Goal: Task Accomplishment & Management: Manage account settings

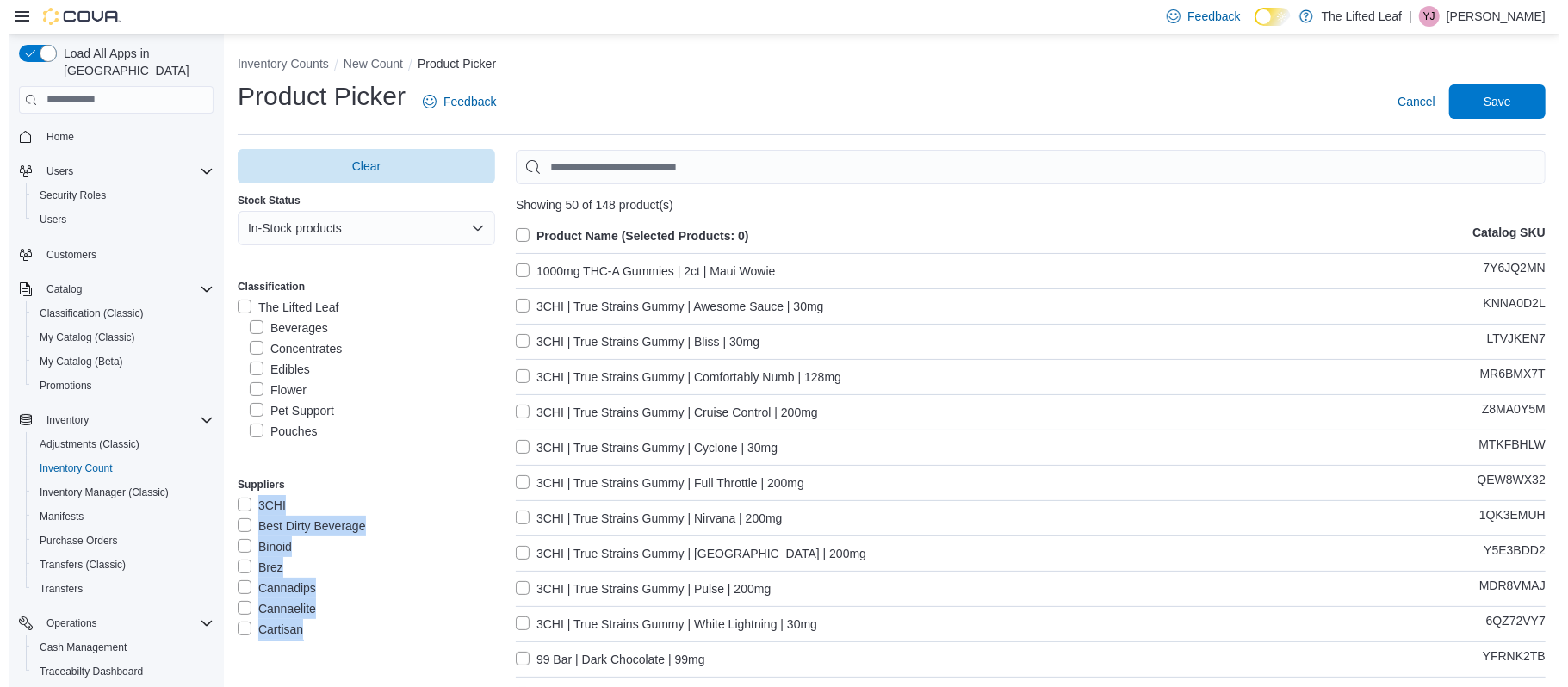
scroll to position [105, 0]
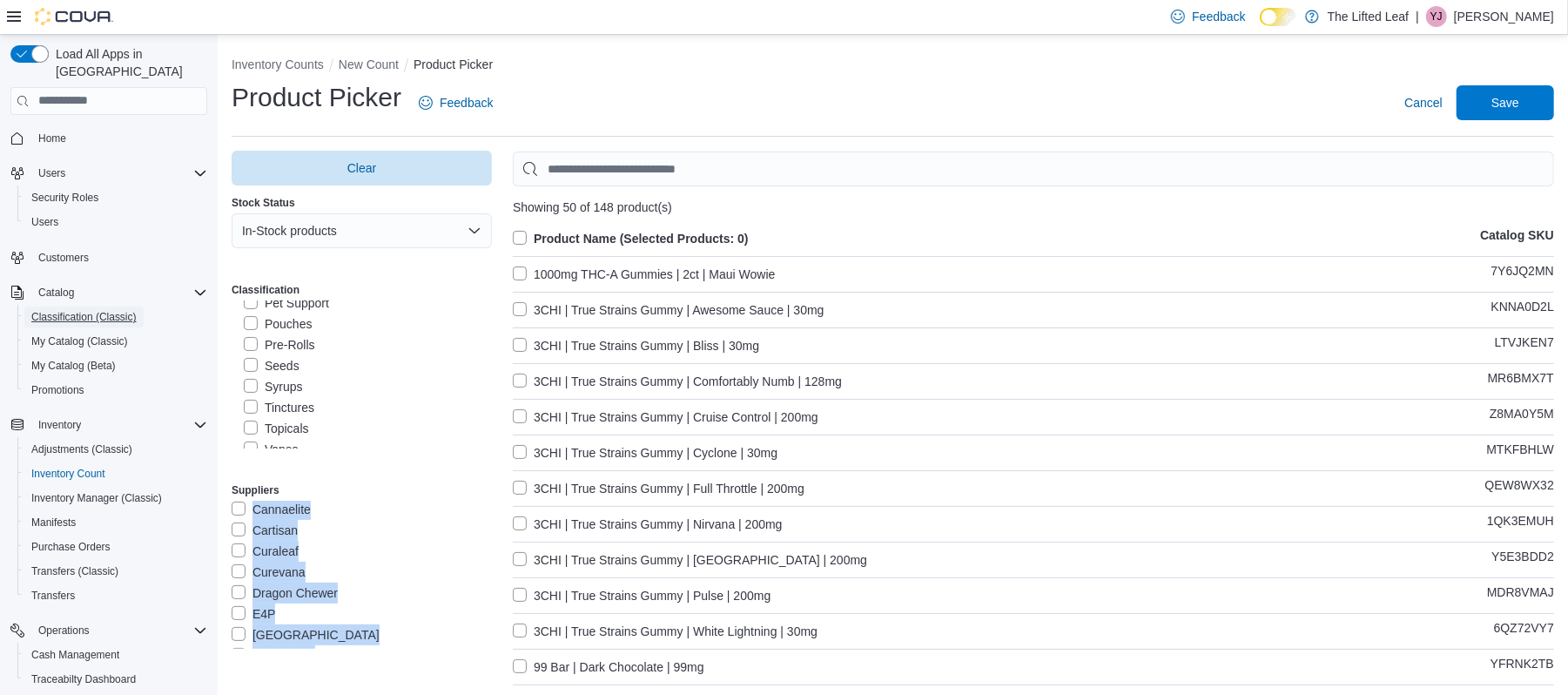
click at [87, 311] on span "Classification (Classic)" at bounding box center [84, 317] width 105 height 14
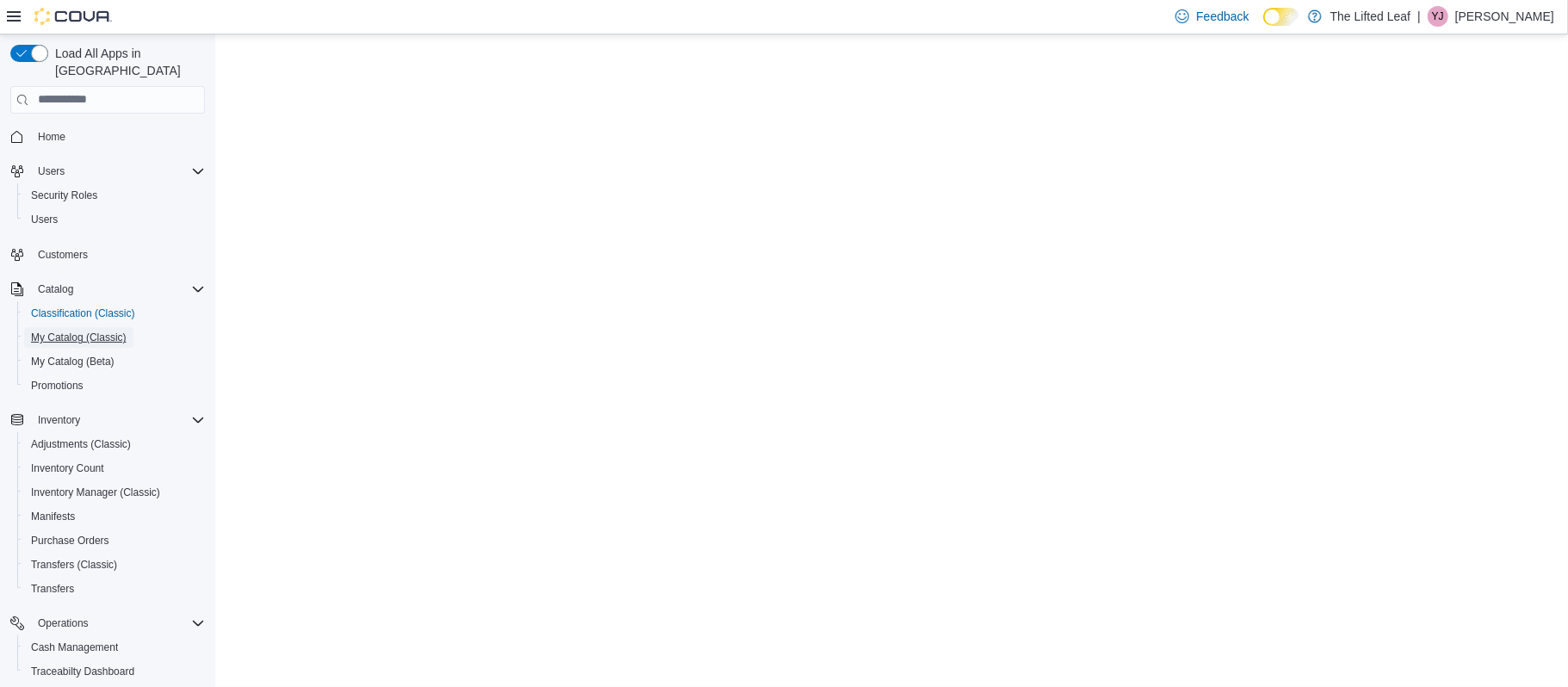
click at [77, 327] on span "My Catalog (Classic)" at bounding box center [78, 337] width 95 height 20
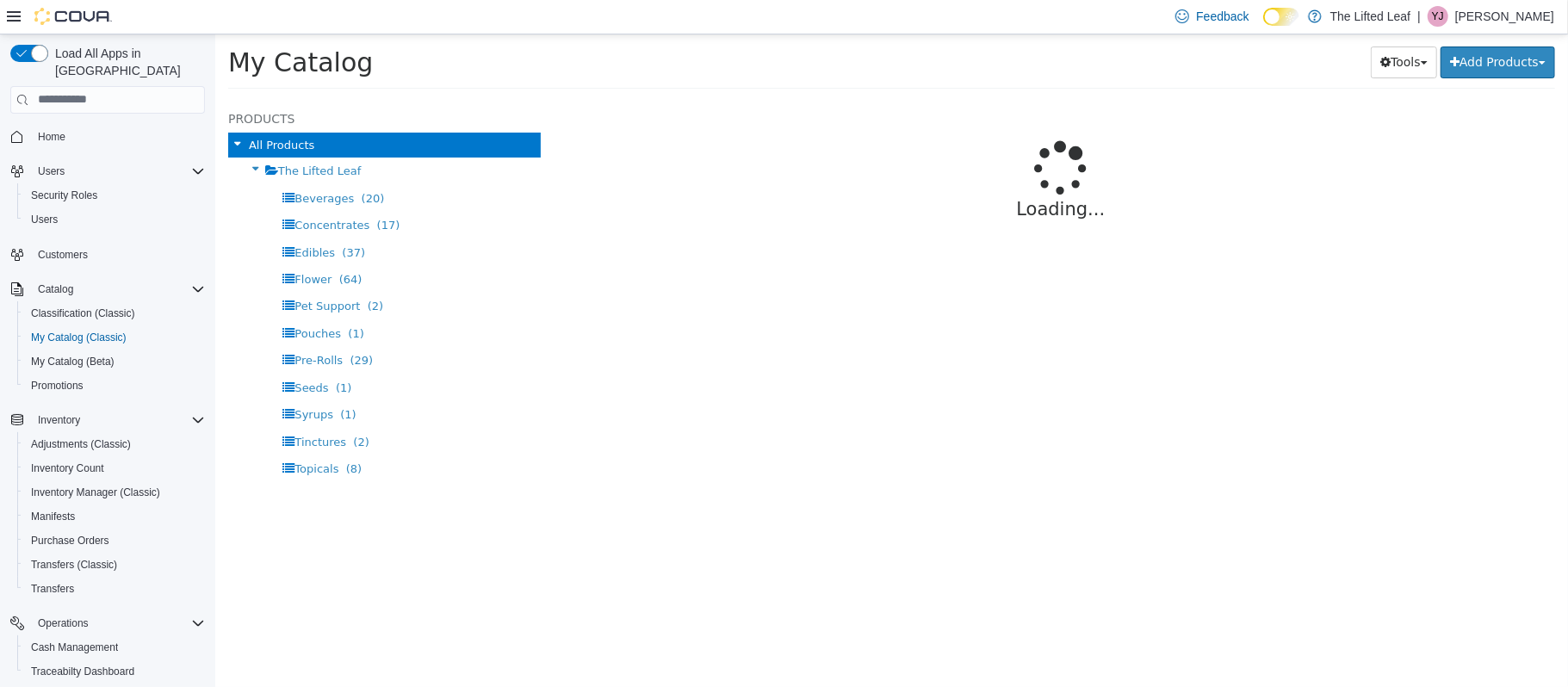
select select "**********"
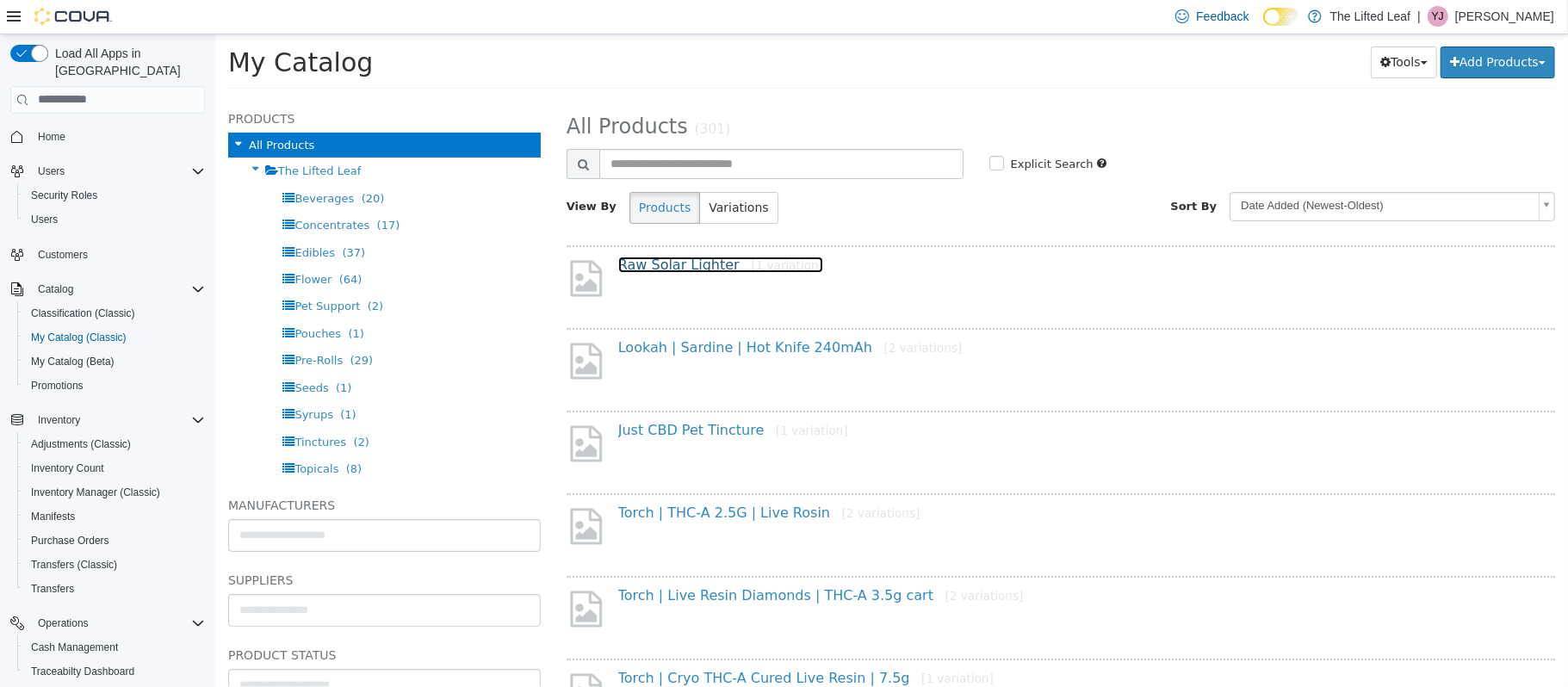
click at [675, 262] on link "Raw Solar Lighter [1 variation]" at bounding box center [720, 264] width 205 height 16
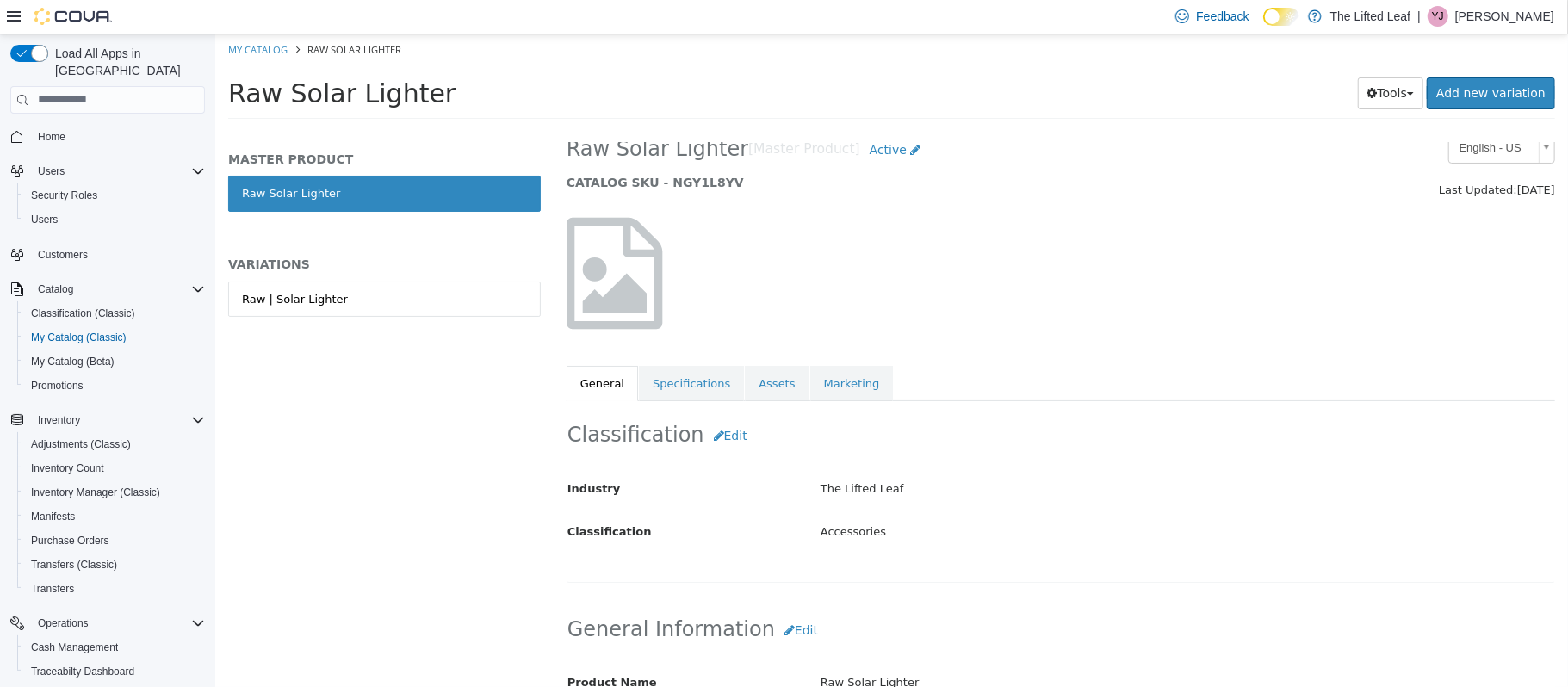
scroll to position [25, 0]
click at [387, 307] on link "Raw | Solar Lighter" at bounding box center [383, 299] width 313 height 37
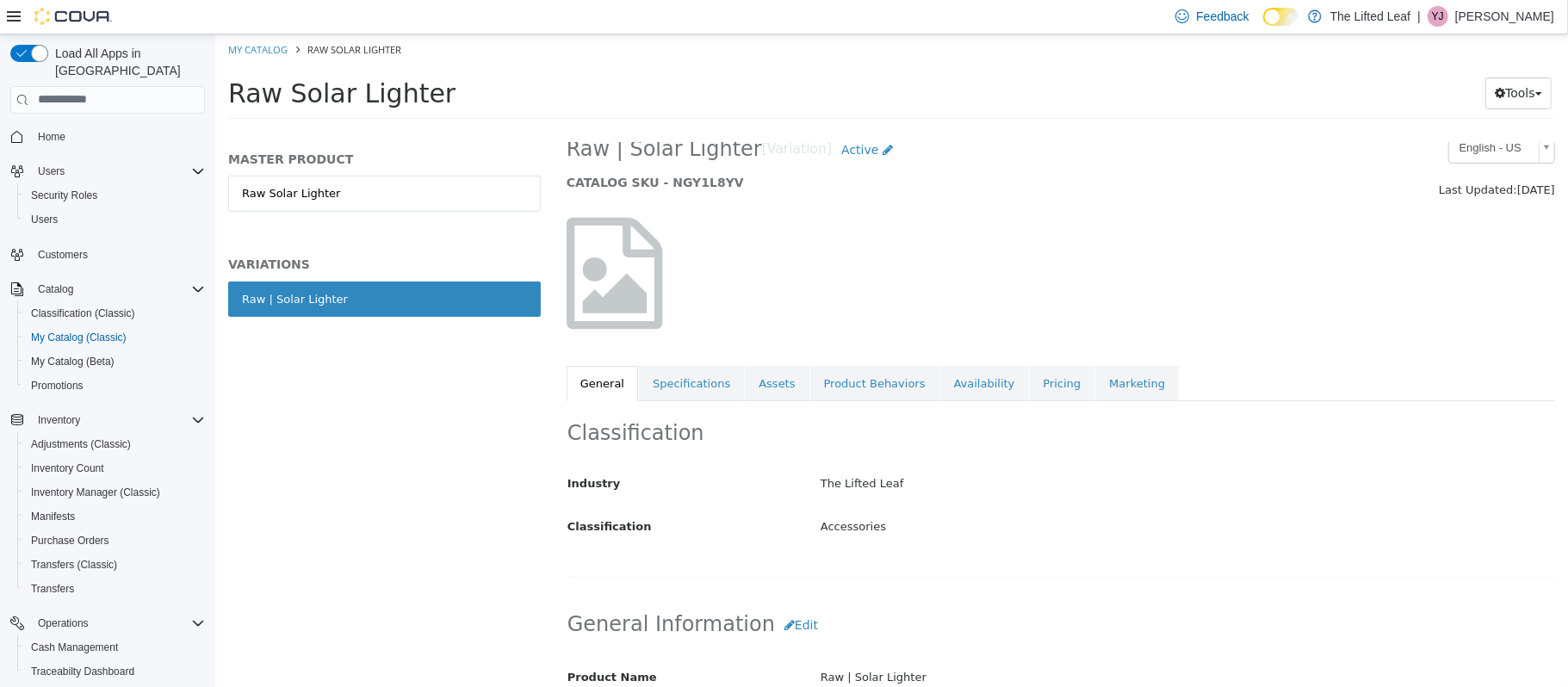
click at [1027, 385] on link "Pricing" at bounding box center [1060, 383] width 65 height 37
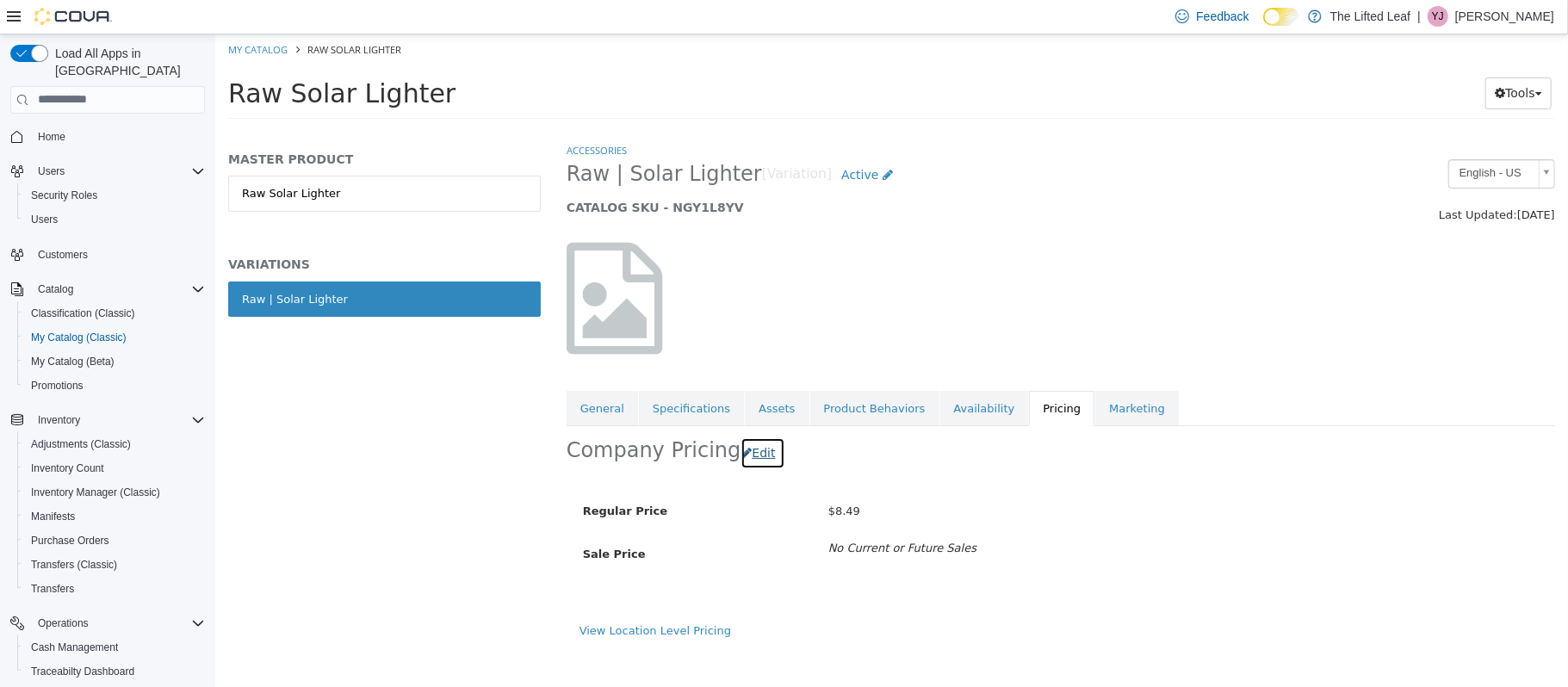
click at [741, 446] on icon "button" at bounding box center [746, 452] width 11 height 13
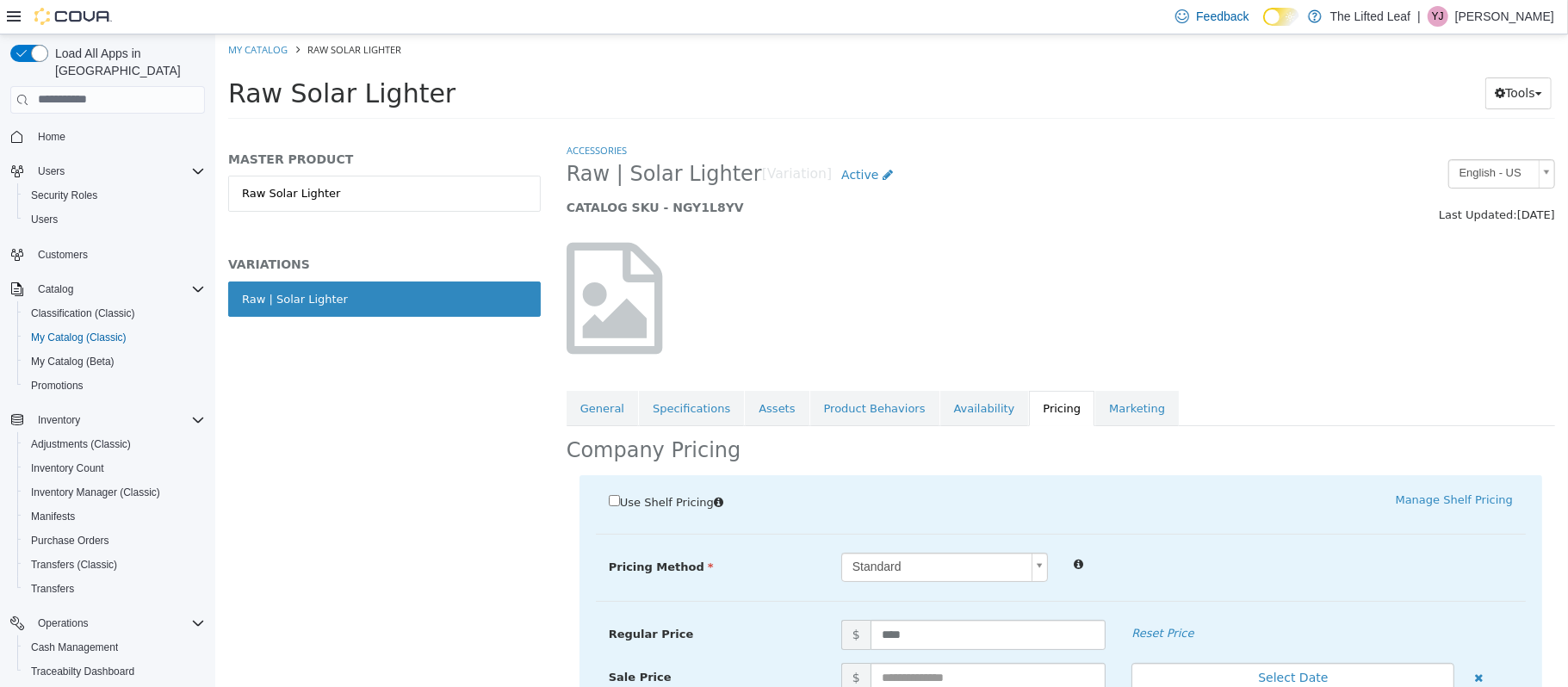
scroll to position [12, 0]
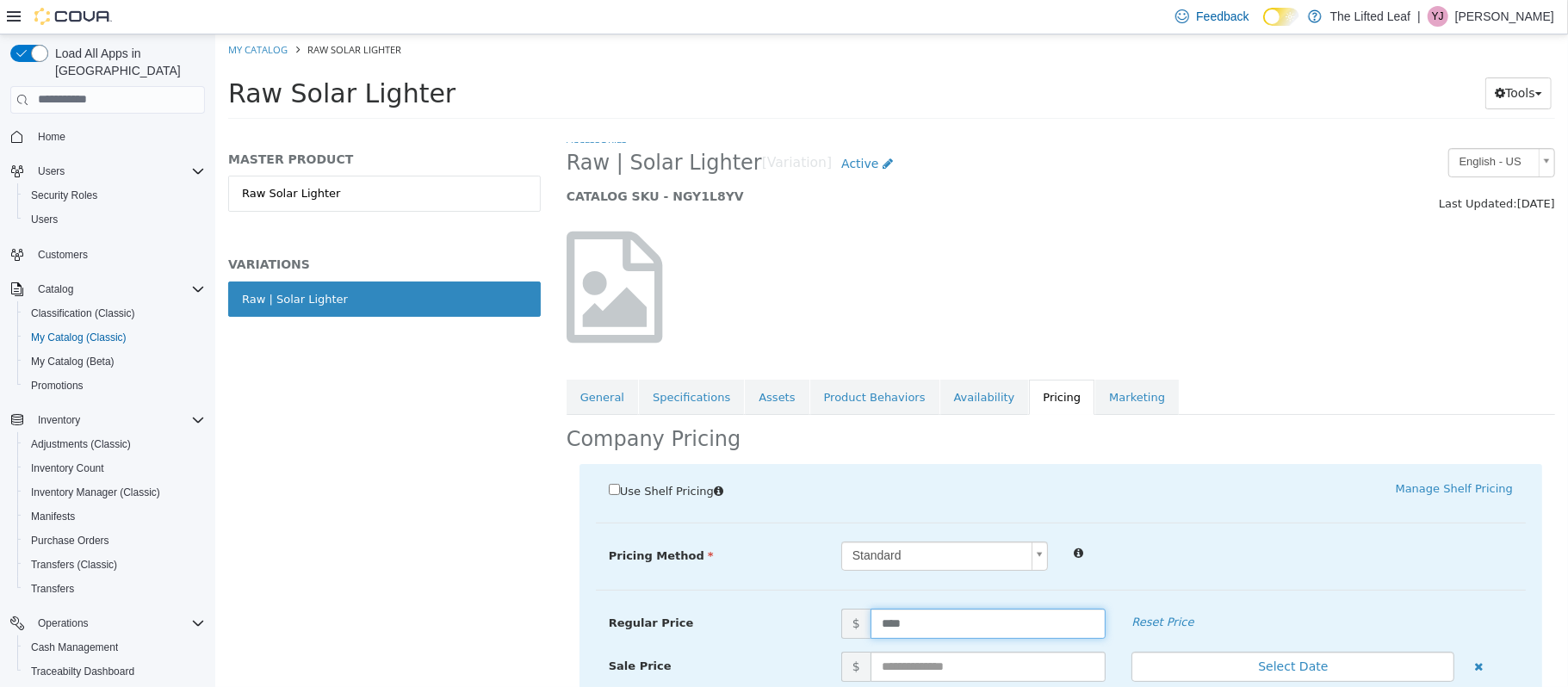
drag, startPoint x: 913, startPoint y: 623, endPoint x: 668, endPoint y: 575, distance: 249.7
click at [668, 575] on div "Pricing Method Standard * Regular Price $ **** Reset Price Sale Price $ Select …" at bounding box center [1059, 565] width 929 height 49
type input "**"
click at [769, 664] on label "Sale Price" at bounding box center [711, 663] width 233 height 23
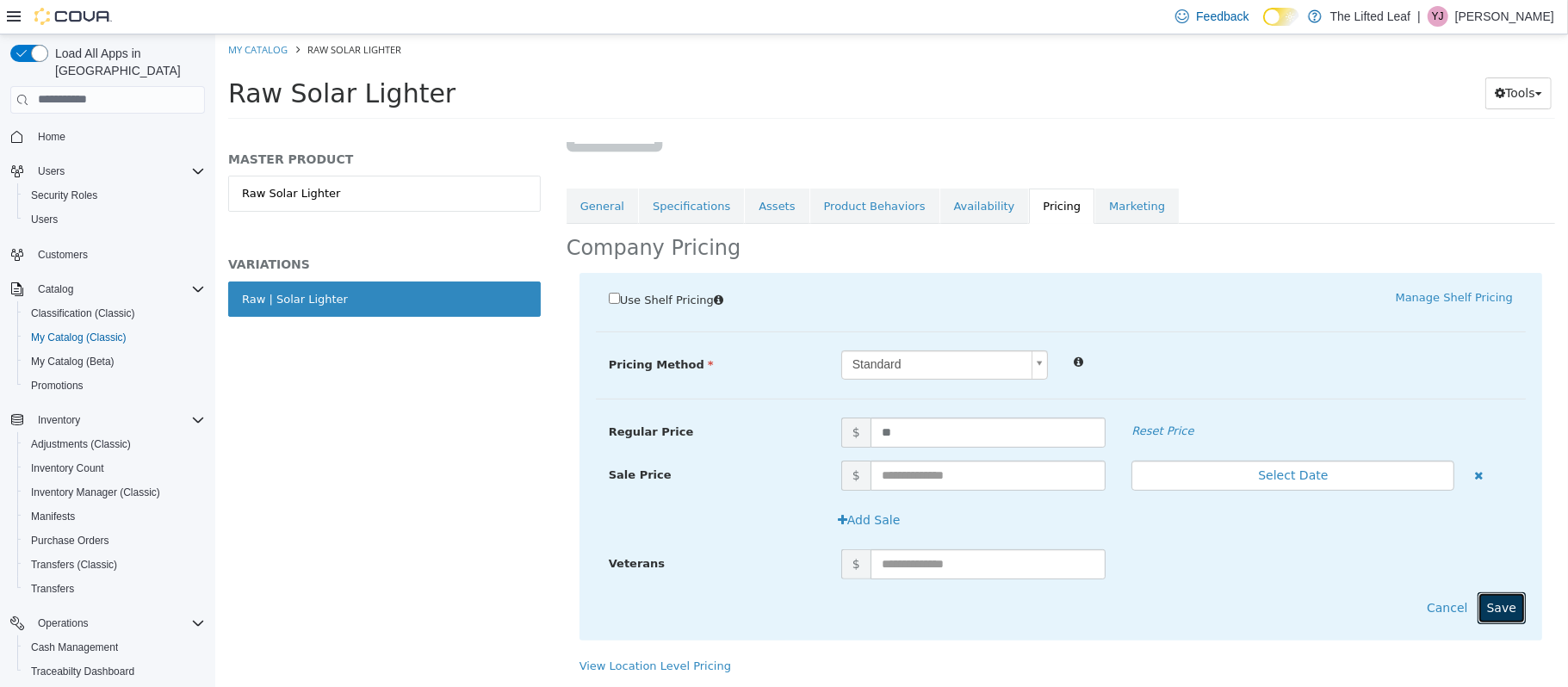
click at [1503, 620] on button "Save" at bounding box center [1501, 607] width 48 height 32
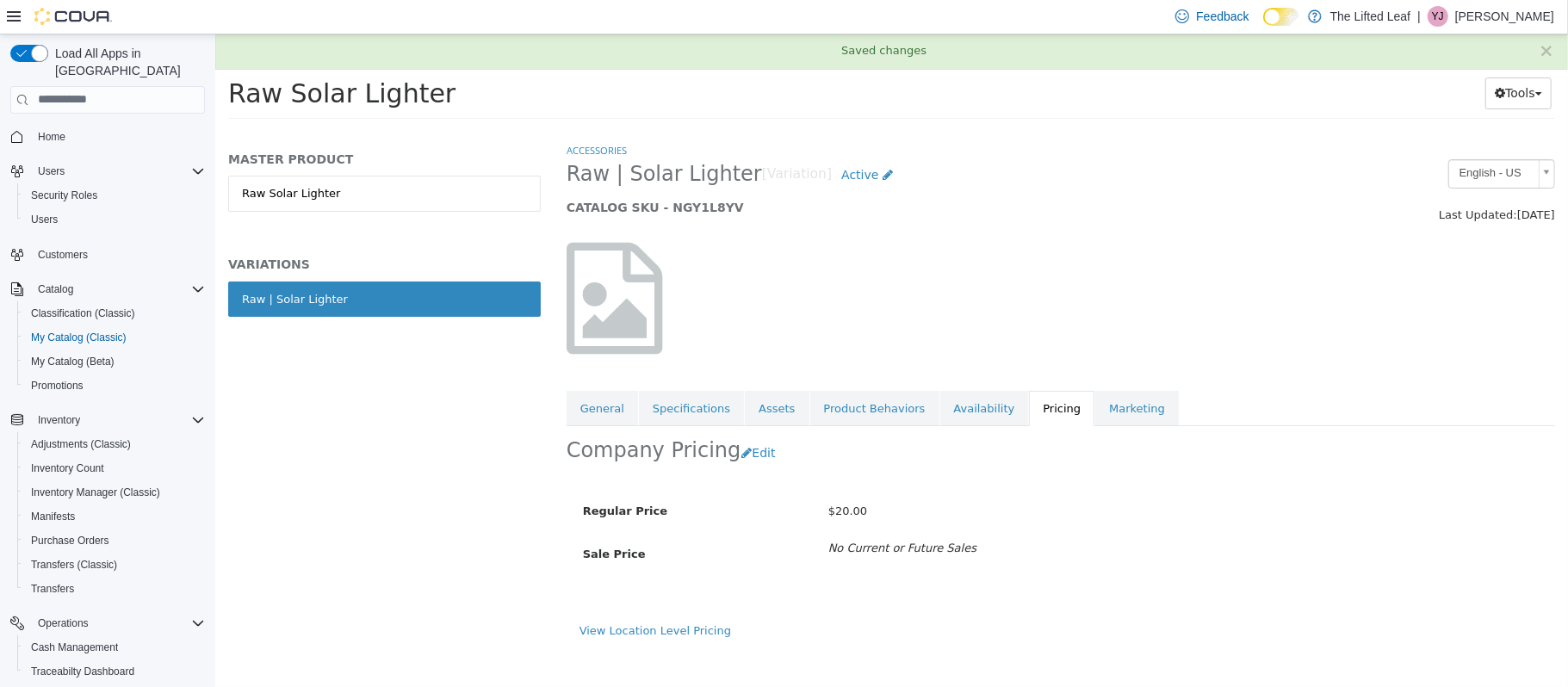
scroll to position [0, 0]
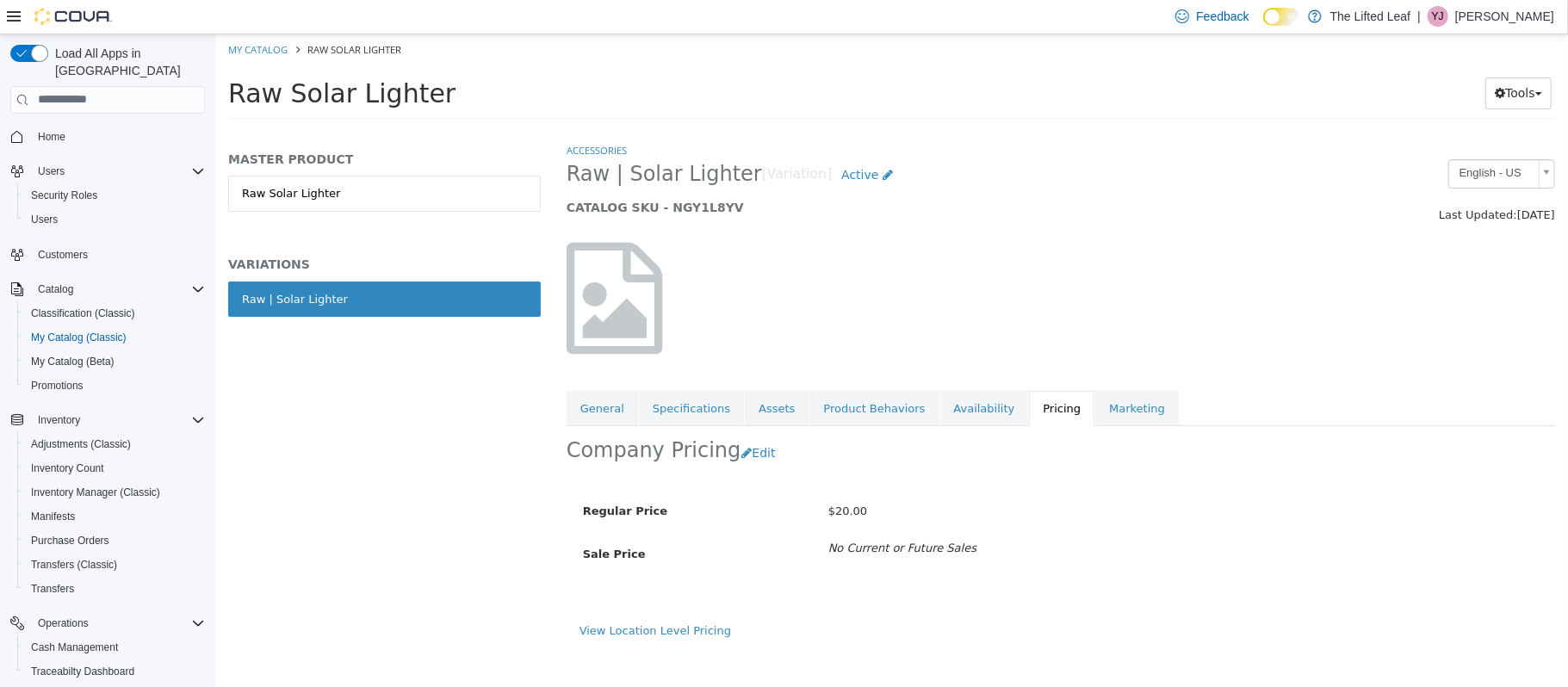
click at [248, 55] on ol "My Catalog Raw Solar Lighter" at bounding box center [891, 49] width 1353 height 31
click at [247, 48] on link "My Catalog" at bounding box center [257, 48] width 60 height 13
select select "**********"
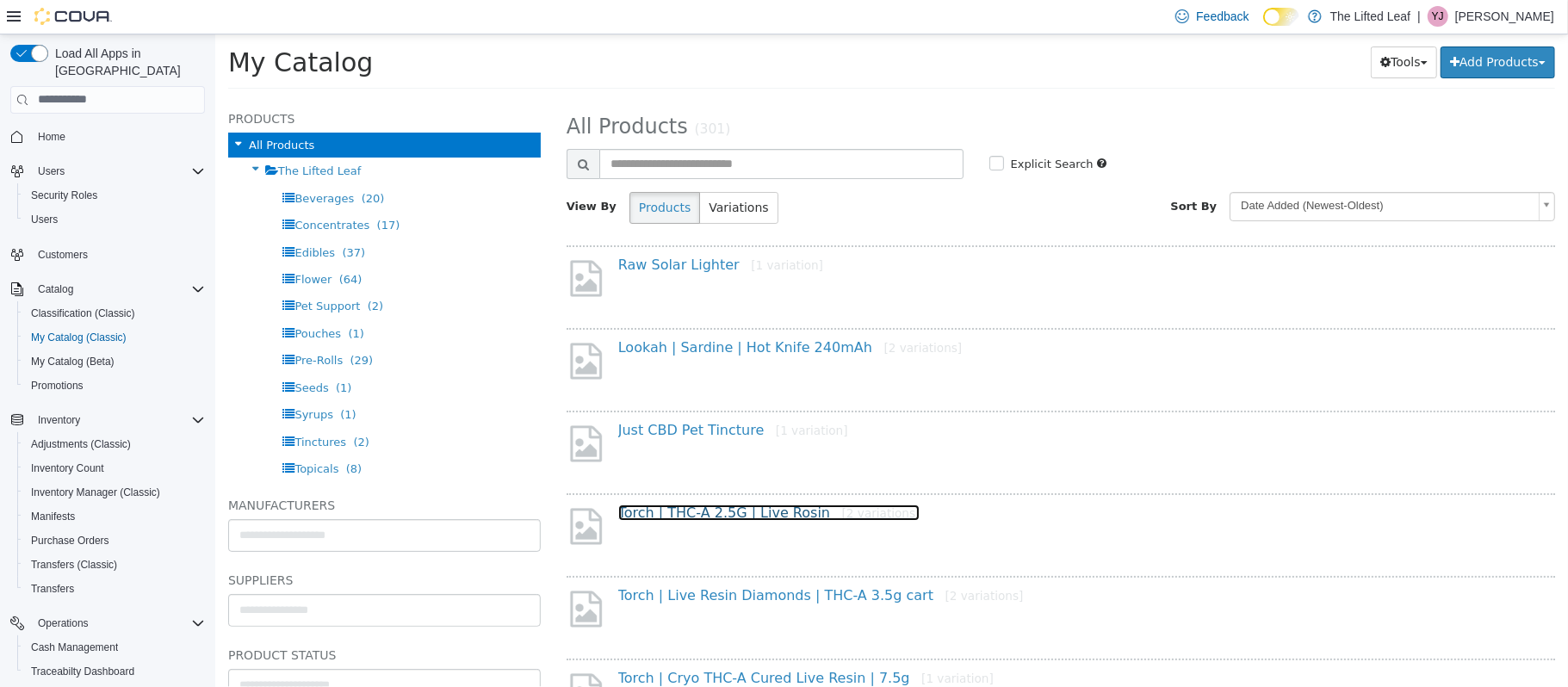
click at [712, 510] on link "Torch | THC-A 2.5G | Live Rosin [2 variations]" at bounding box center [769, 512] width 302 height 16
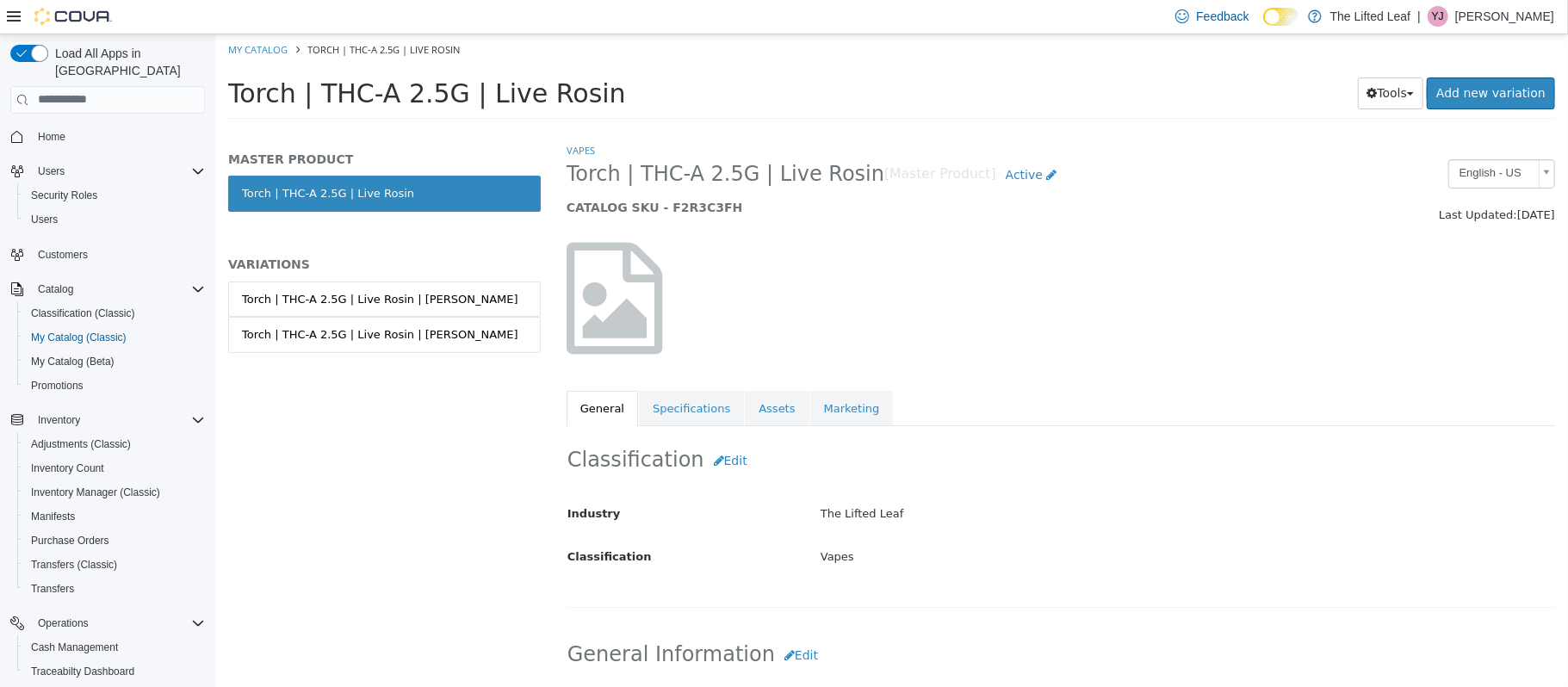
click at [358, 297] on div "Torch | THC-A 2.5G | Live Rosin | Angel Cake" at bounding box center [379, 299] width 276 height 17
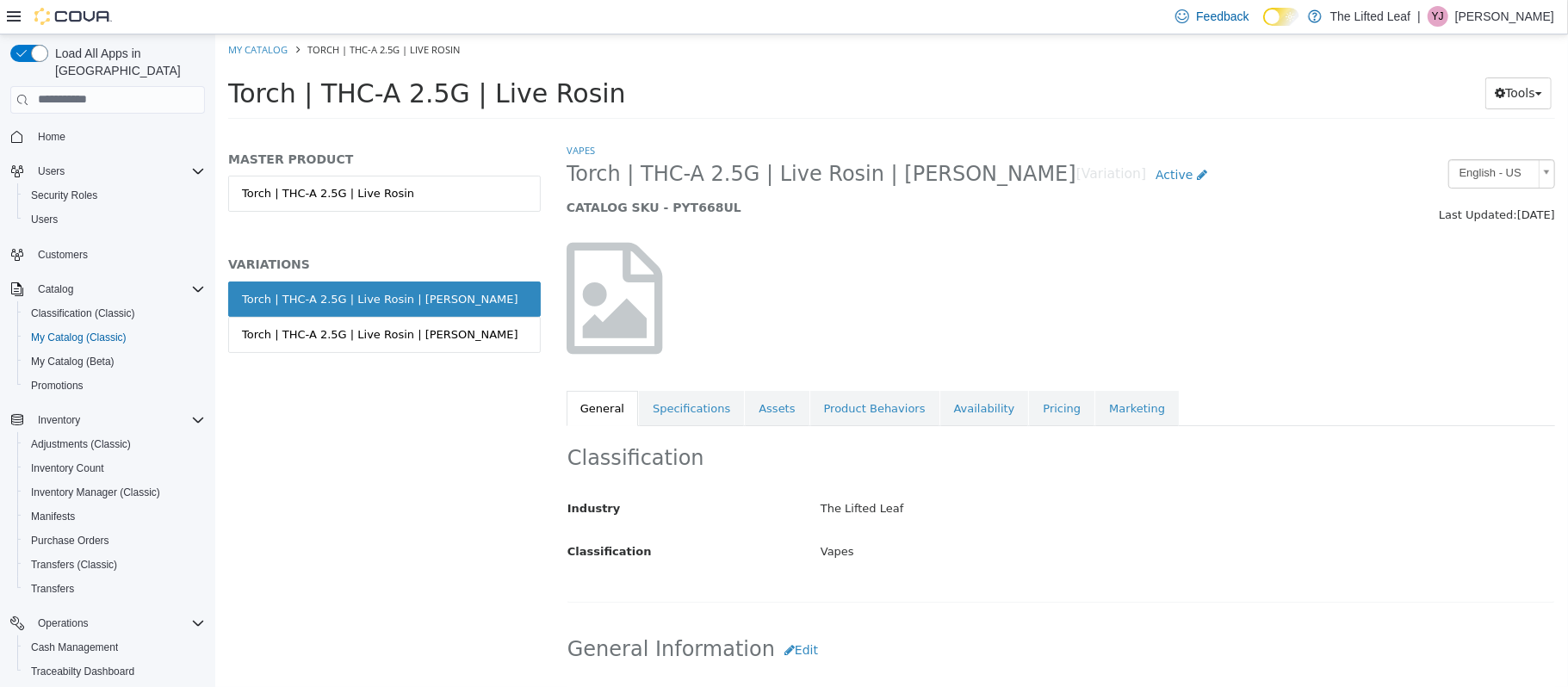
click at [1027, 411] on link "Pricing" at bounding box center [1060, 408] width 65 height 37
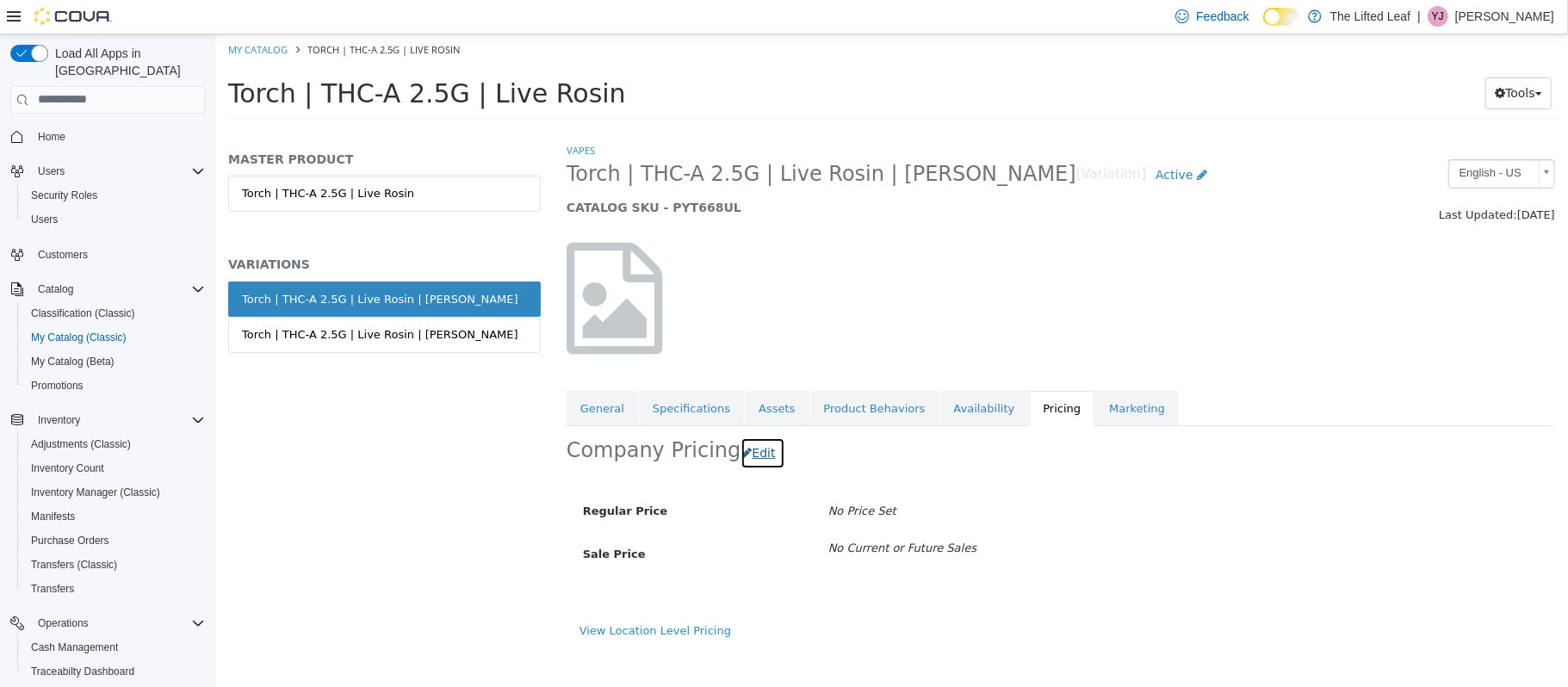
click at [741, 451] on button "Edit" at bounding box center [762, 452] width 44 height 32
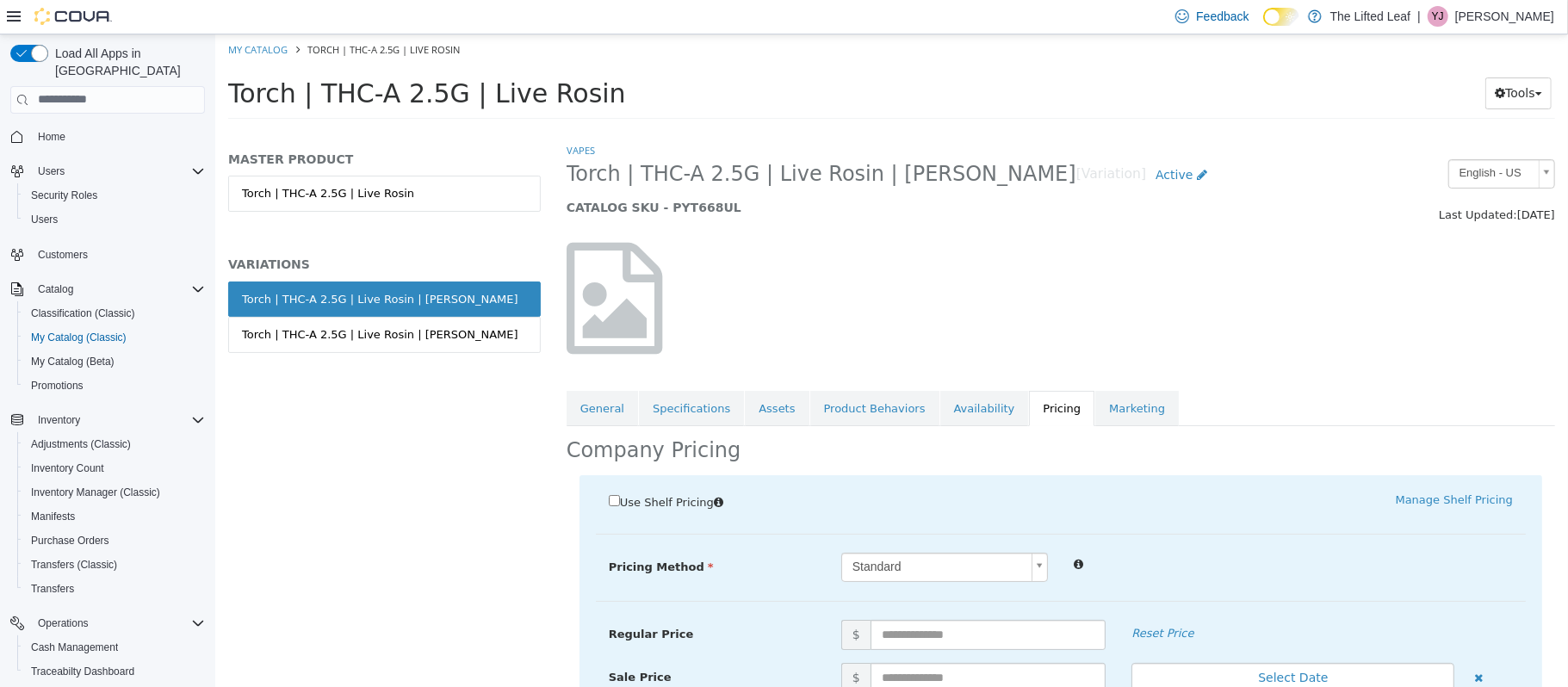
scroll to position [159, 0]
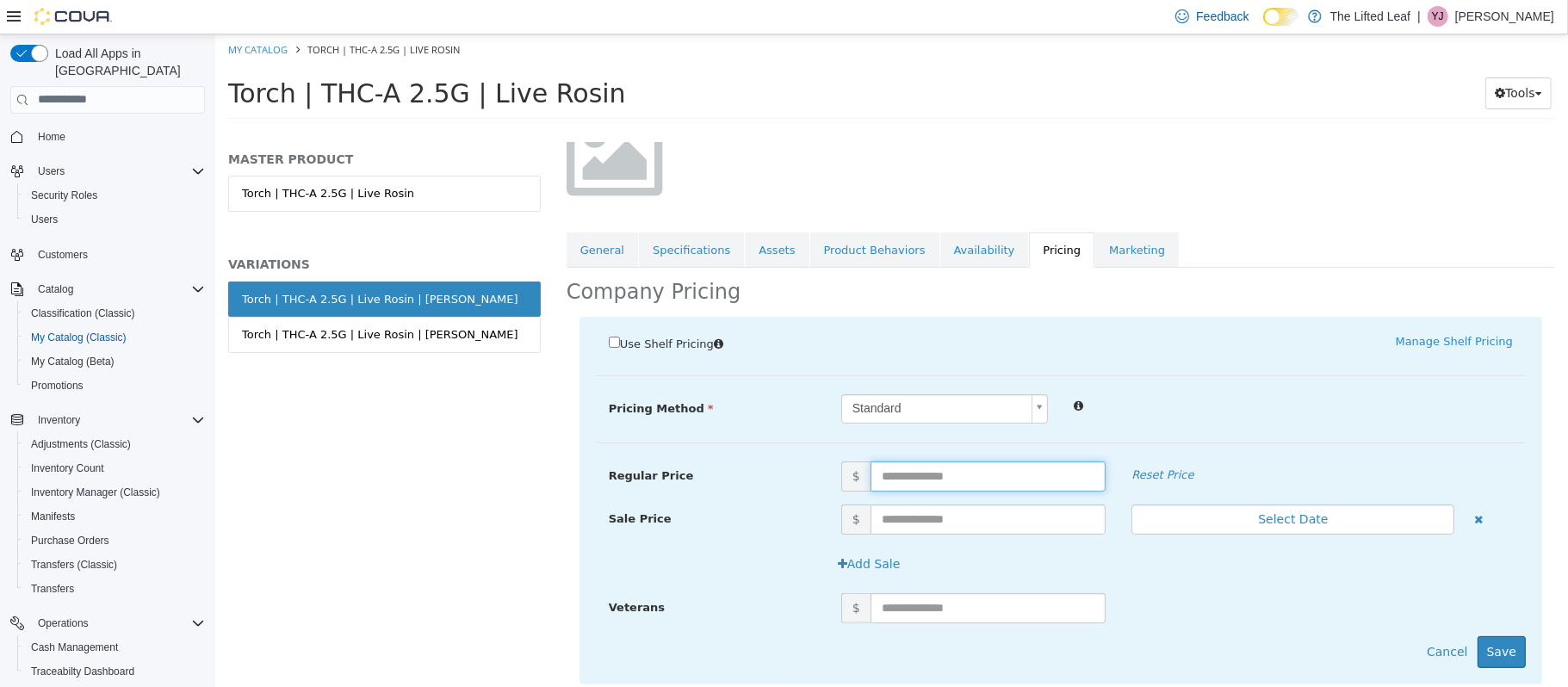
click at [933, 479] on input "text" at bounding box center [987, 475] width 236 height 30
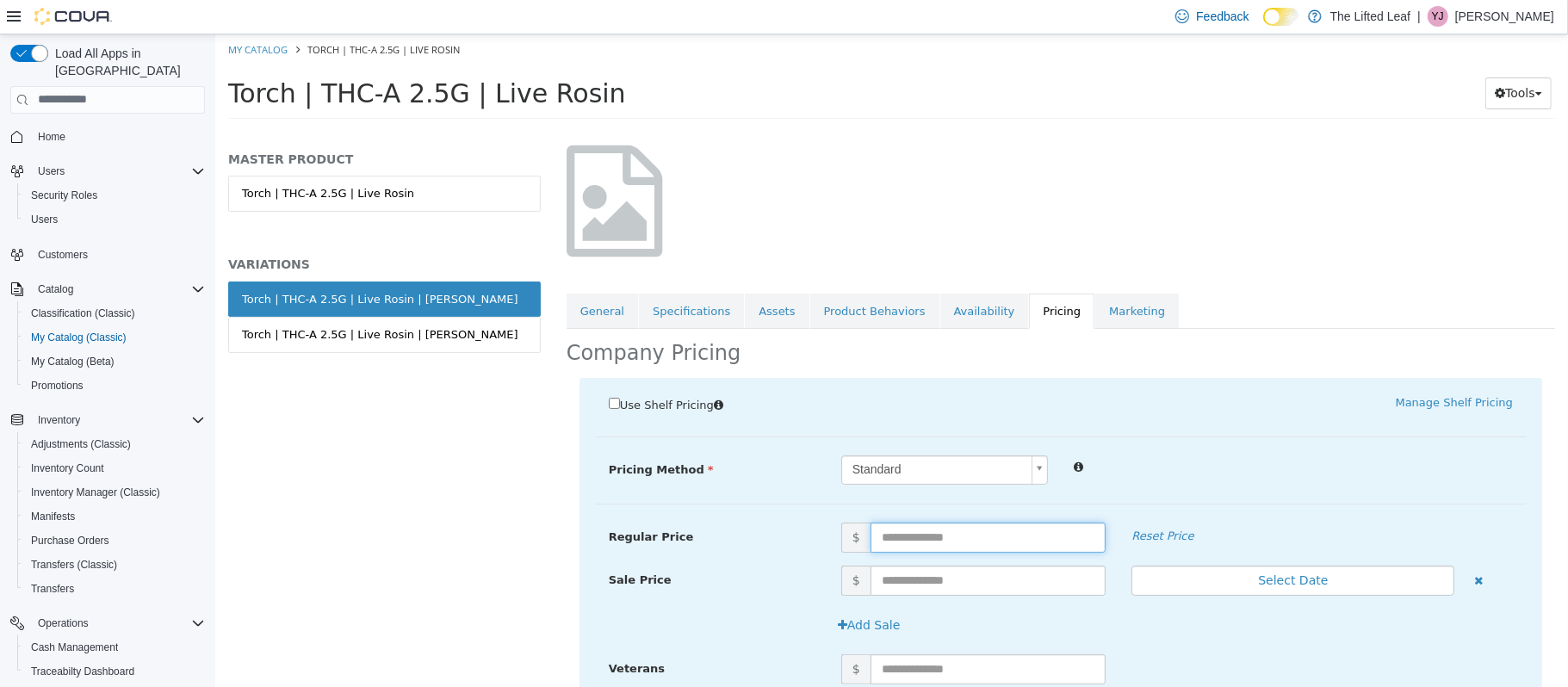
scroll to position [96, 0]
click at [265, 49] on link "My Catalog" at bounding box center [257, 48] width 60 height 13
select select "**********"
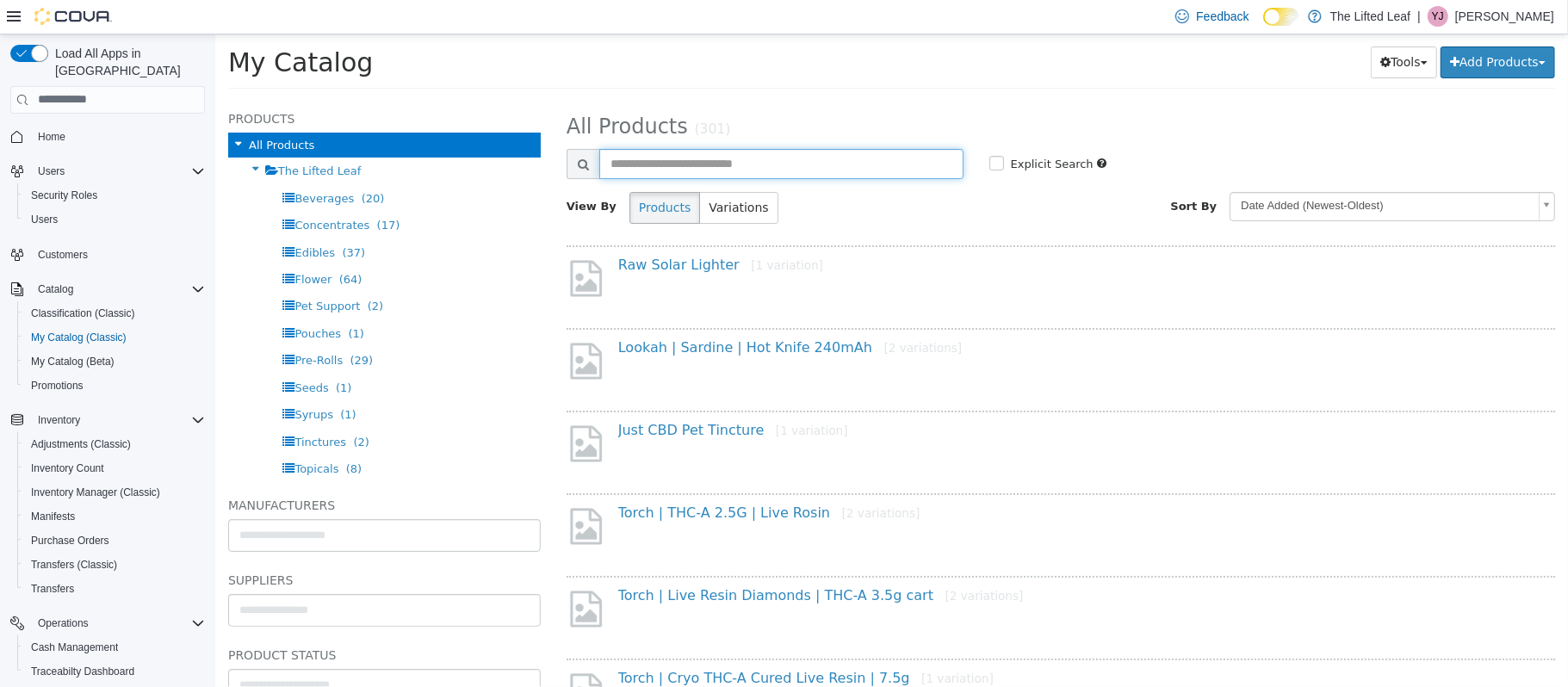
click at [662, 151] on input "text" at bounding box center [780, 163] width 365 height 30
type input "******"
select select "**********"
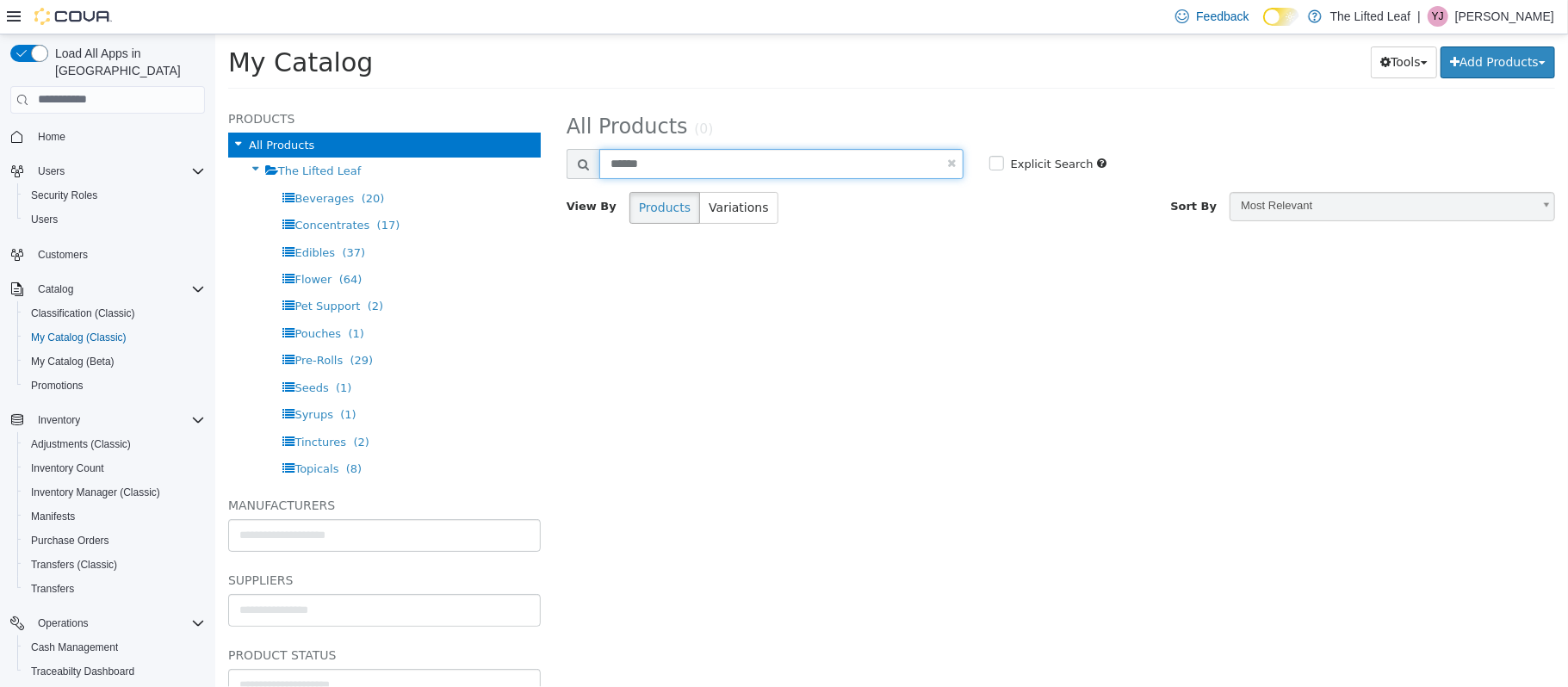
click at [631, 166] on input "******" at bounding box center [780, 163] width 365 height 30
type input "*****"
select select "**********"
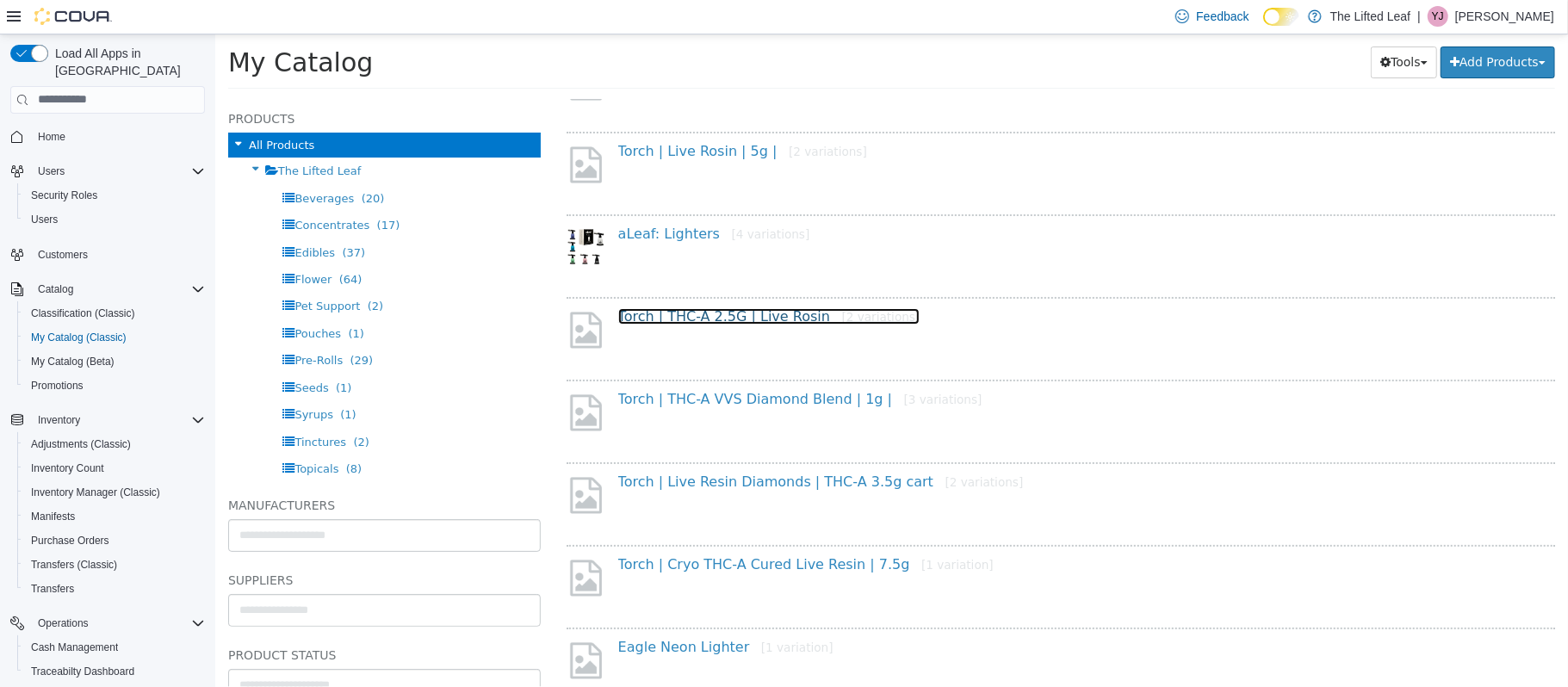
scroll to position [328, 0]
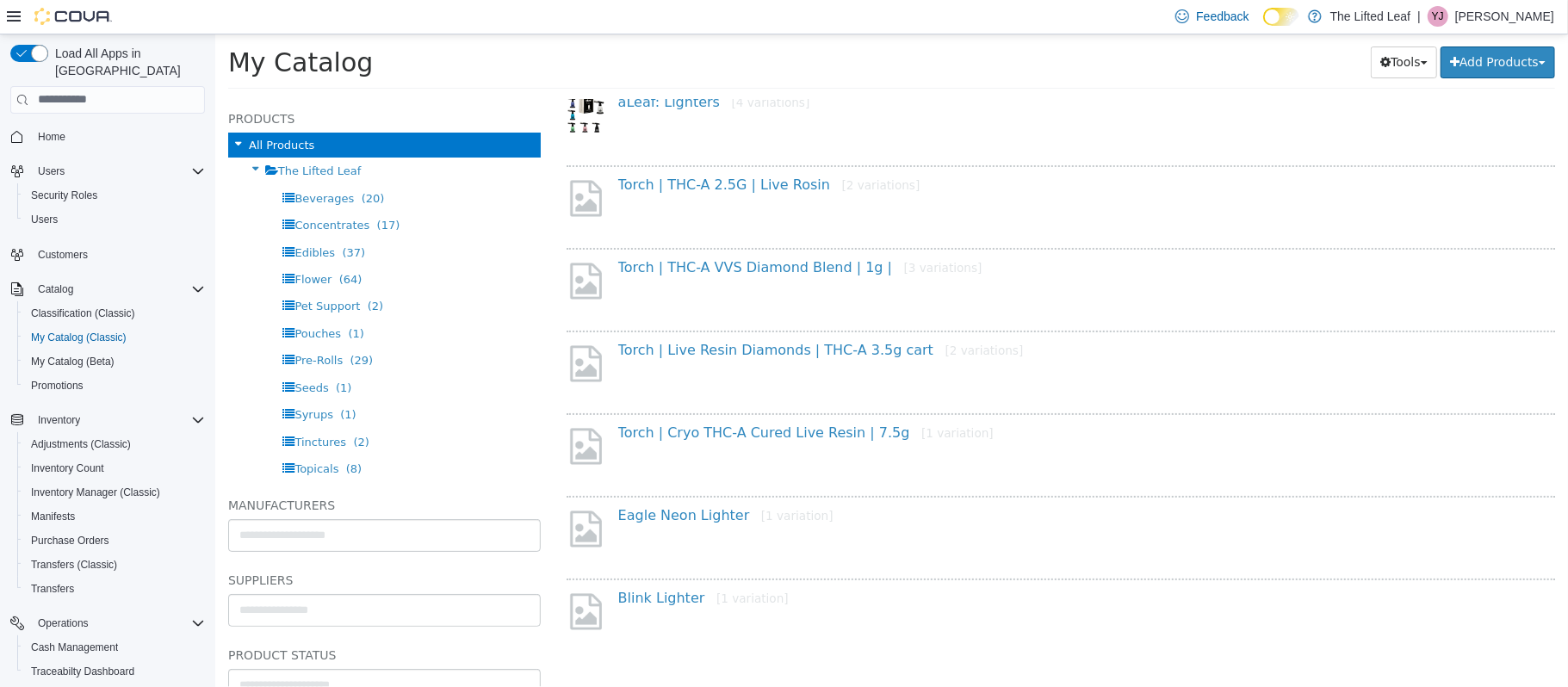
click at [784, 437] on h4 "Torch | Cryo THC-A Cured Live Resin | 7.5g [1 variation]" at bounding box center [1070, 432] width 904 height 18
click at [781, 433] on link "Torch | Cryo THC-A Cured Live Resin | 7.5g [1 variation]" at bounding box center [805, 431] width 375 height 16
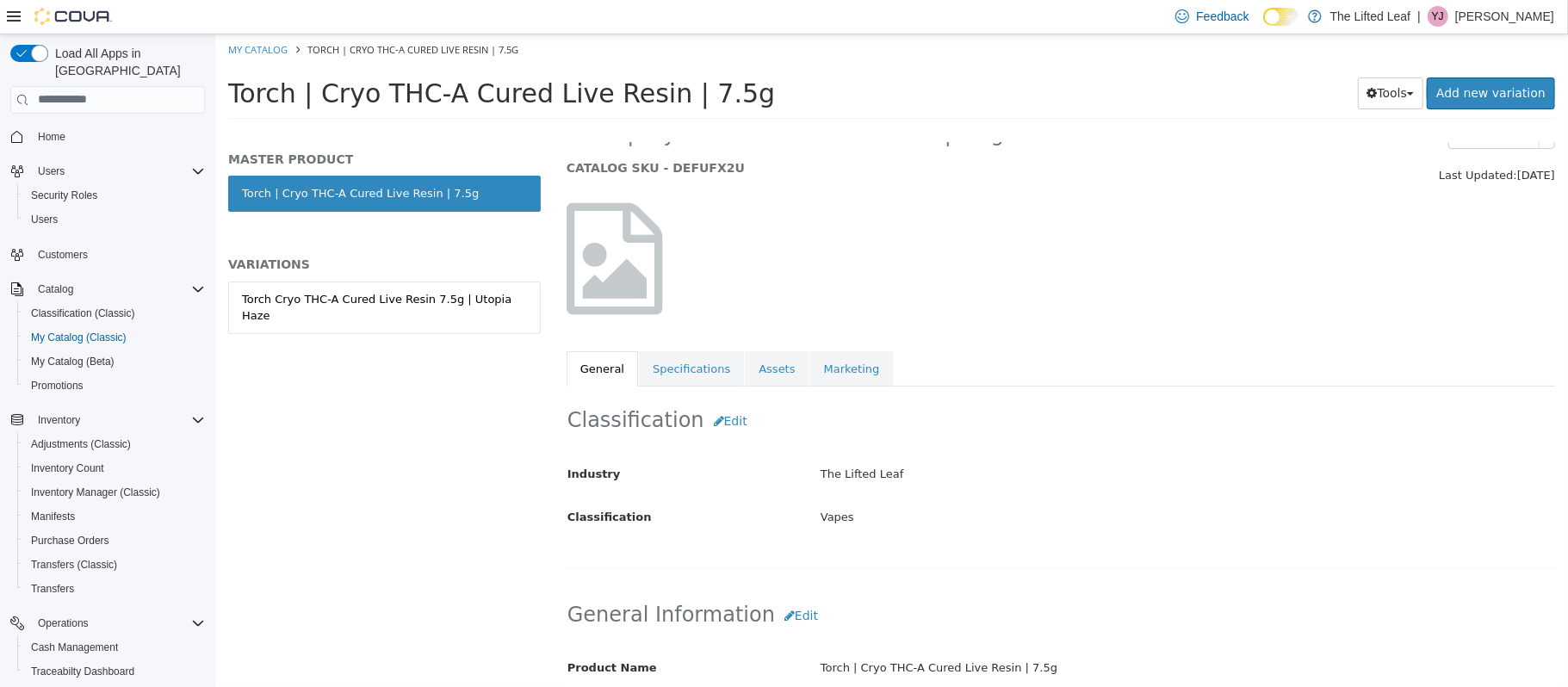
scroll to position [41, 0]
click at [469, 291] on div "Torch Cryo THC-A Cured Live Resin 7.5g | Utopia Haze" at bounding box center [384, 307] width 285 height 34
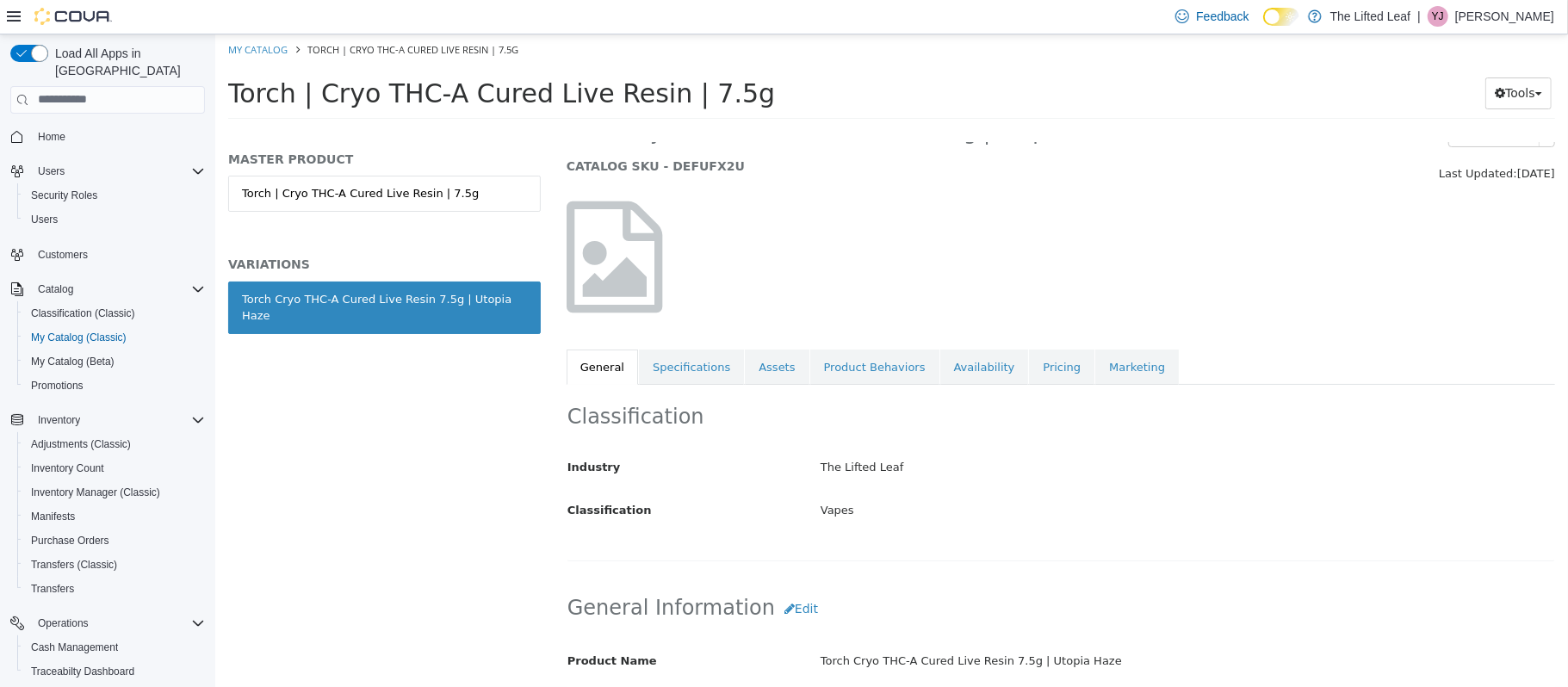
click at [1027, 374] on link "Pricing" at bounding box center [1060, 367] width 65 height 37
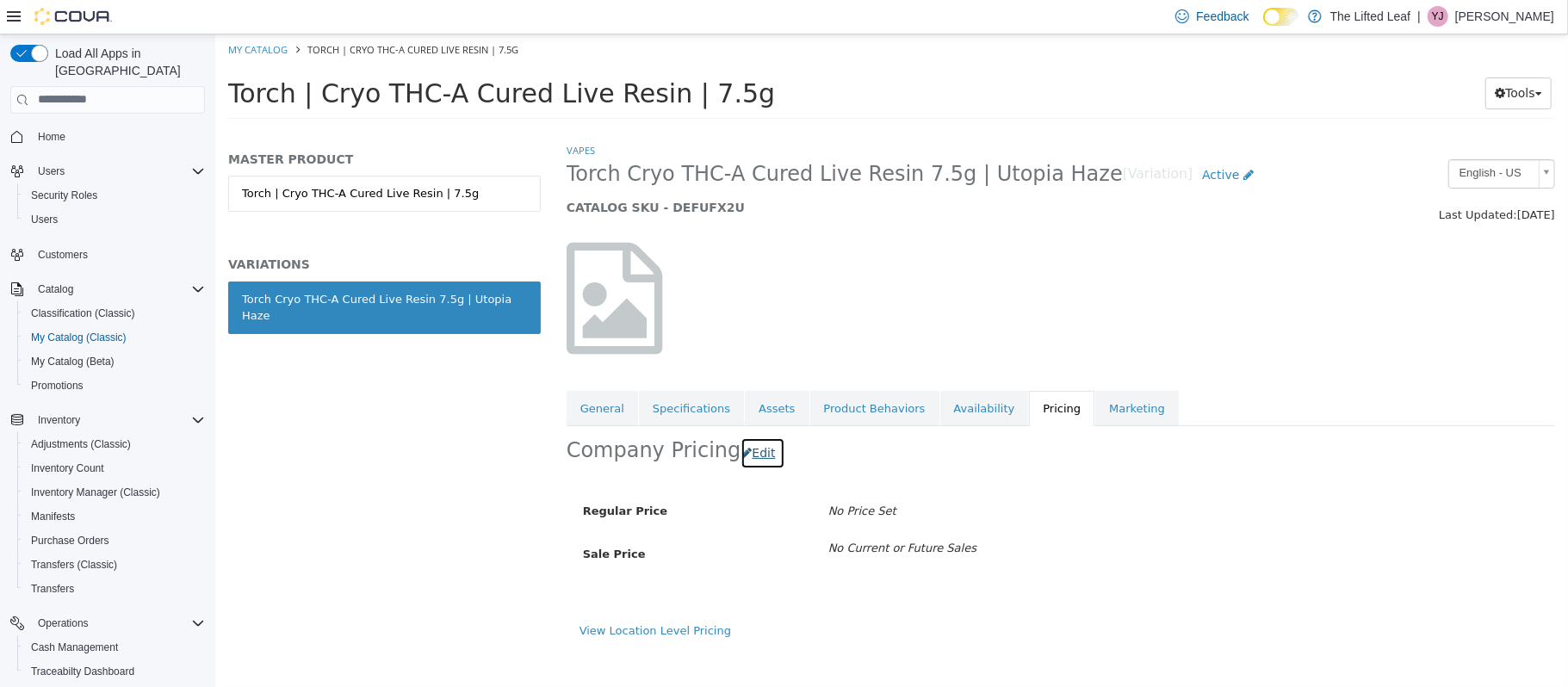
click at [751, 446] on button "Edit" at bounding box center [762, 452] width 44 height 32
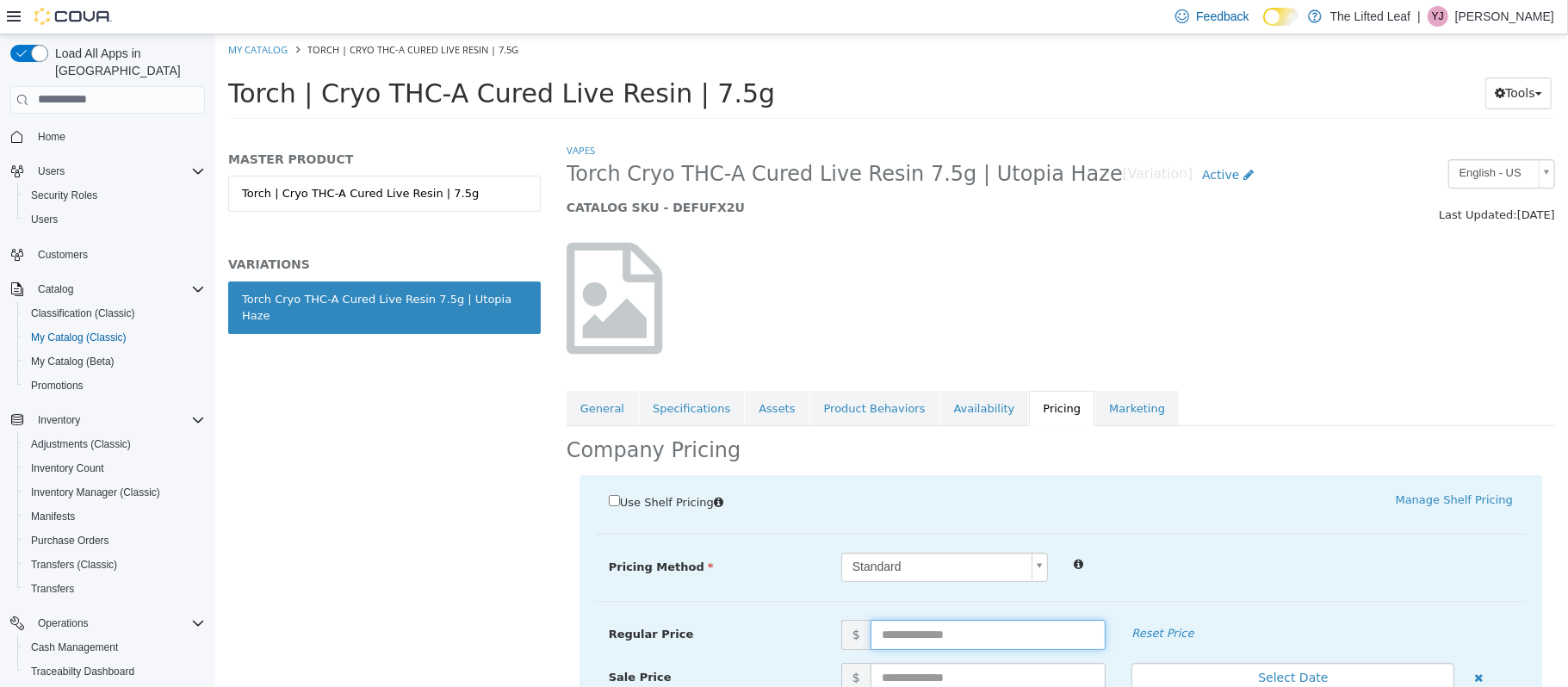
click at [902, 642] on input "text" at bounding box center [987, 633] width 236 height 30
type input "**"
click at [1254, 518] on div "Use Shelf Pricing    Manage Shelf Pricing Shelf Price Select a Shelf Price Shel…" at bounding box center [1059, 658] width 962 height 368
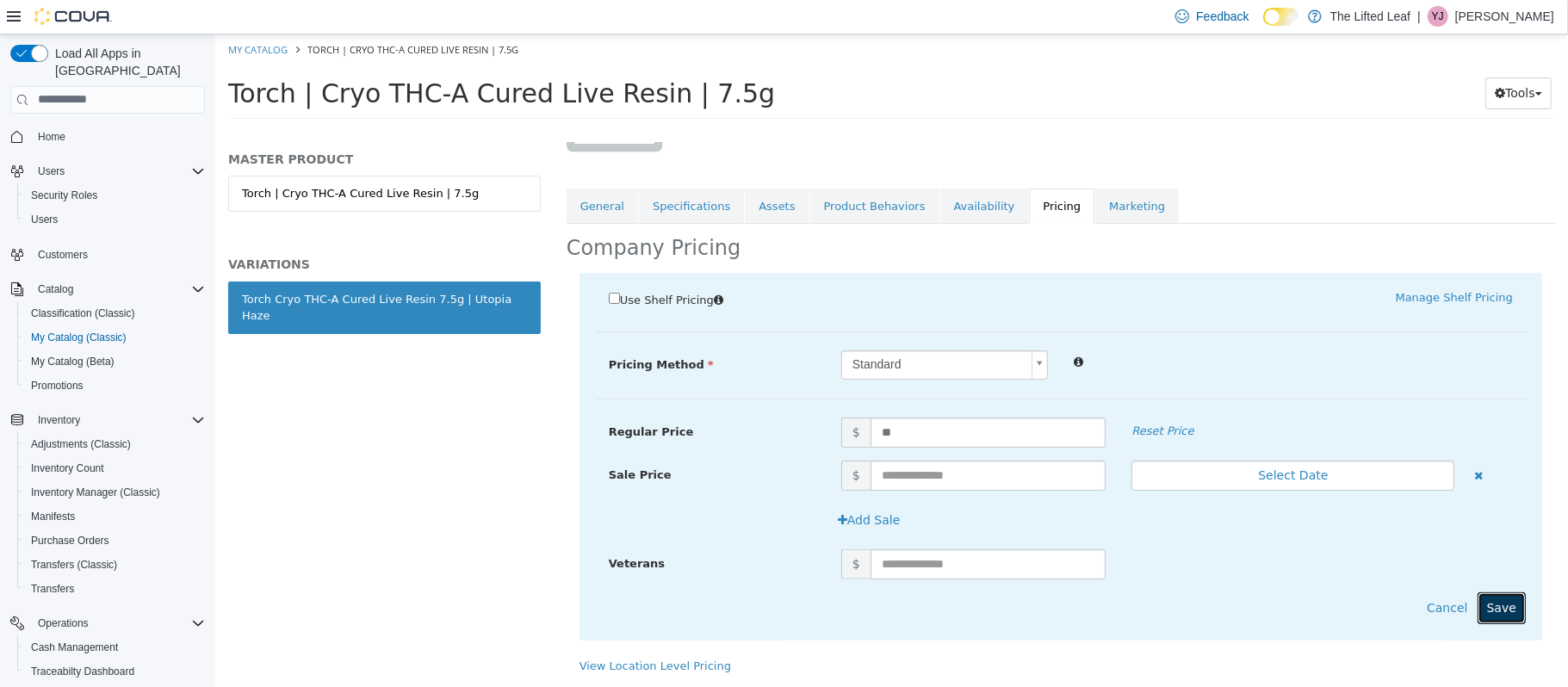
click at [1501, 618] on button "Save" at bounding box center [1501, 607] width 48 height 32
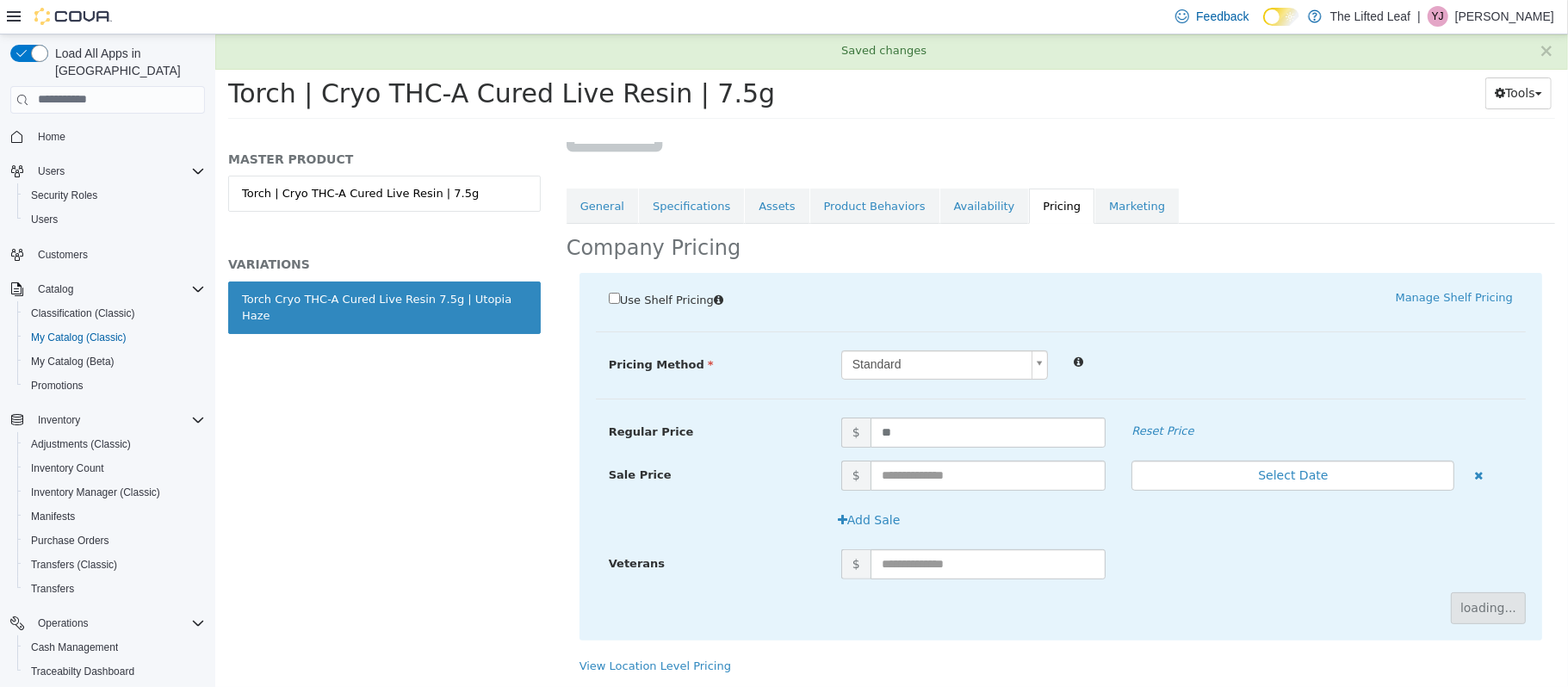
scroll to position [0, 0]
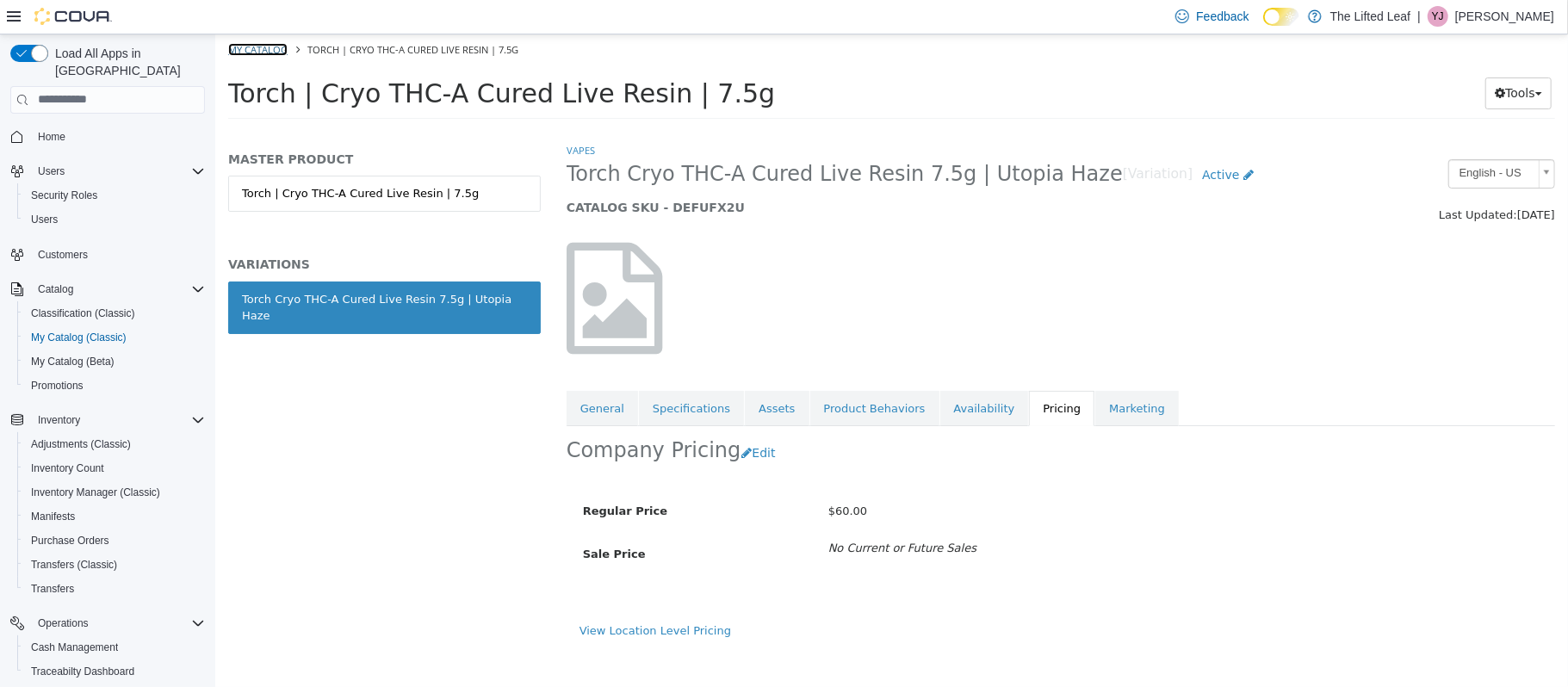
click at [256, 51] on link "My Catalog" at bounding box center [257, 48] width 60 height 13
select select "**********"
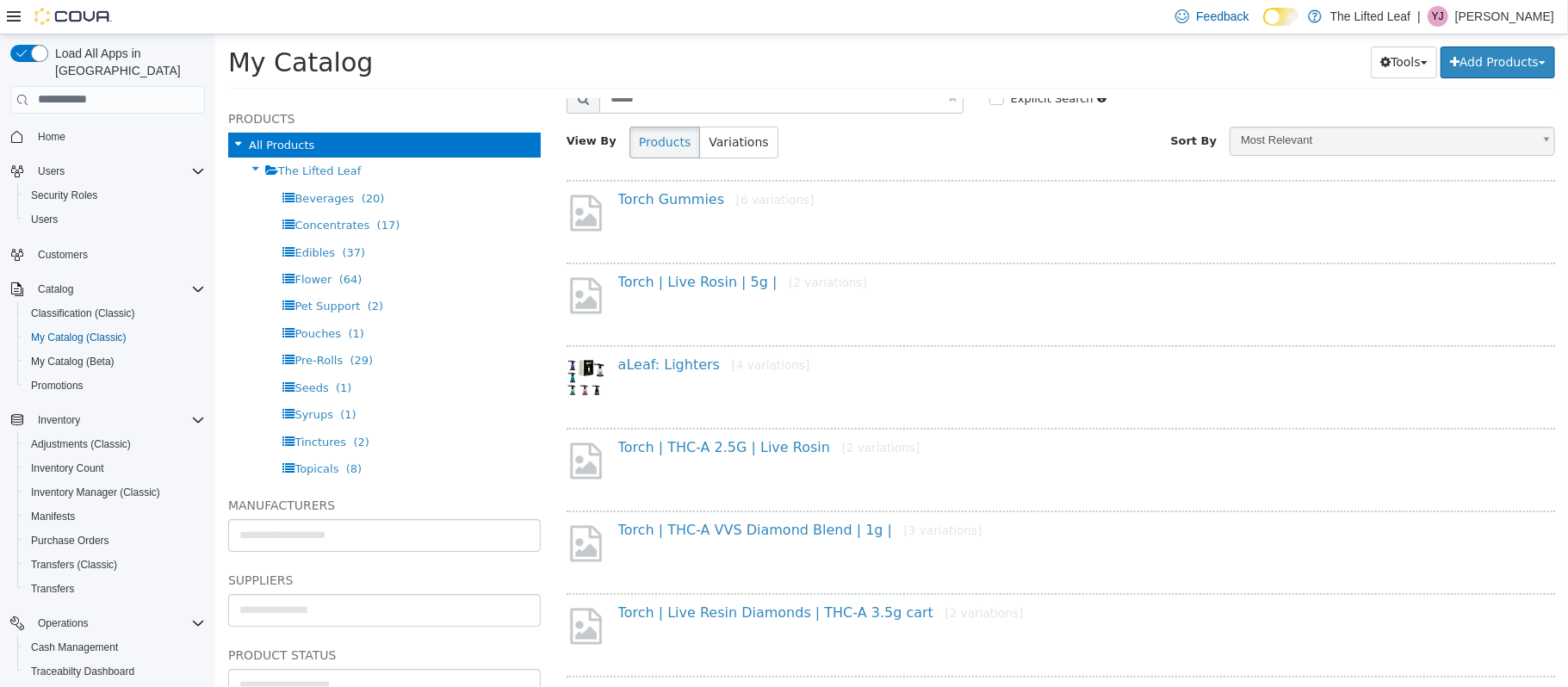
scroll to position [66, 0]
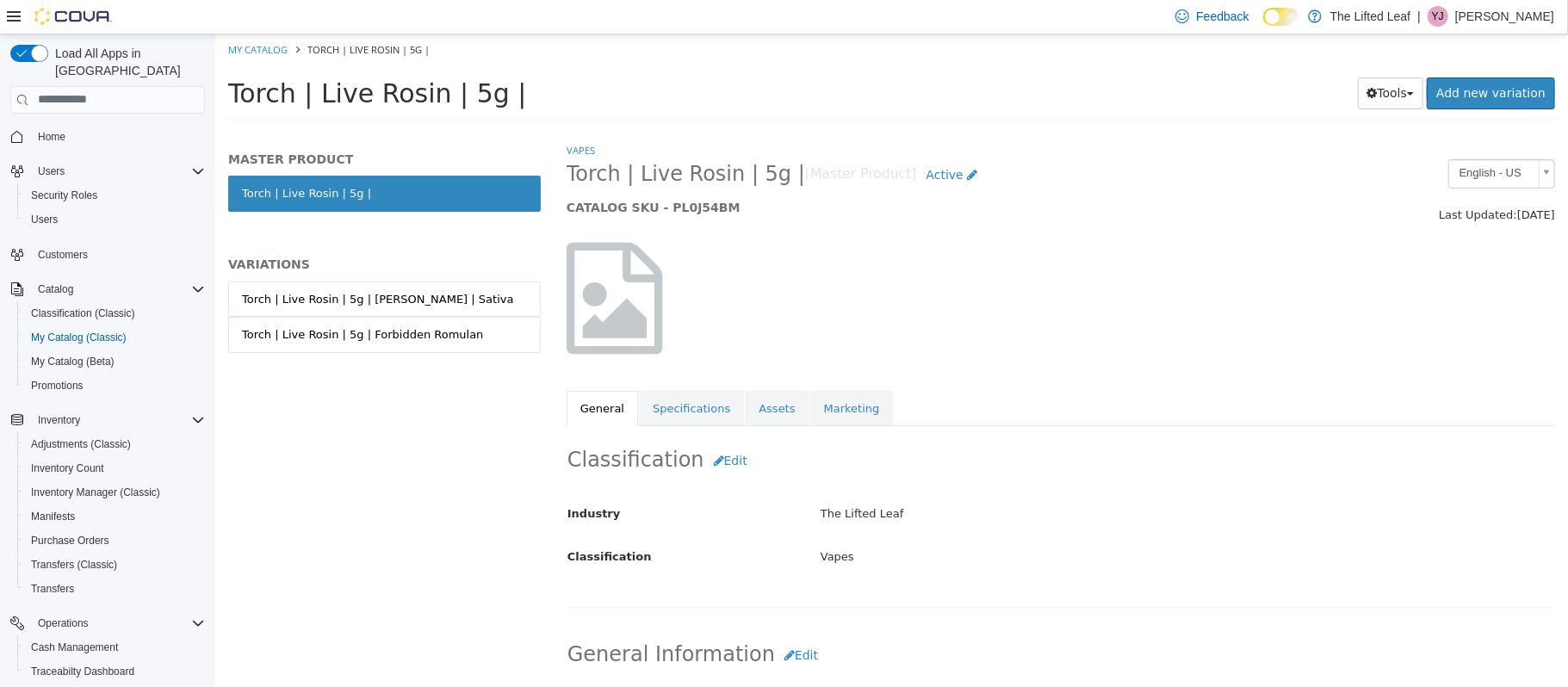
click at [386, 304] on div "Torch | Live Rosin | 5g | Bruce Banner | Sativa" at bounding box center [377, 299] width 272 height 17
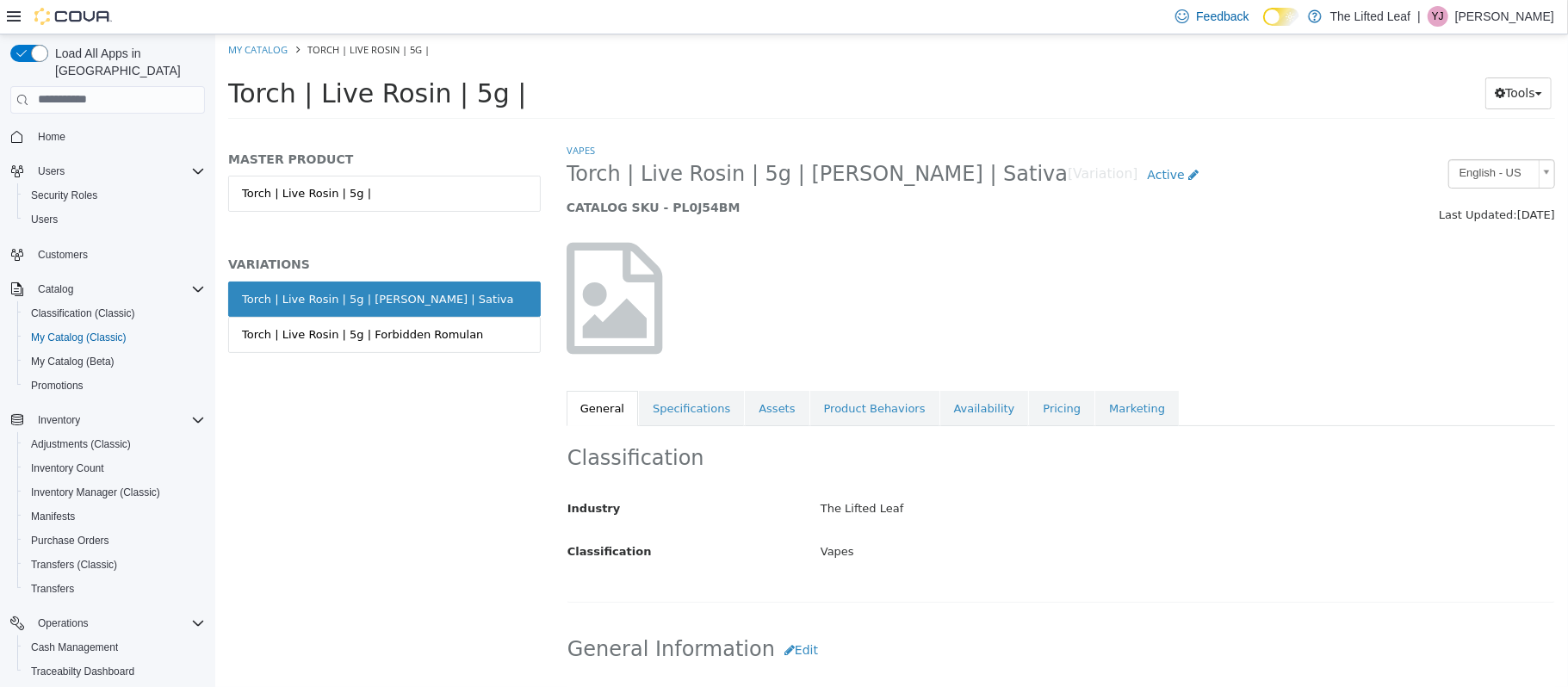
click at [1027, 396] on link "Pricing" at bounding box center [1060, 408] width 65 height 37
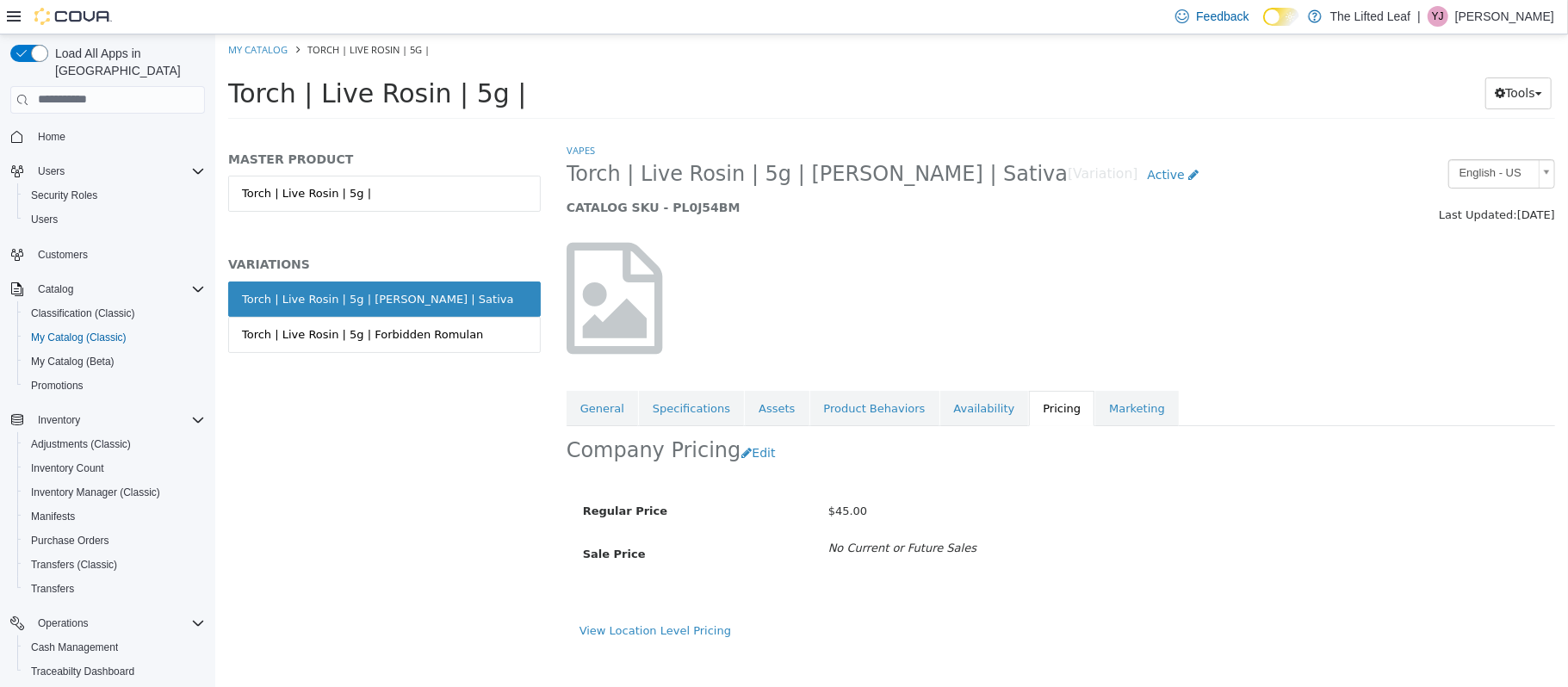
click at [392, 334] on div "Torch | Live Rosin | 5g | Forbidden Romulan" at bounding box center [362, 334] width 241 height 17
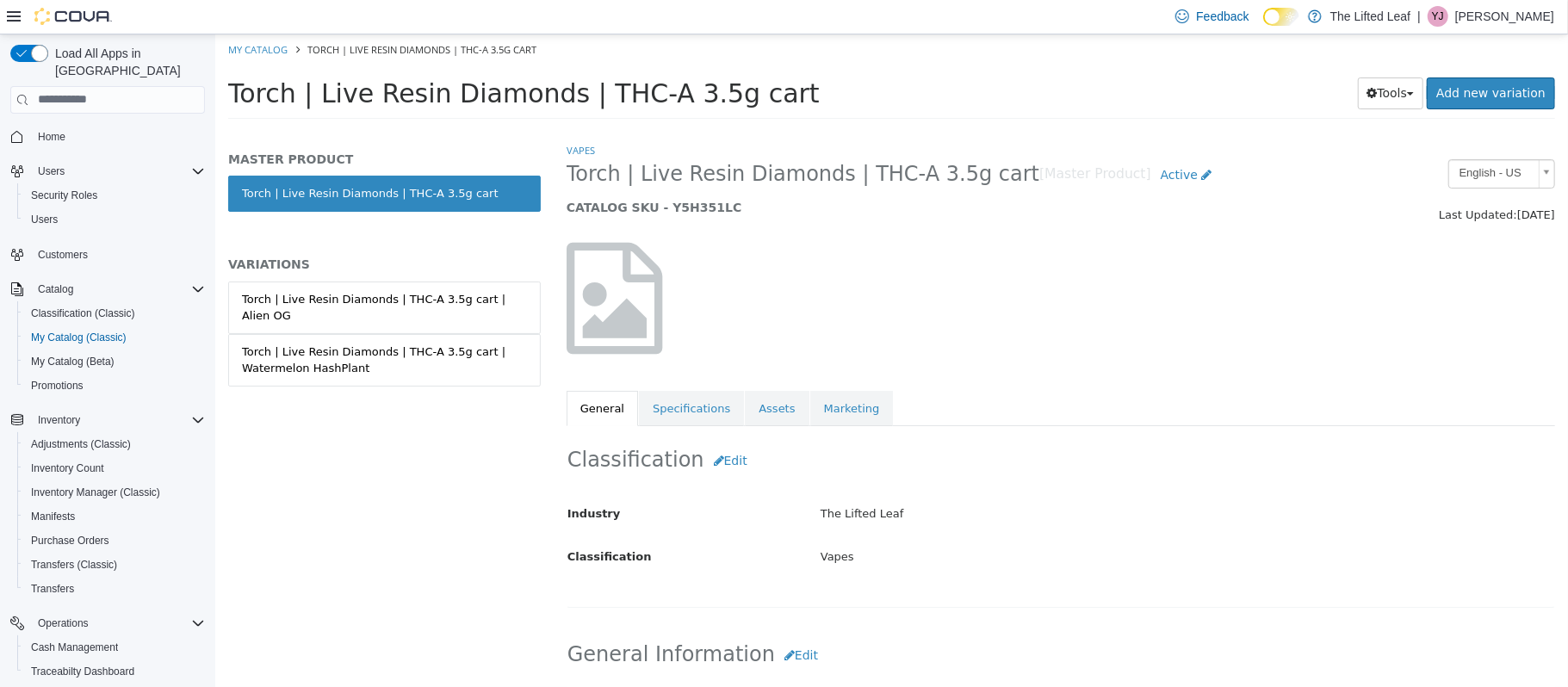
click at [465, 299] on div "Torch | Live Resin Diamonds | THC-A 3.5g cart | Alien OG" at bounding box center [384, 307] width 285 height 34
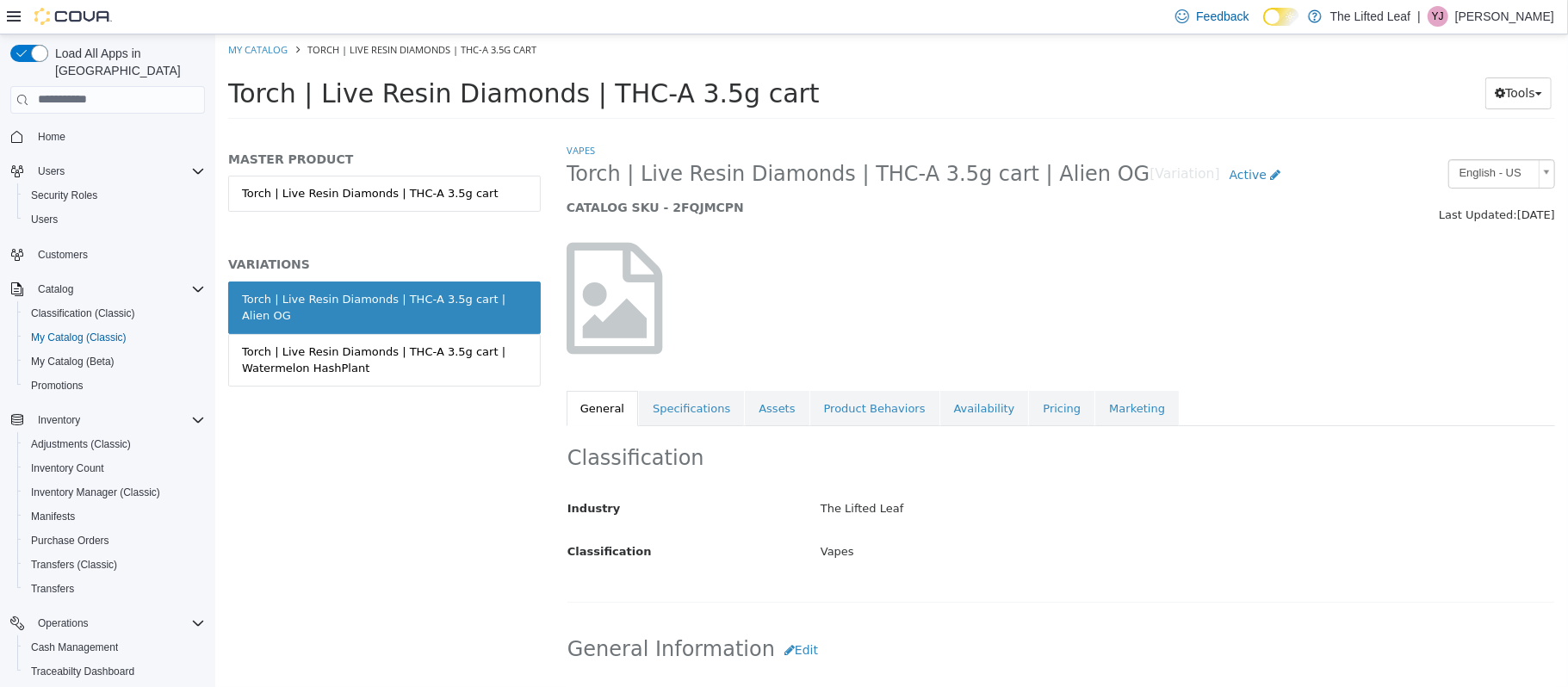
click at [1027, 422] on link "Pricing" at bounding box center [1060, 408] width 65 height 37
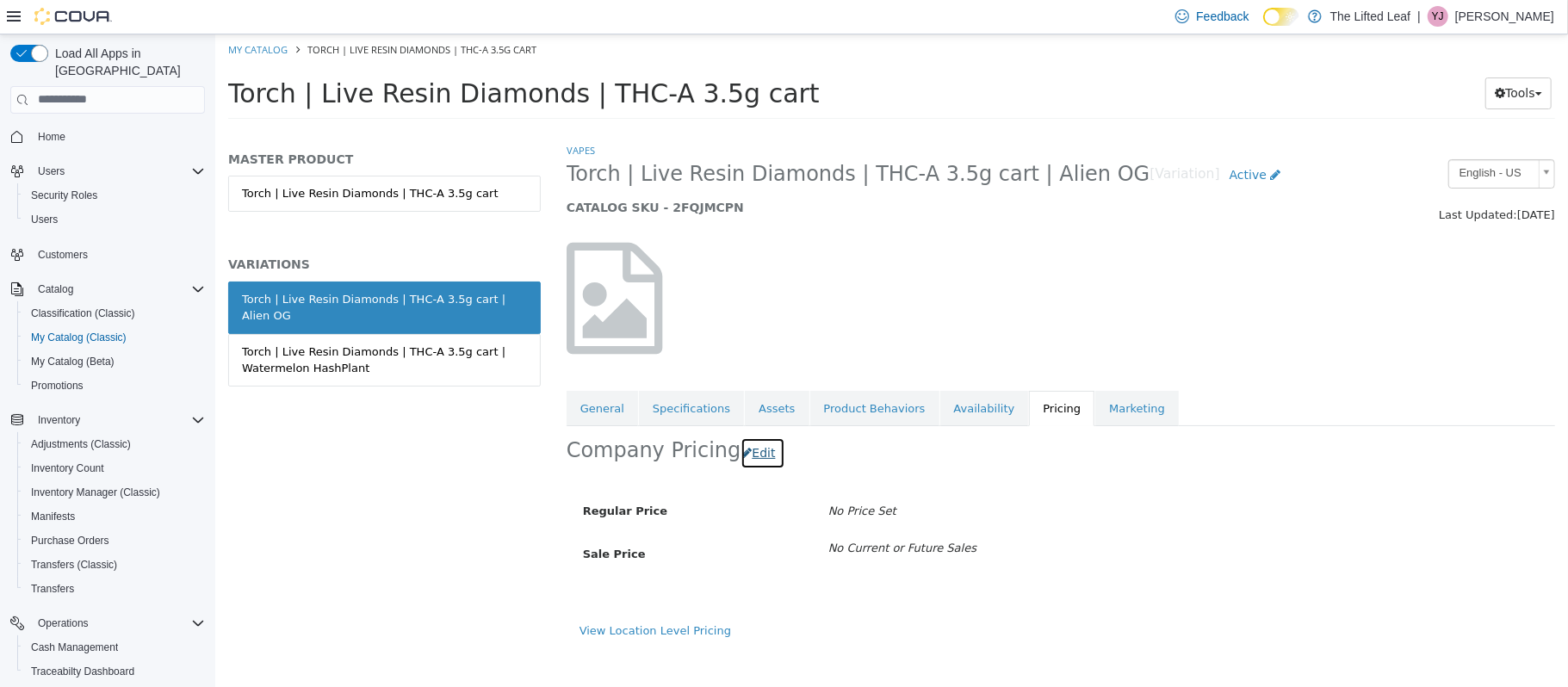
click at [751, 461] on button "Edit" at bounding box center [762, 452] width 44 height 32
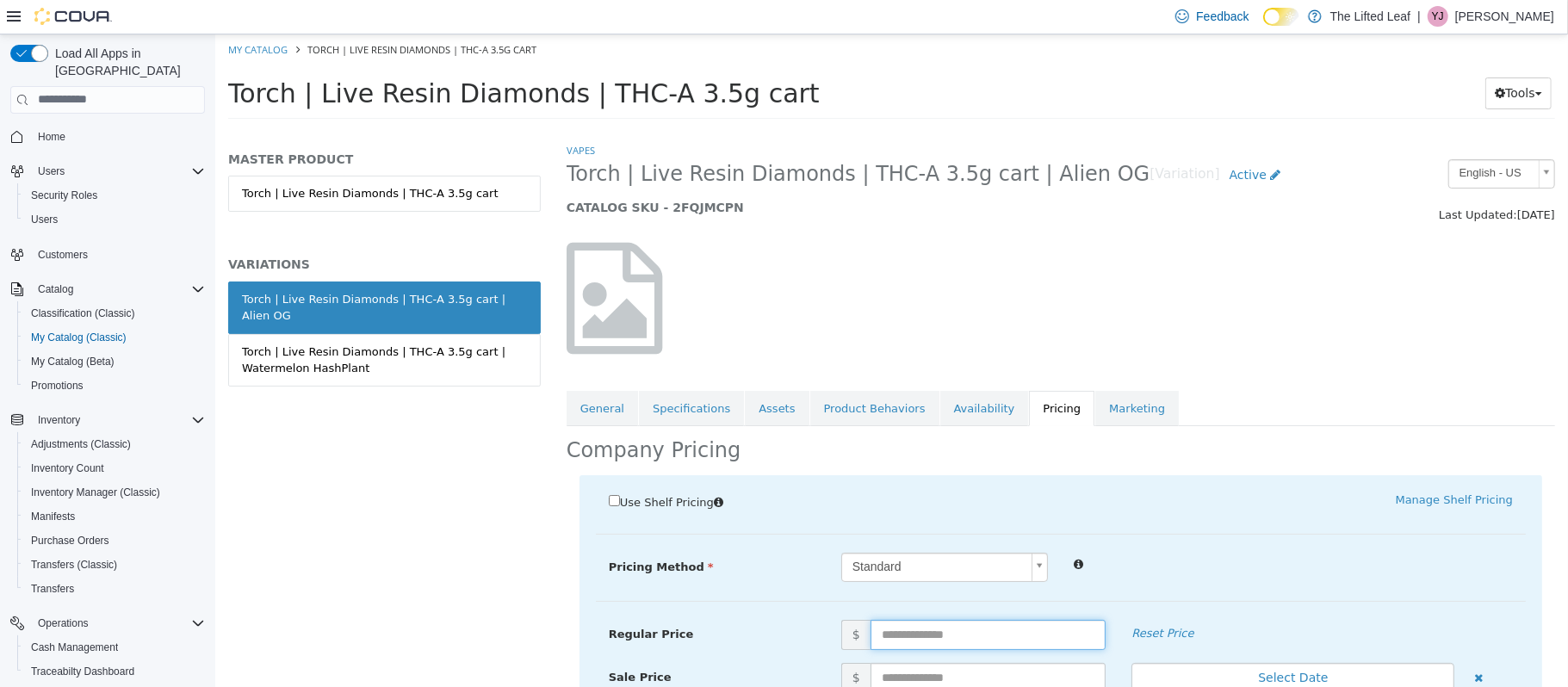
click at [906, 644] on input "text" at bounding box center [987, 633] width 236 height 30
type input "**"
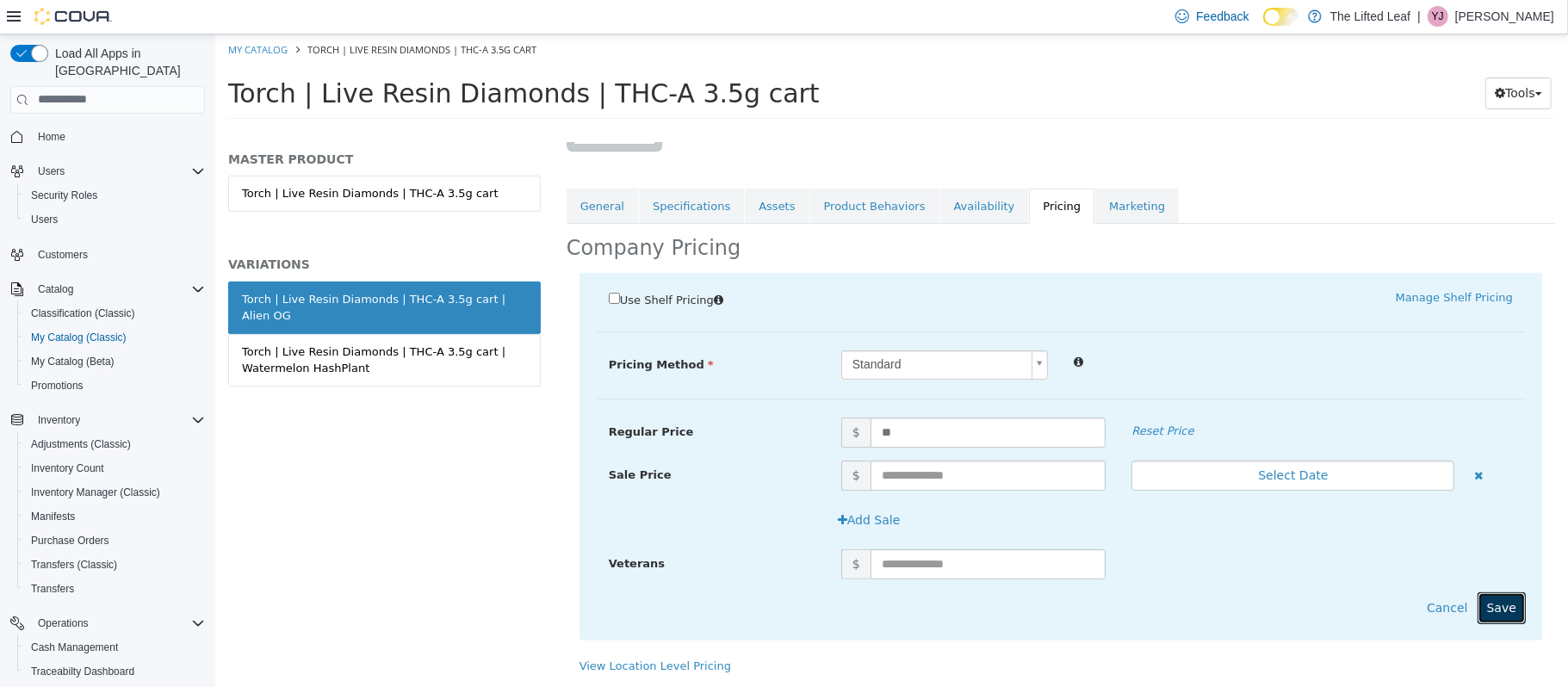
click at [1479, 600] on button "Save" at bounding box center [1501, 607] width 48 height 32
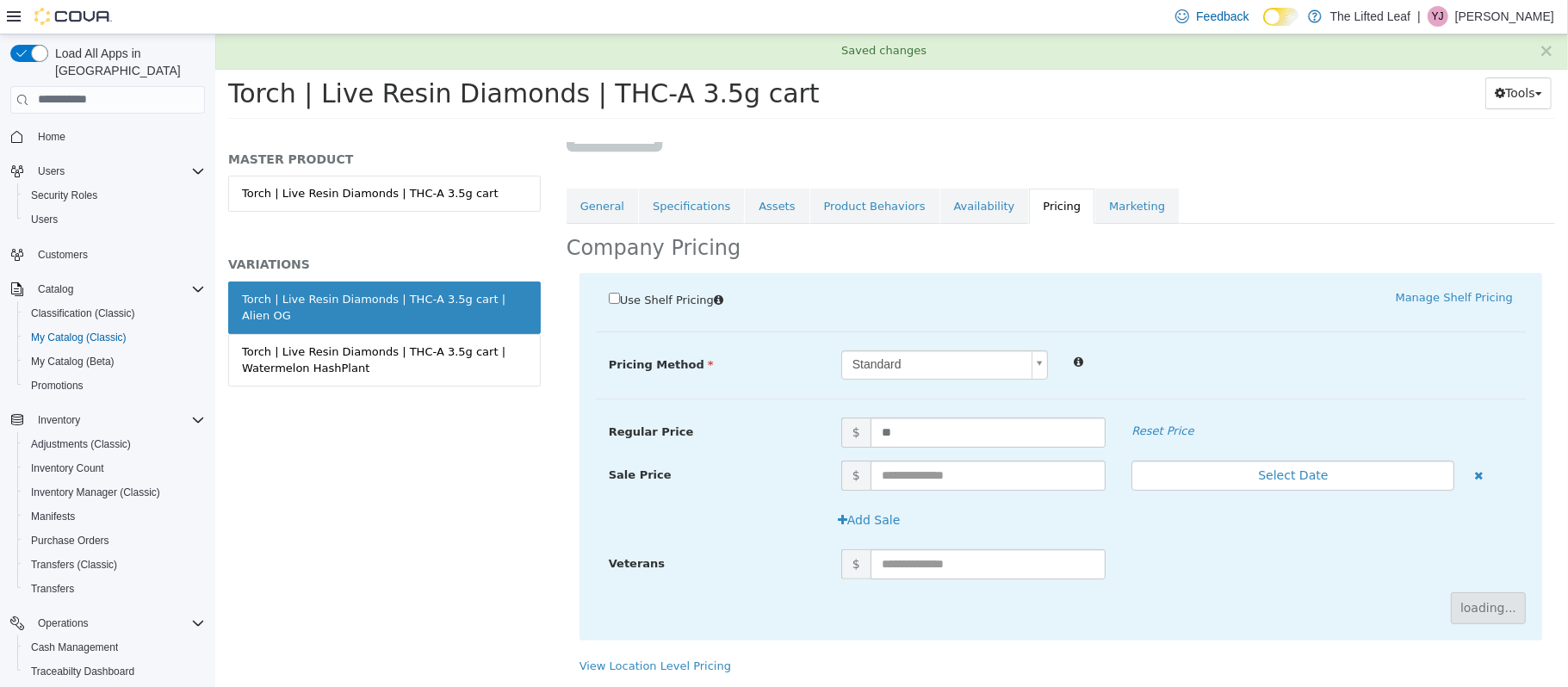
scroll to position [0, 0]
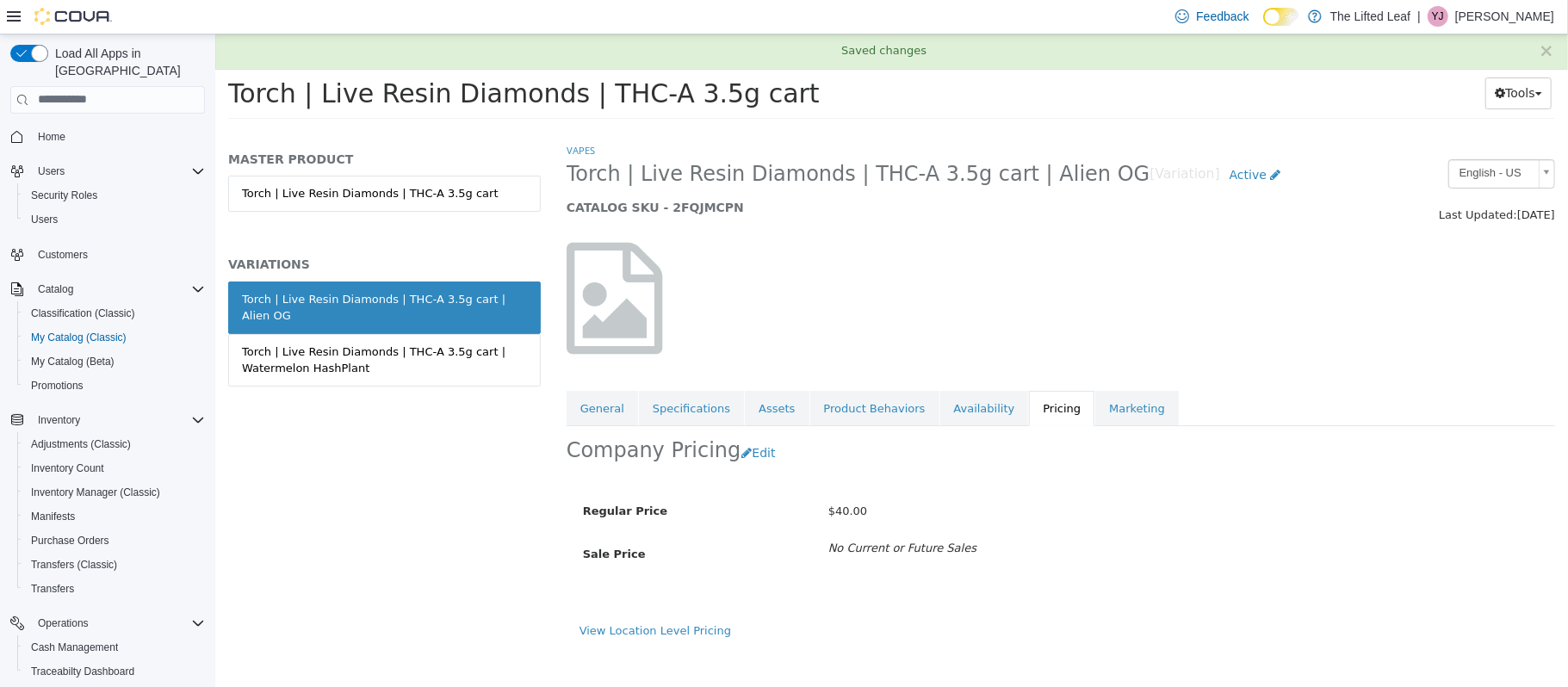
click at [350, 348] on div "Torch | Live Resin Diamonds | THC-A 3.5g cart | Watermelon HashPlant" at bounding box center [384, 359] width 285 height 34
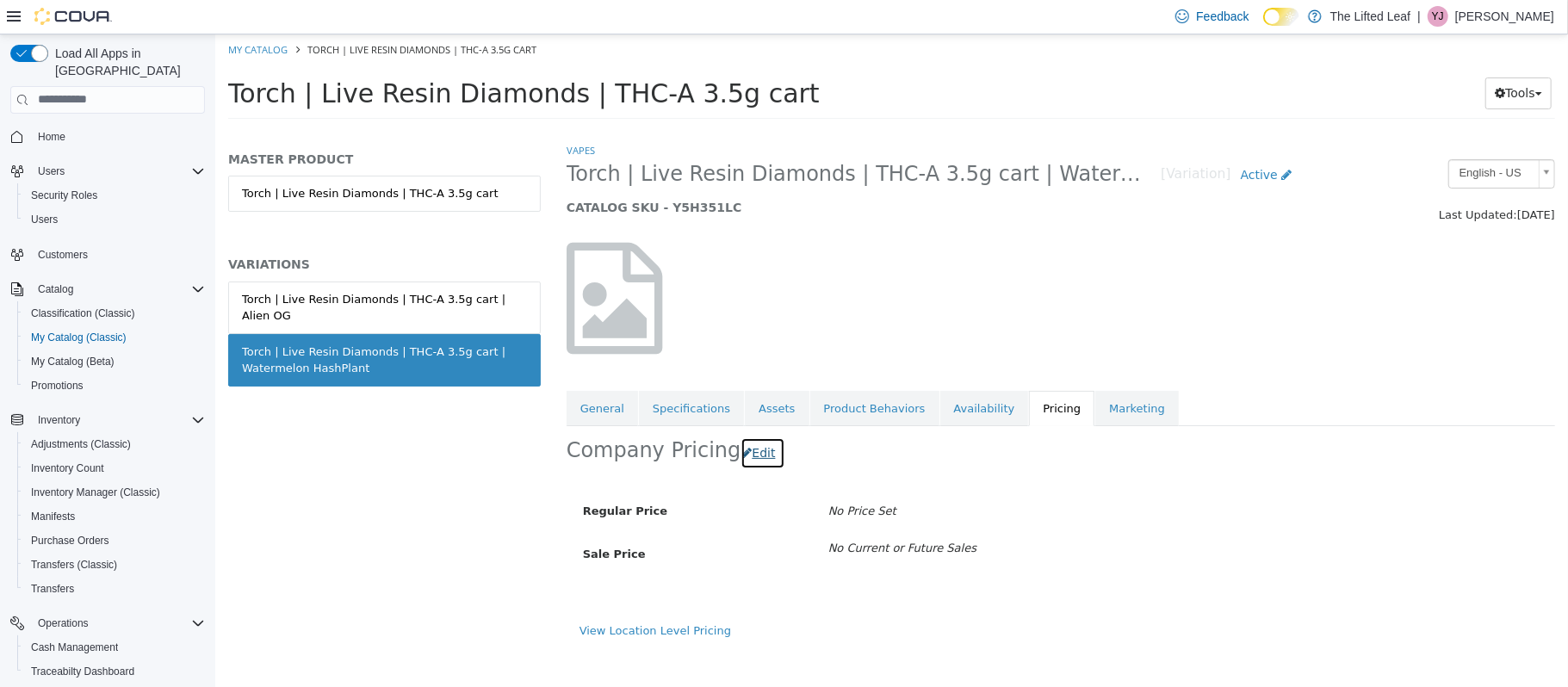
click at [740, 469] on button "Edit" at bounding box center [762, 452] width 44 height 32
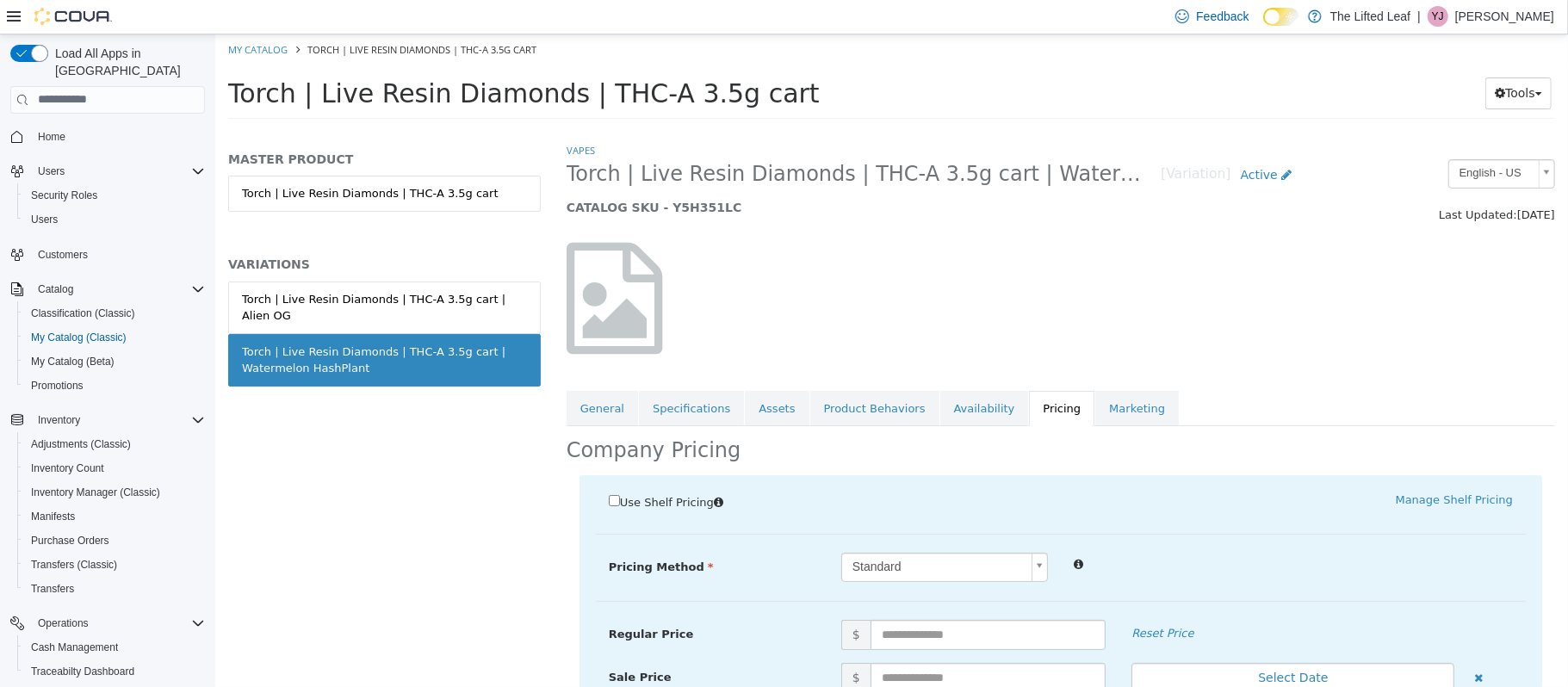
click at [909, 649] on span "$" at bounding box center [973, 633] width 291 height 30
click at [903, 626] on input "text" at bounding box center [987, 633] width 236 height 30
type input "**"
click at [1225, 581] on div "Standard *" at bounding box center [1176, 567] width 697 height 30
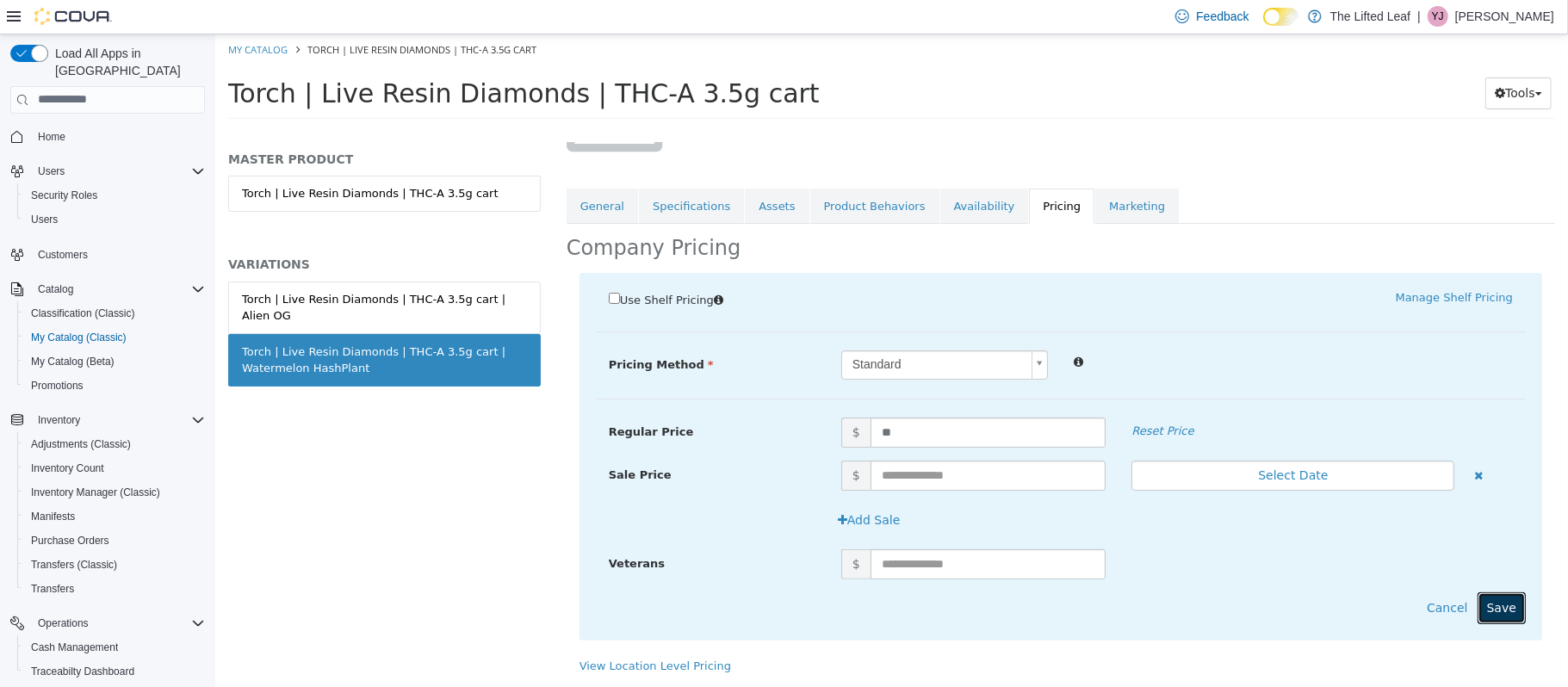
click at [1498, 607] on button "Save" at bounding box center [1501, 607] width 48 height 32
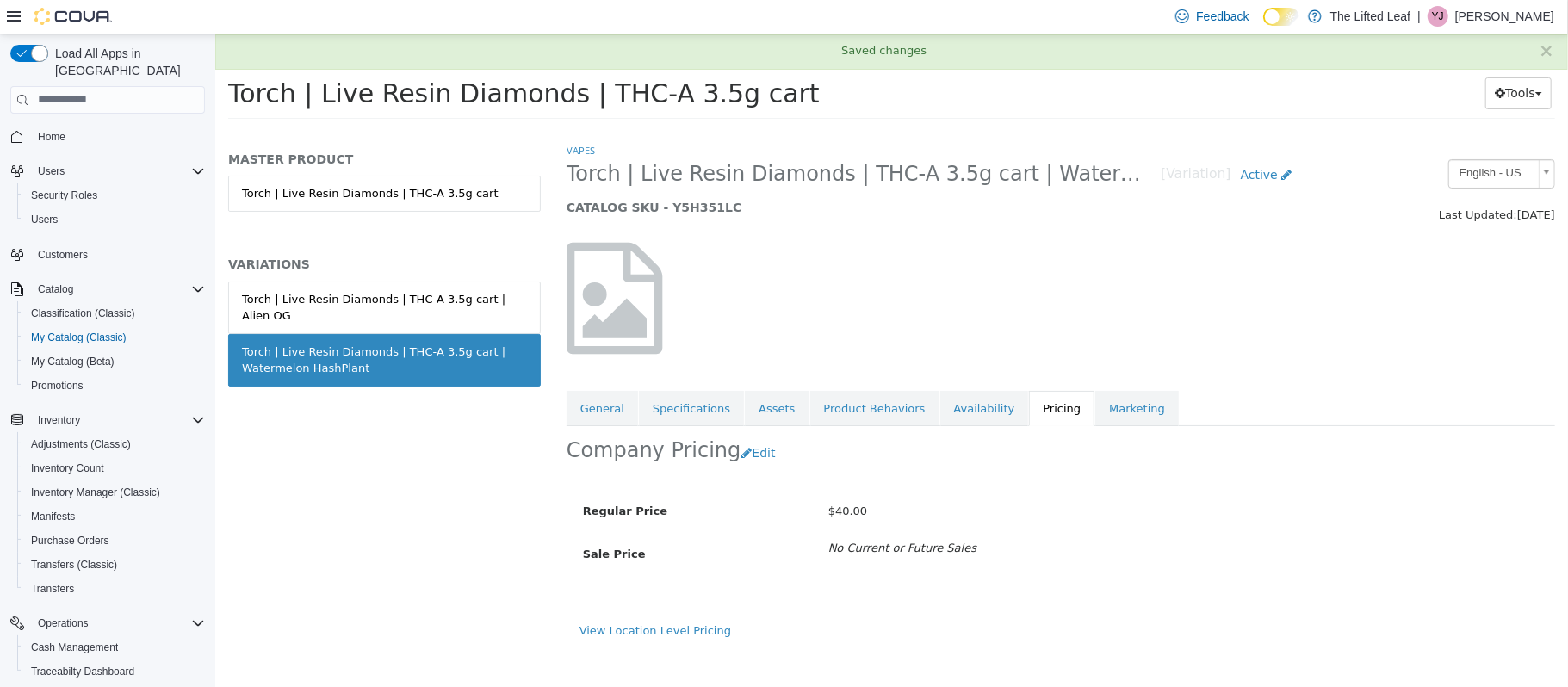
scroll to position [0, 0]
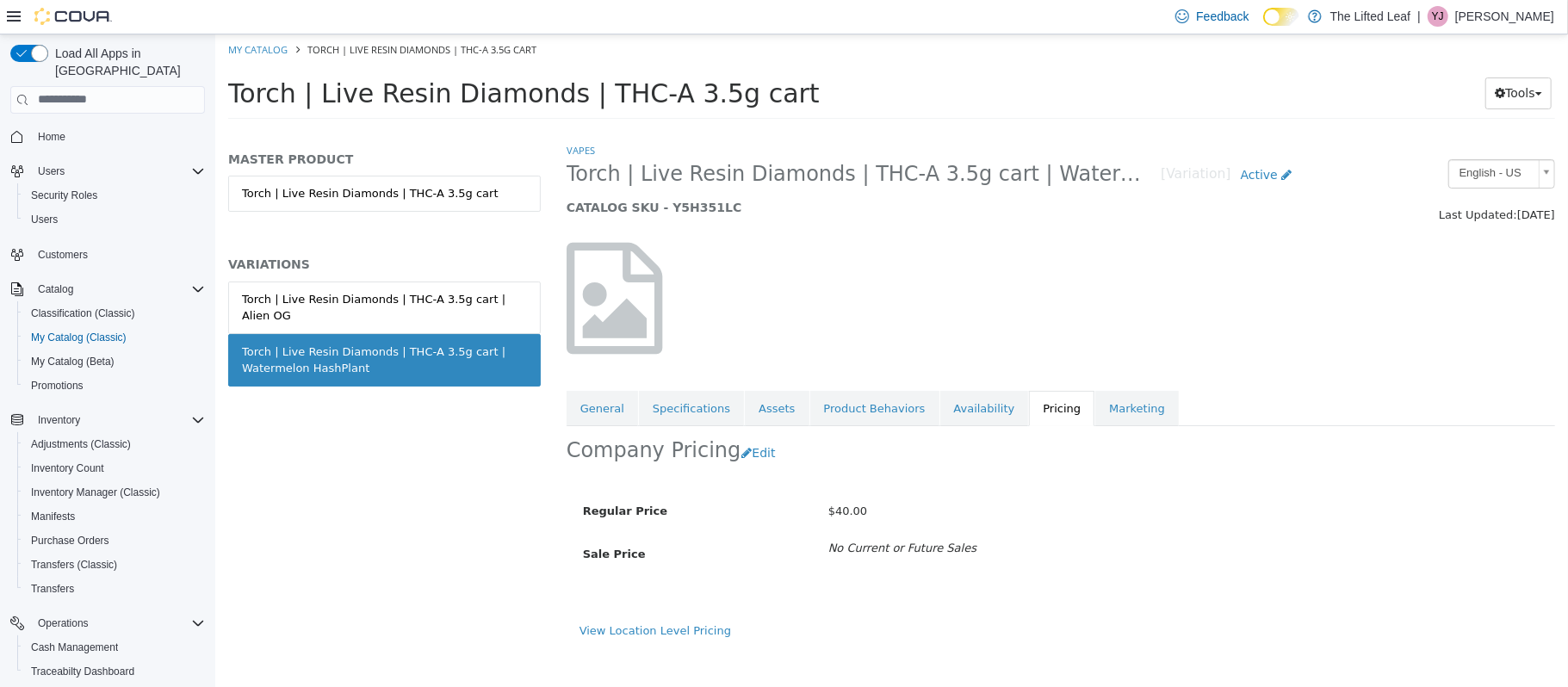
click at [427, 290] on link "Torch | Live Resin Diamonds | THC-A 3.5g cart | Alien OG" at bounding box center [383, 307] width 313 height 53
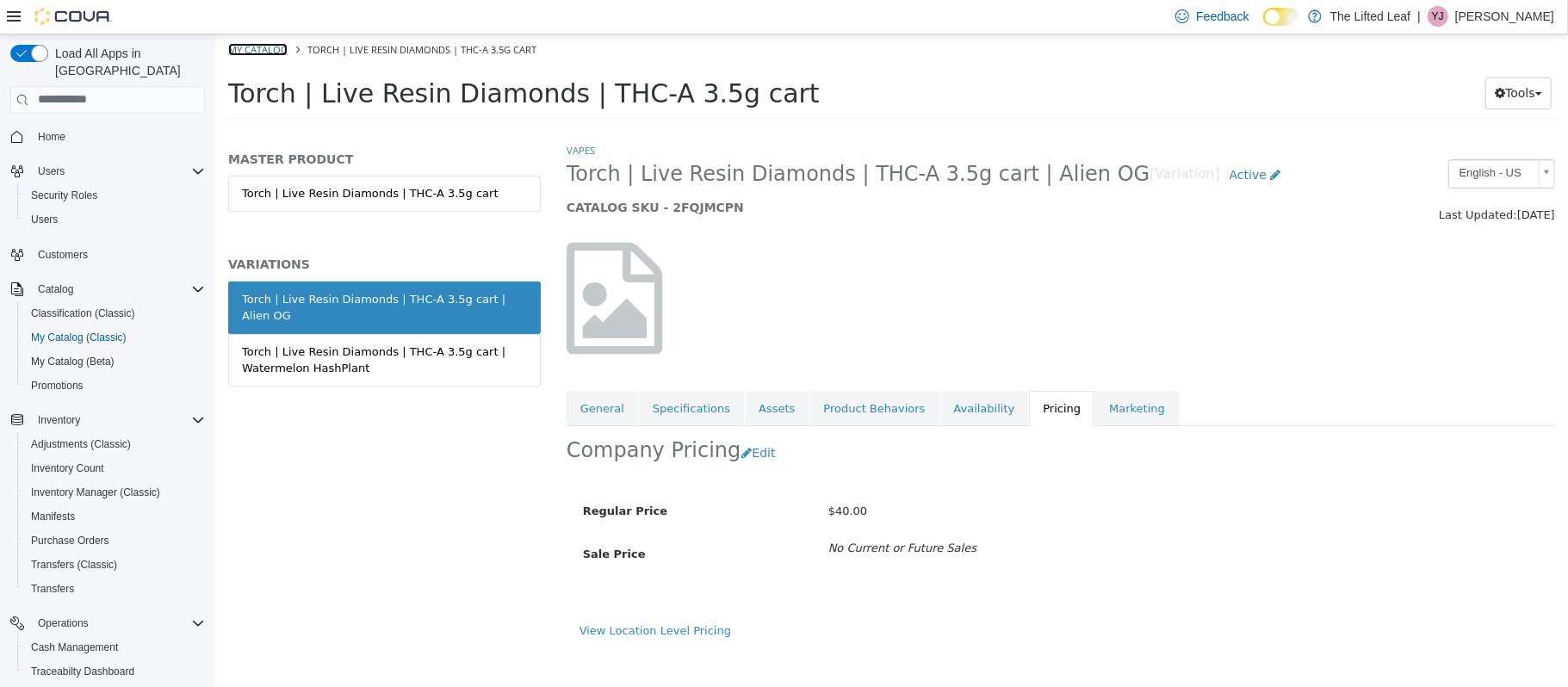
click at [266, 49] on link "My Catalog" at bounding box center [257, 48] width 60 height 13
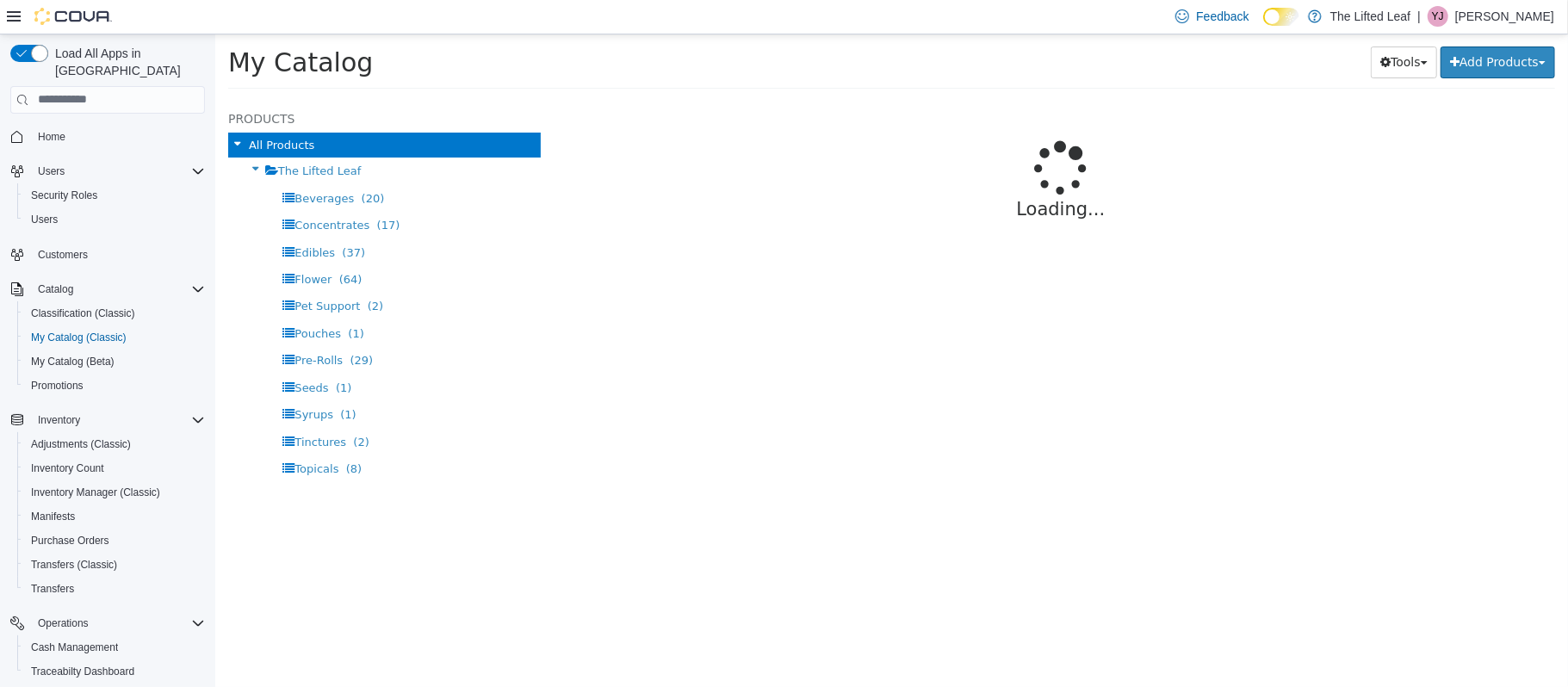
select select "**********"
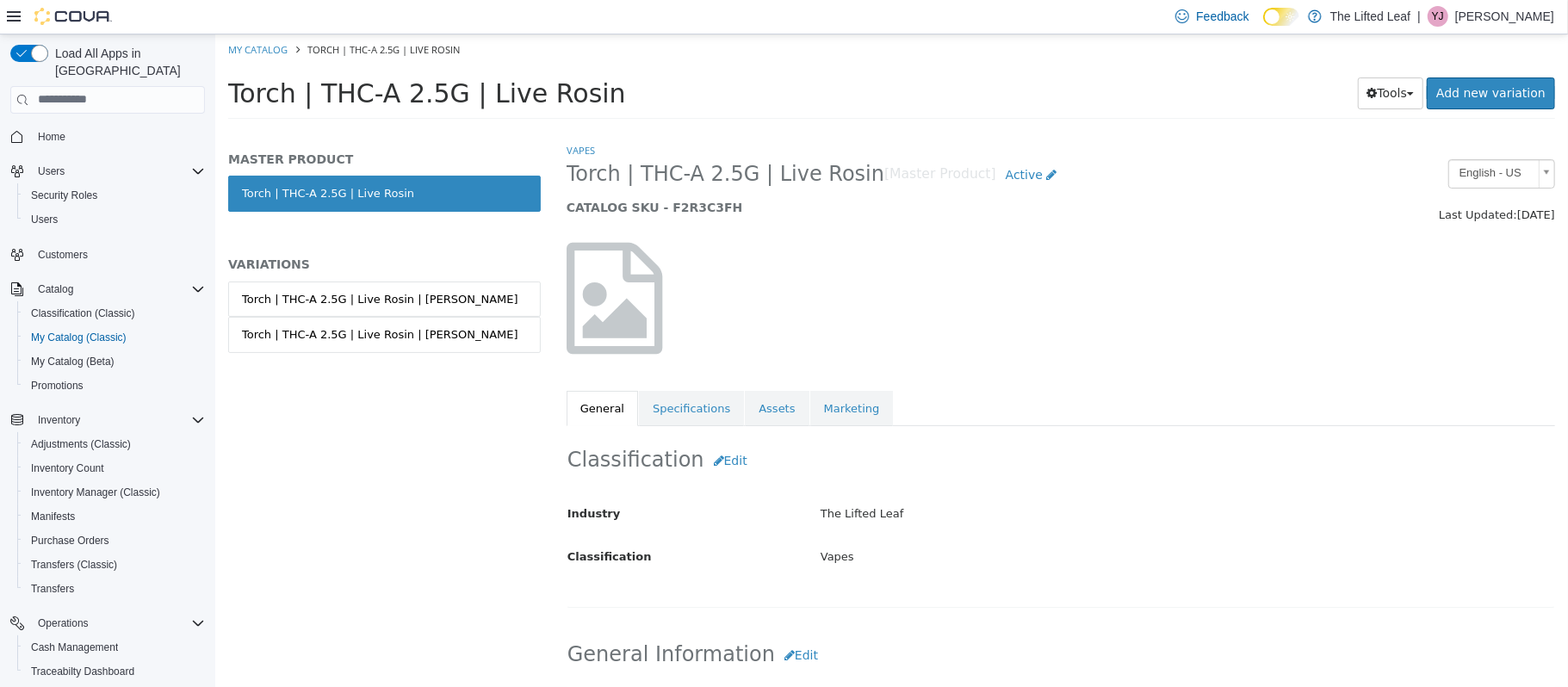
scroll to position [17, 0]
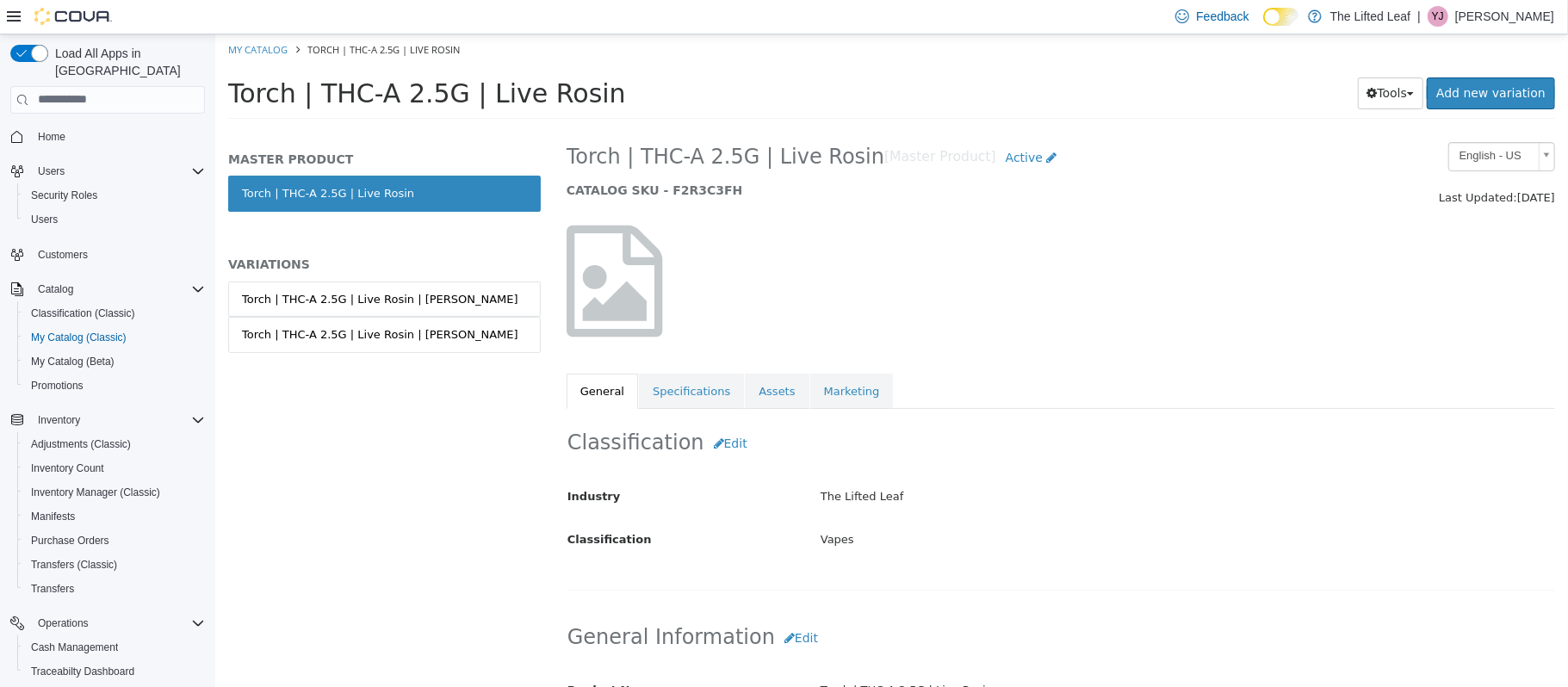
click at [448, 296] on div "Torch | THC-A 2.5G | Live Rosin | [PERSON_NAME]" at bounding box center [379, 299] width 276 height 17
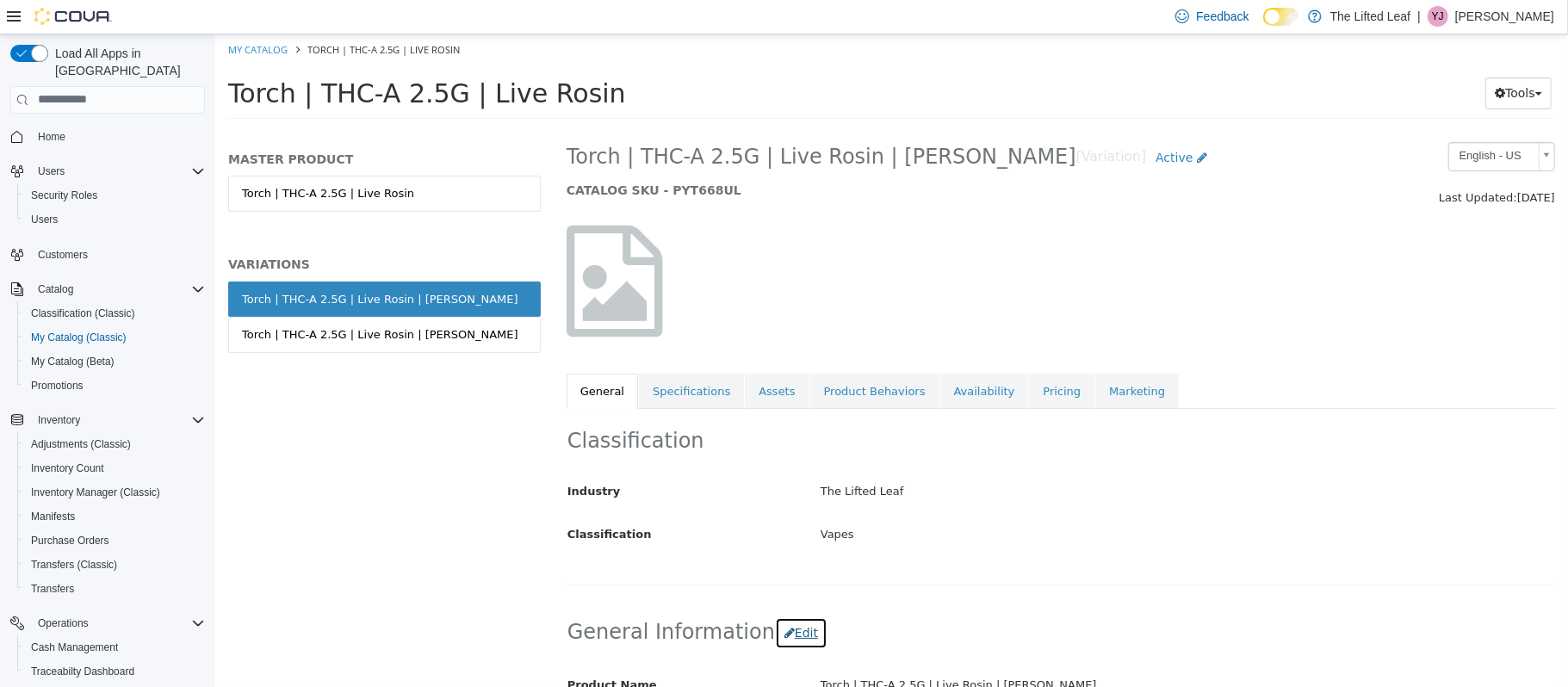
click at [773, 627] on button "Edit" at bounding box center [799, 632] width 53 height 32
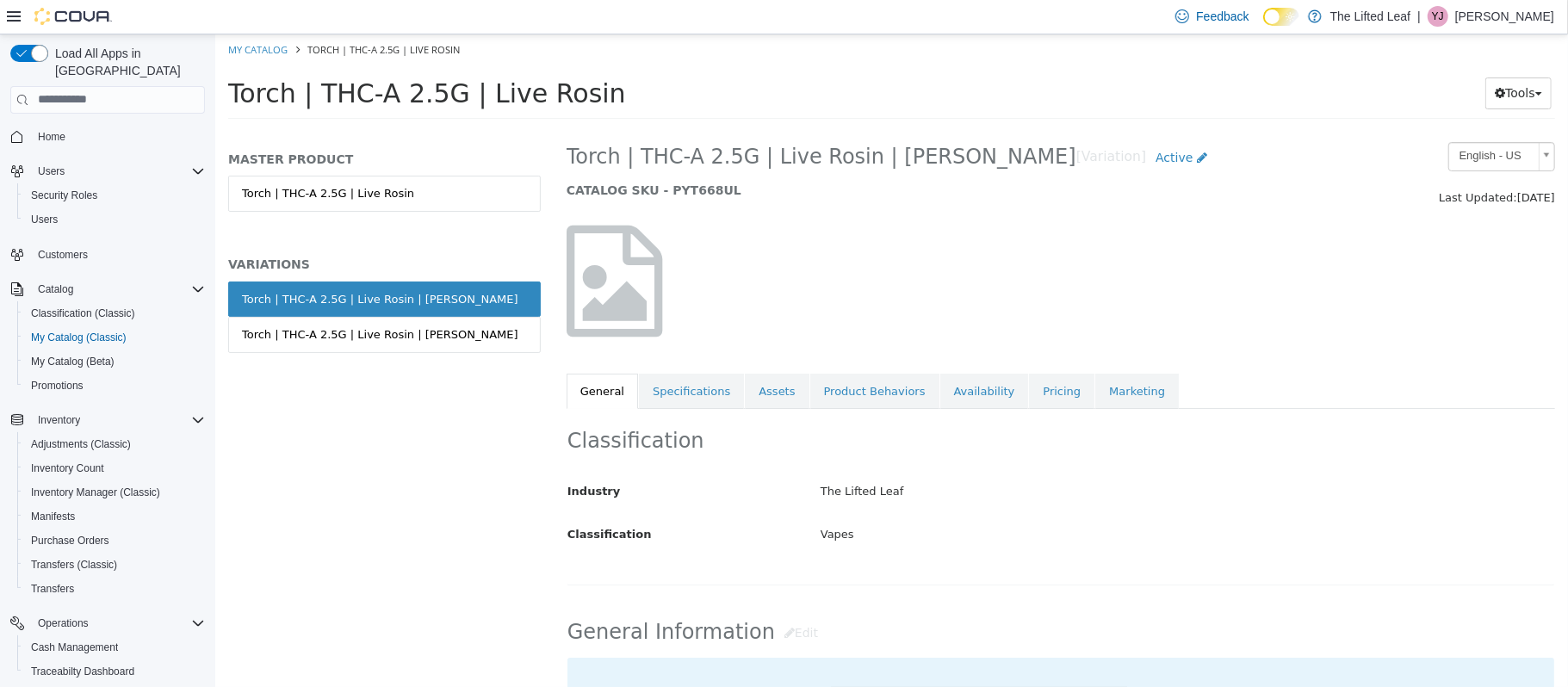
click at [961, 387] on link "Availability" at bounding box center [983, 391] width 89 height 37
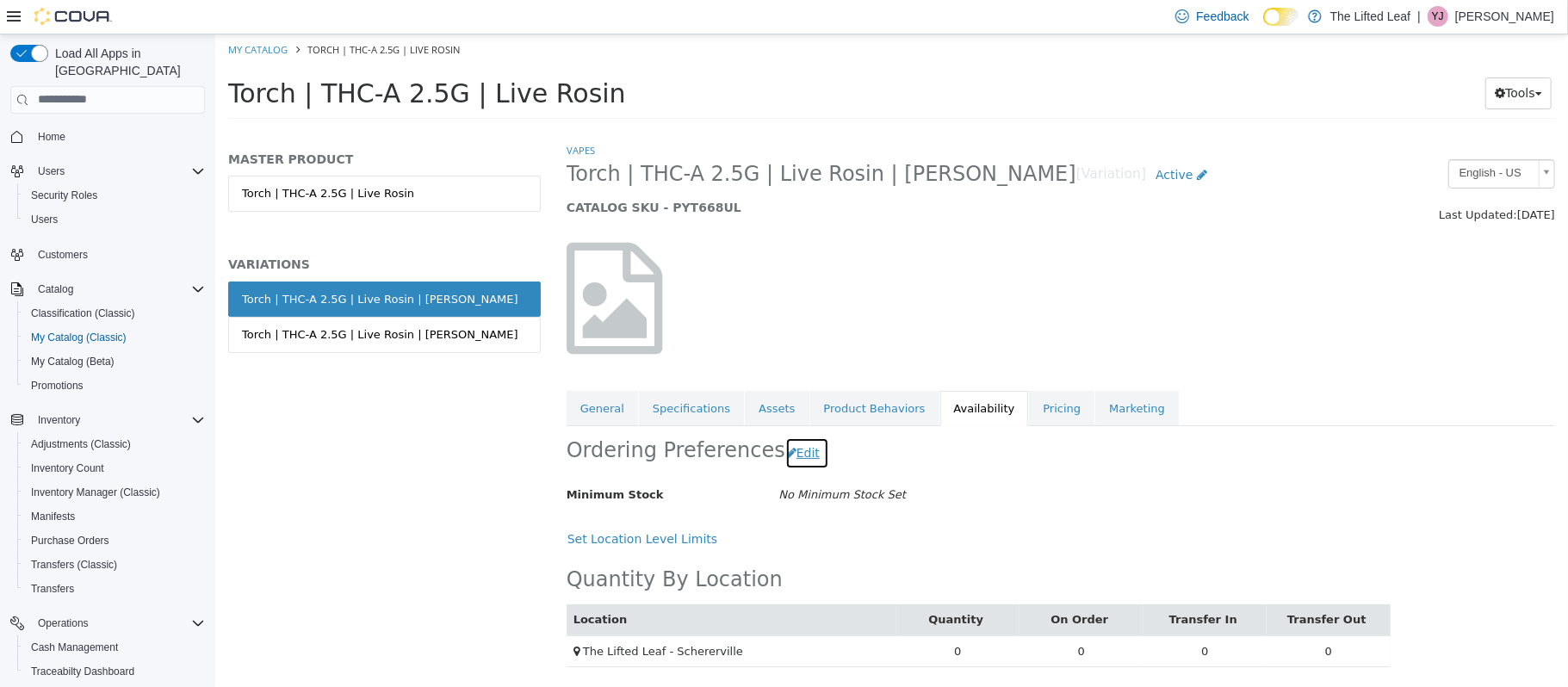
click at [792, 448] on button "Edit" at bounding box center [806, 452] width 44 height 32
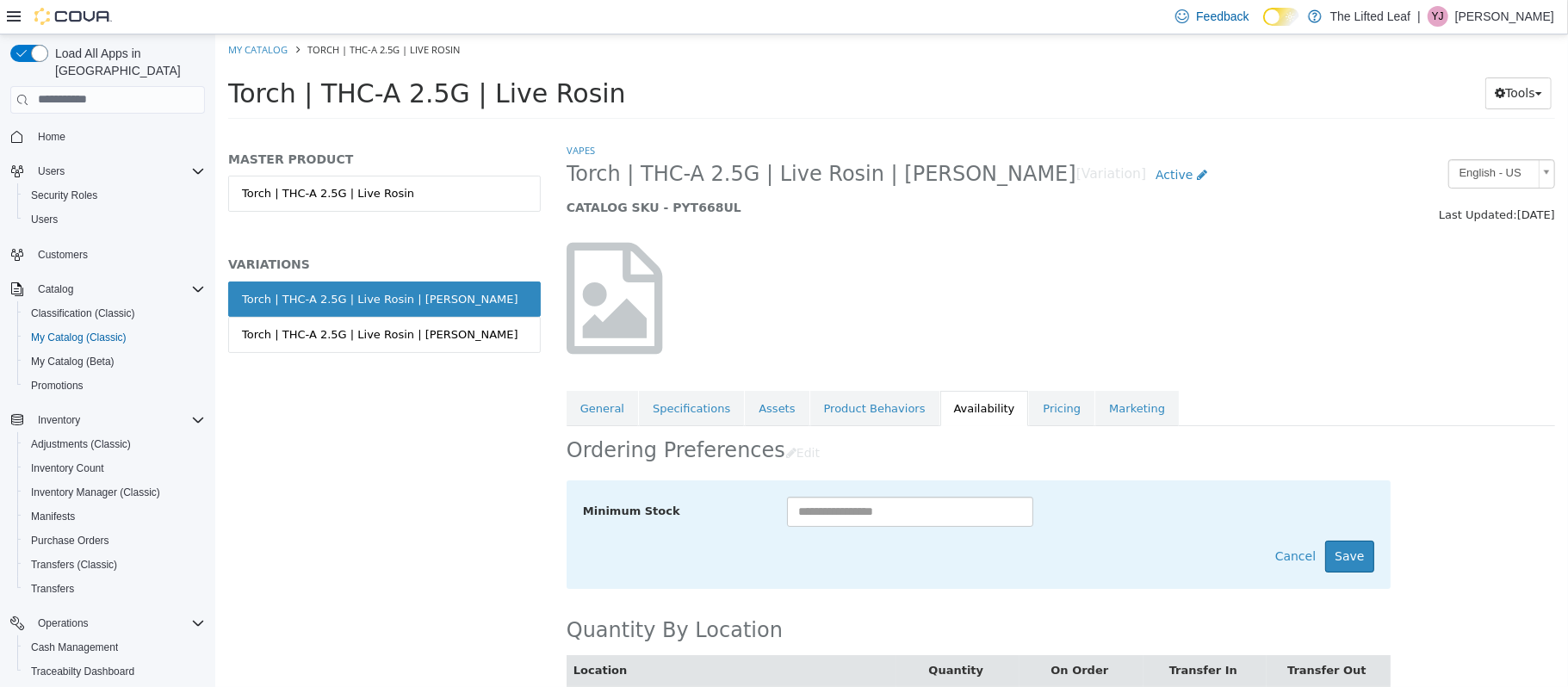
scroll to position [52, 0]
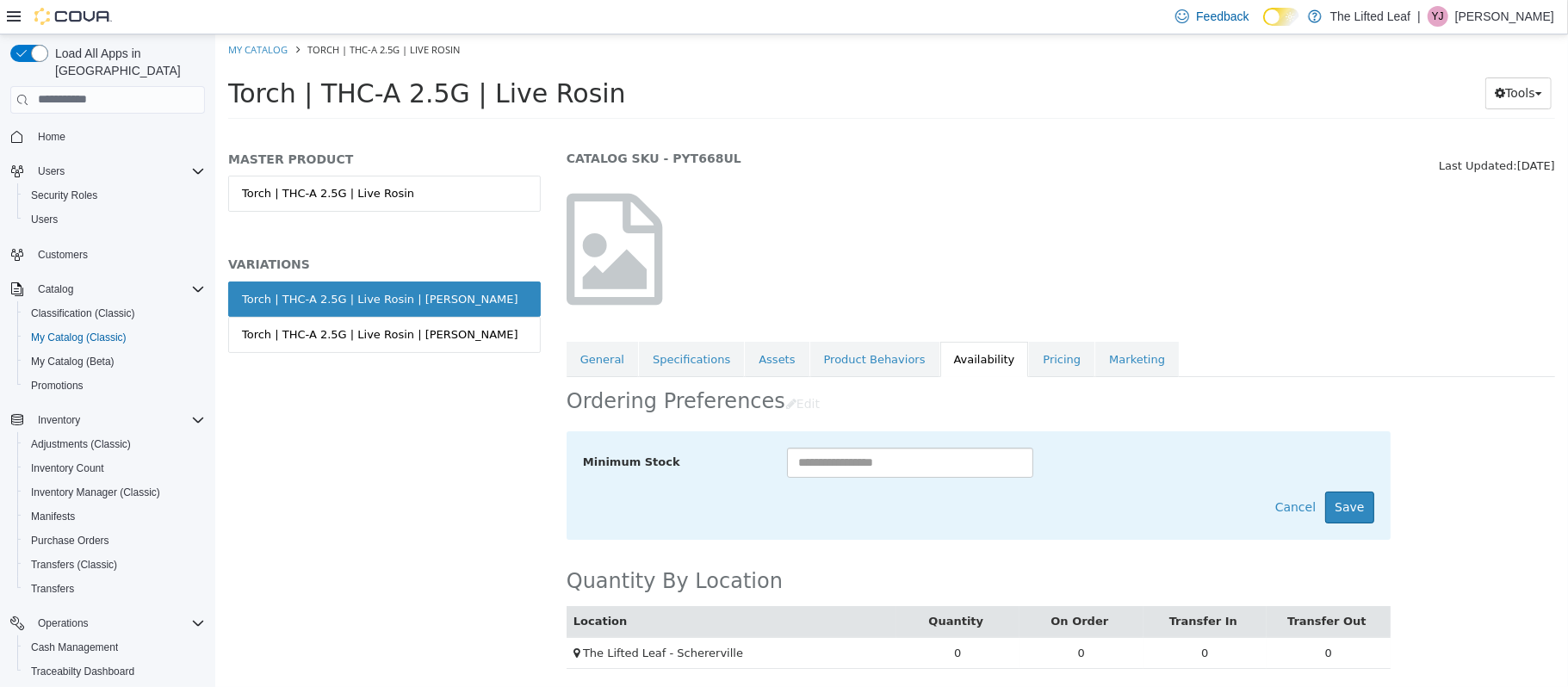
click at [1027, 348] on link "Pricing" at bounding box center [1060, 359] width 65 height 37
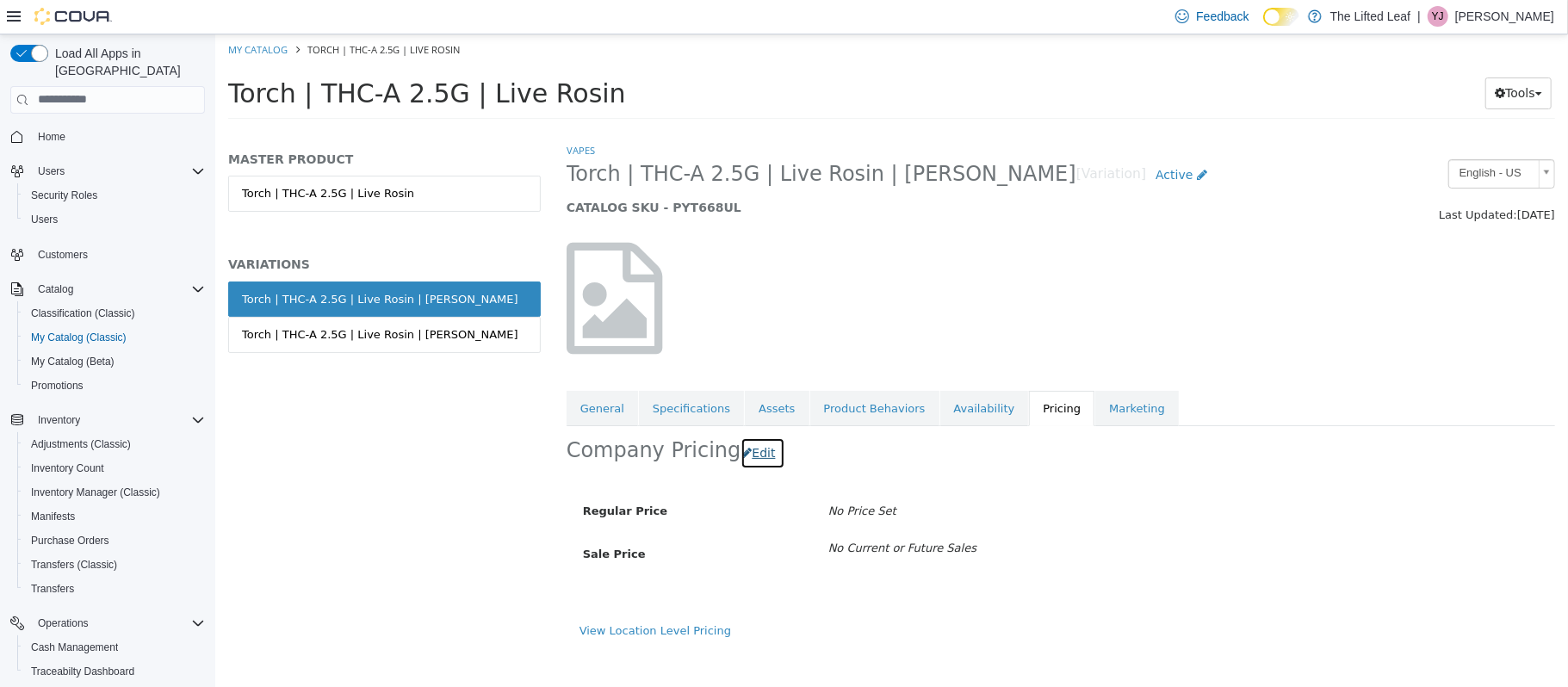
click at [740, 445] on button "Edit" at bounding box center [762, 452] width 44 height 32
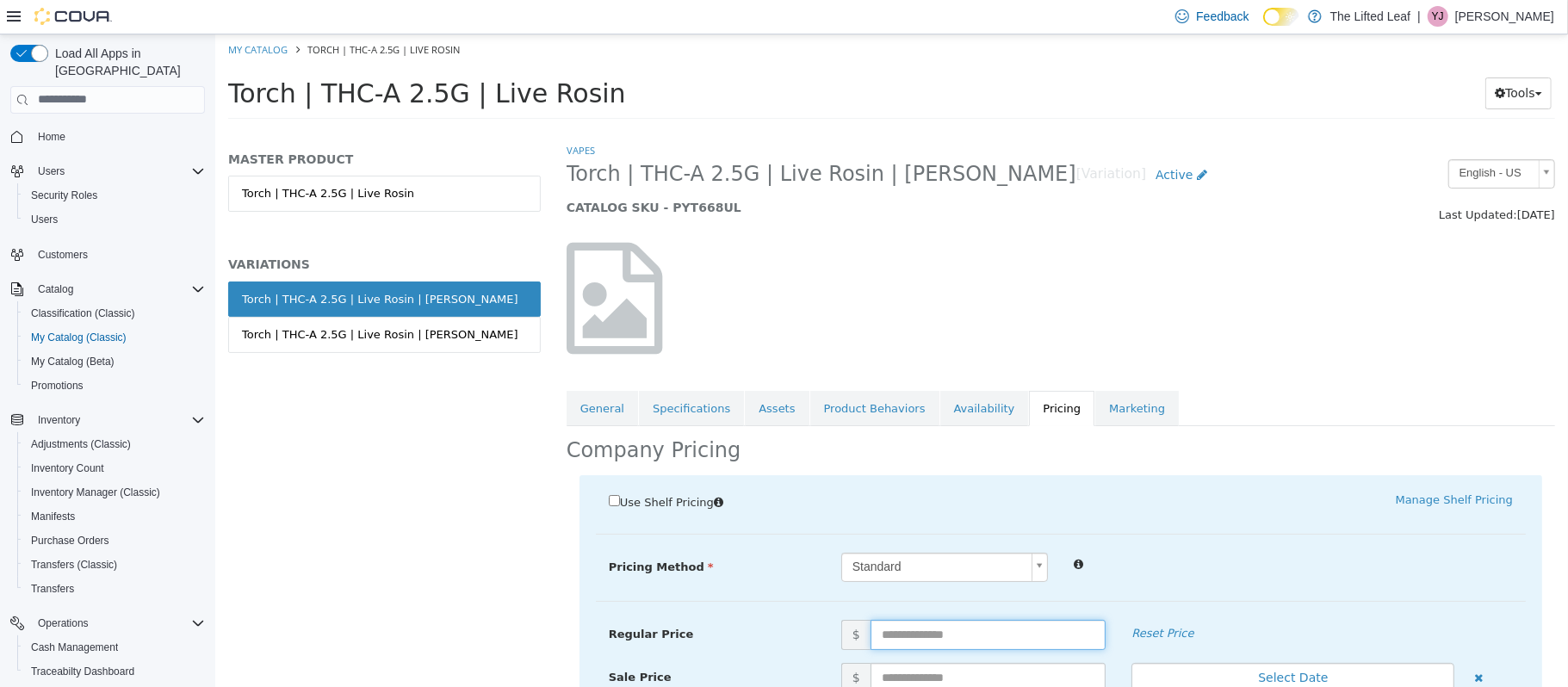
click at [886, 645] on input "text" at bounding box center [987, 633] width 236 height 30
type input "**"
click at [1259, 561] on div at bounding box center [1292, 562] width 465 height 20
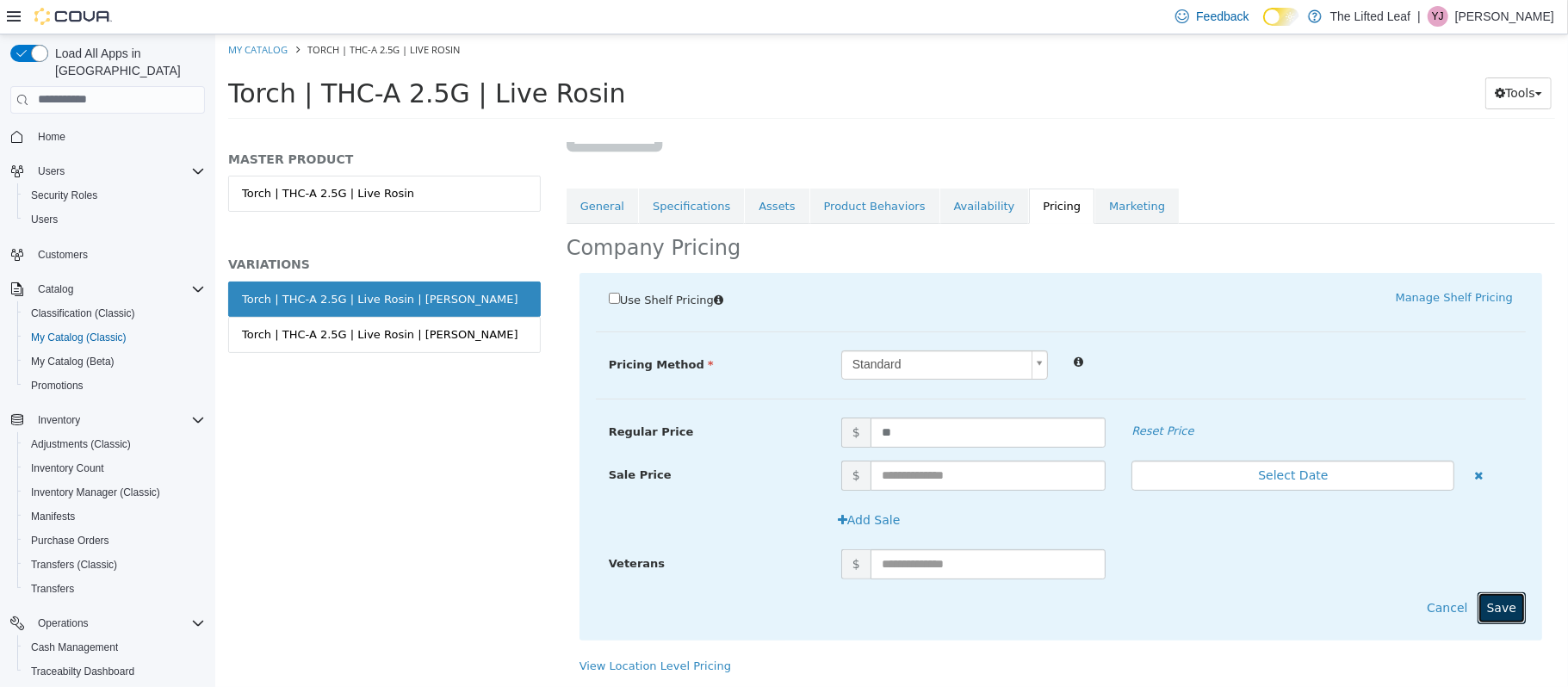
click at [1490, 612] on button "Save" at bounding box center [1501, 607] width 48 height 32
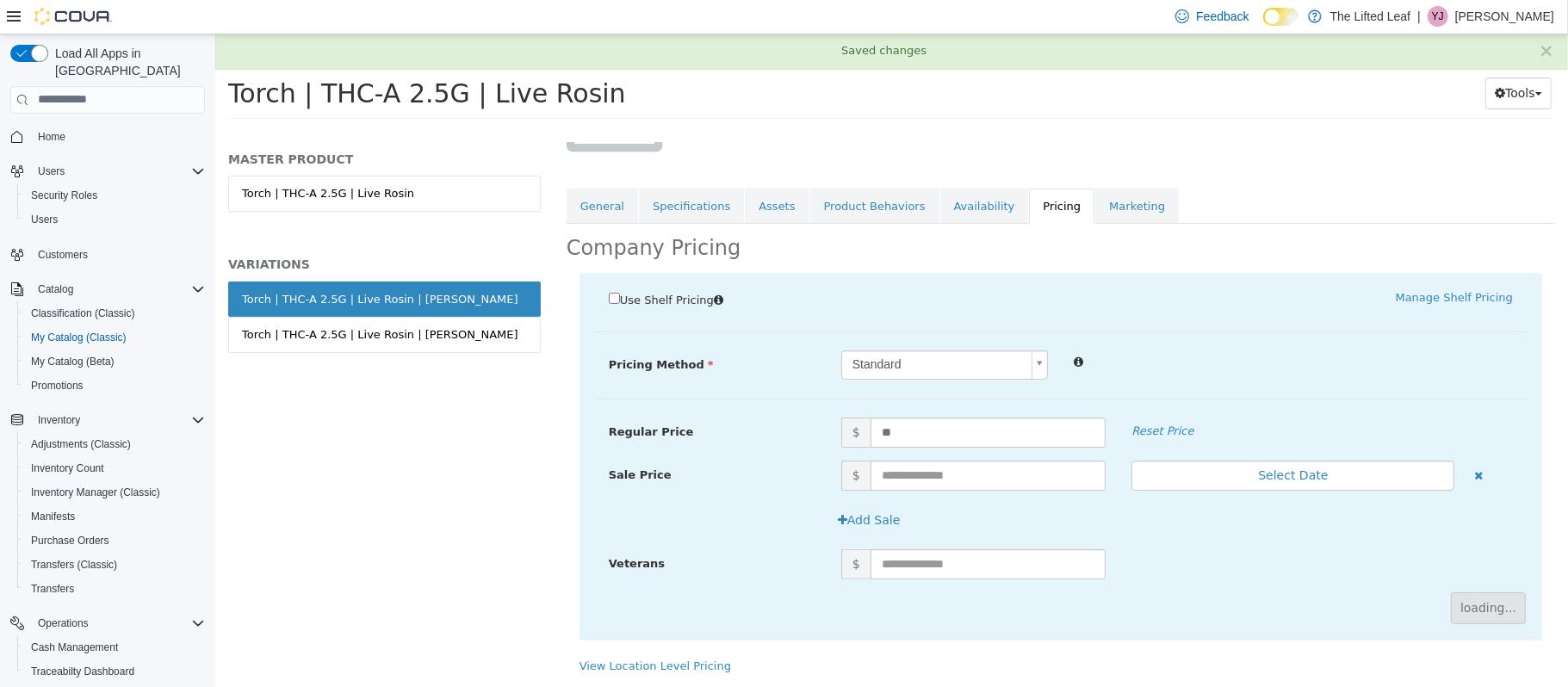
scroll to position [0, 0]
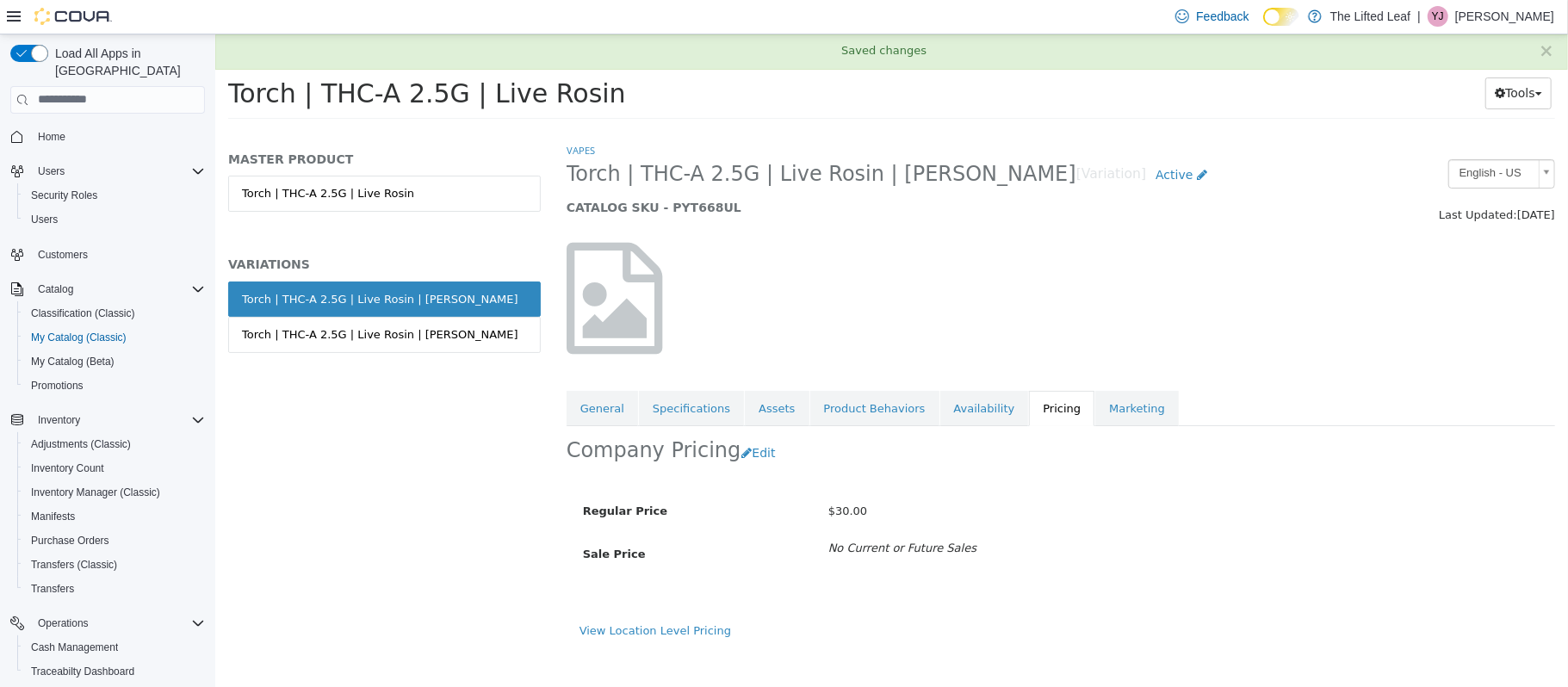
click at [518, 352] on link "Torch | THC-A 2.5G | Live Rosin | Skywalker OG" at bounding box center [383, 334] width 313 height 37
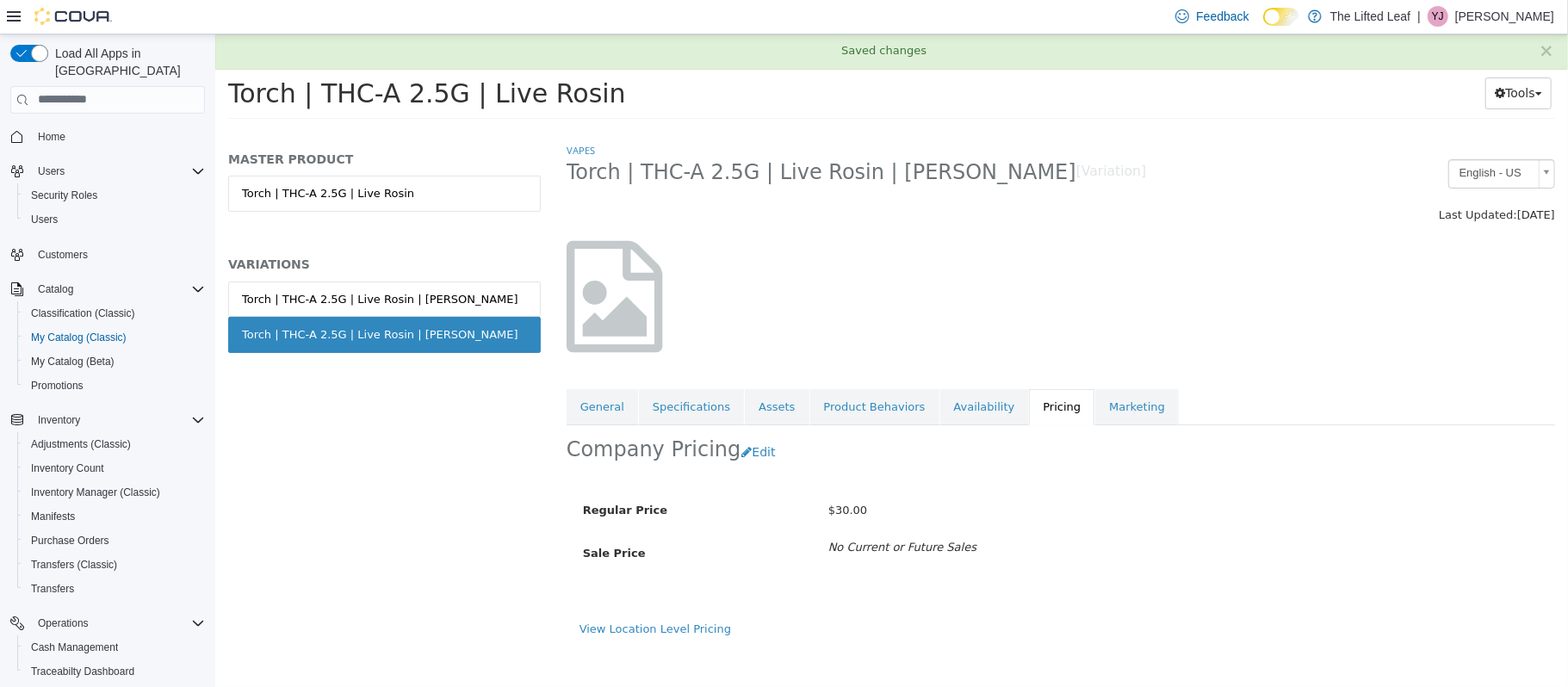
drag, startPoint x: 518, startPoint y: 352, endPoint x: 1015, endPoint y: 409, distance: 500.3
click at [1015, 129] on div "MASTER PRODUCT Torch | THC-A 2.5G | Live Rosin VARIATIONS Torch | THC-A 2.5G | …" at bounding box center [891, 129] width 1353 height 0
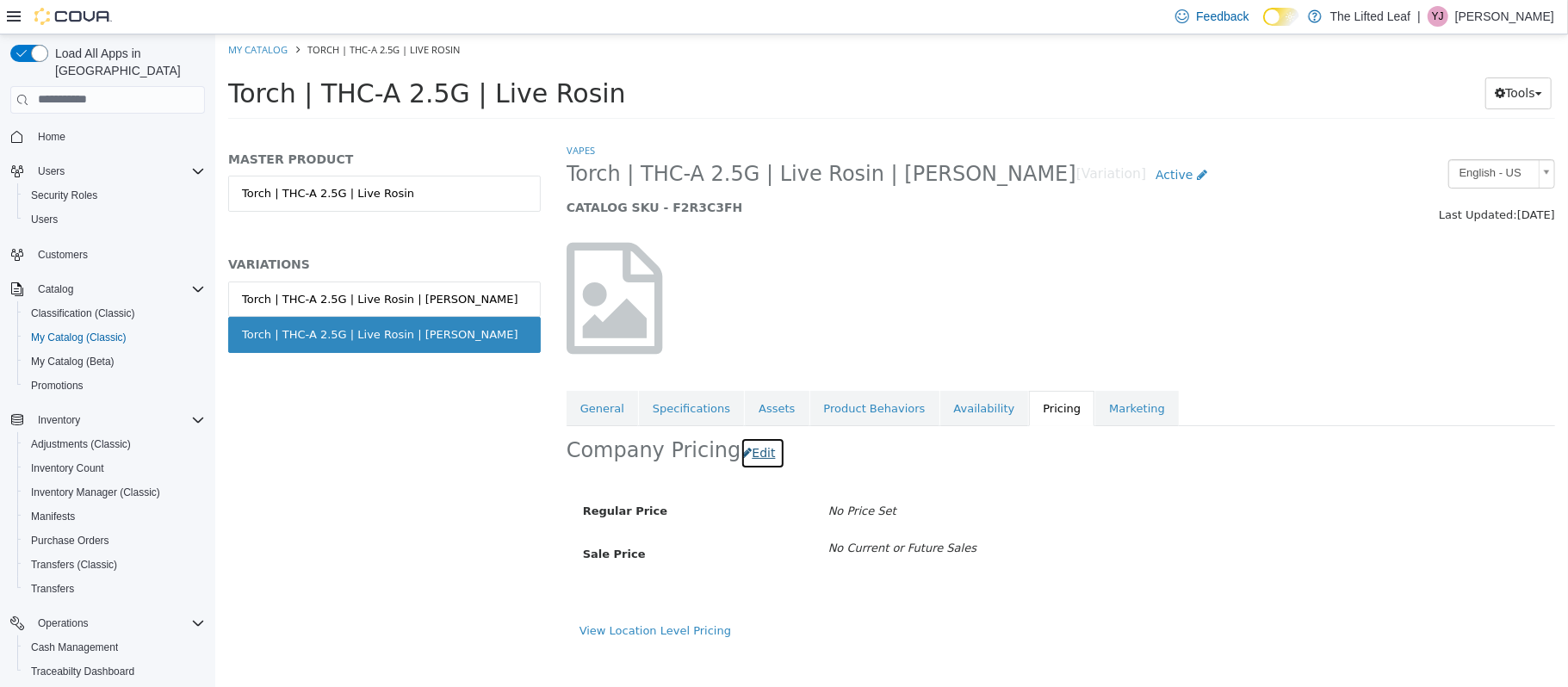
click at [746, 451] on button "Edit" at bounding box center [762, 452] width 44 height 32
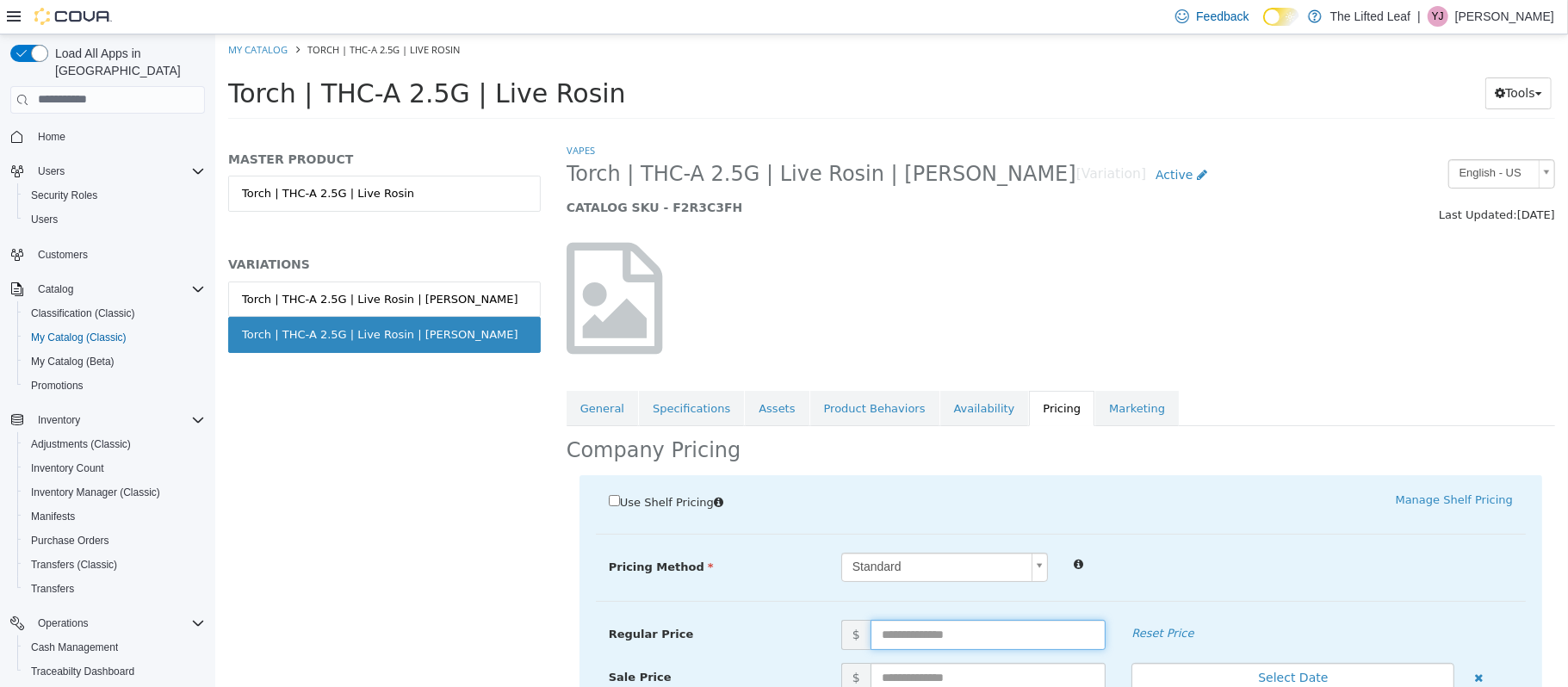
click at [927, 644] on input "text" at bounding box center [987, 633] width 236 height 30
type input "**"
click at [1281, 558] on div at bounding box center [1292, 562] width 465 height 20
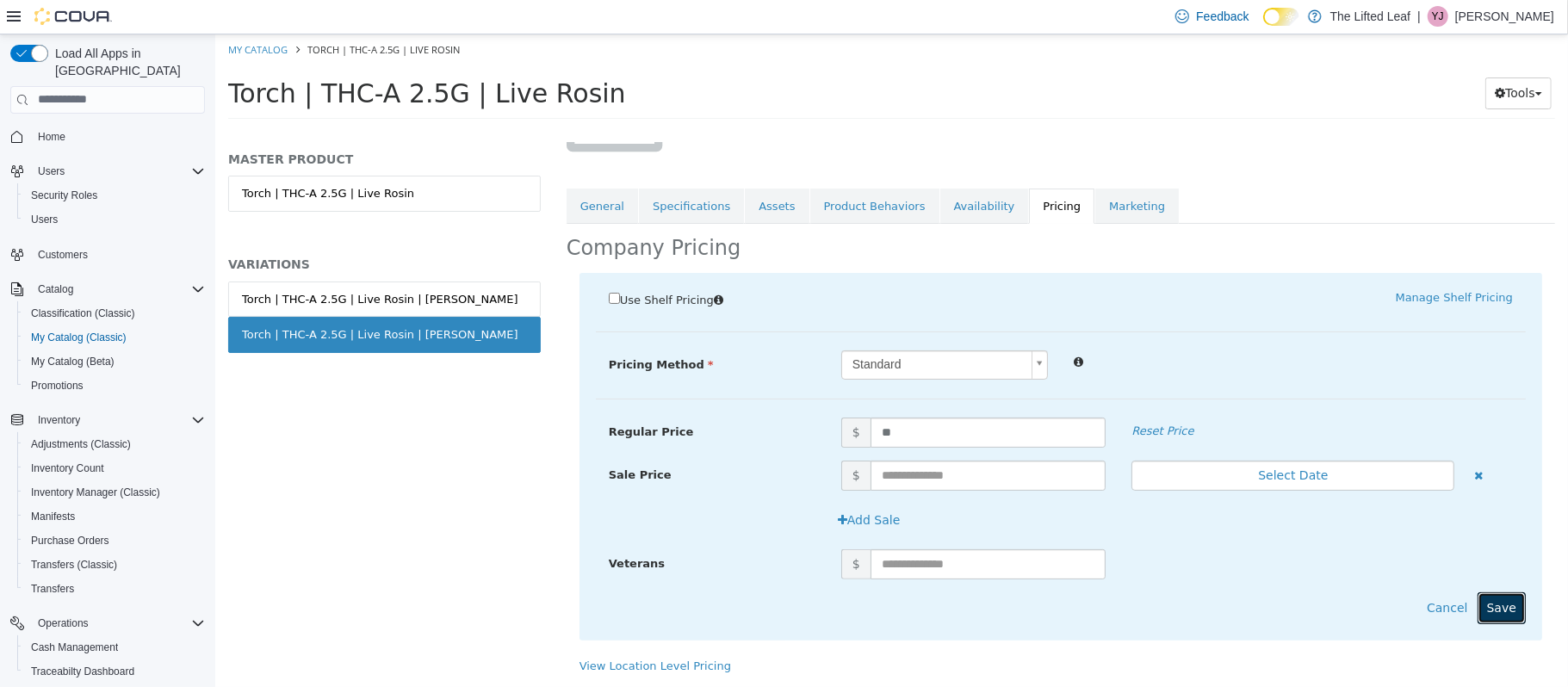
click at [1491, 612] on button "Save" at bounding box center [1501, 607] width 48 height 32
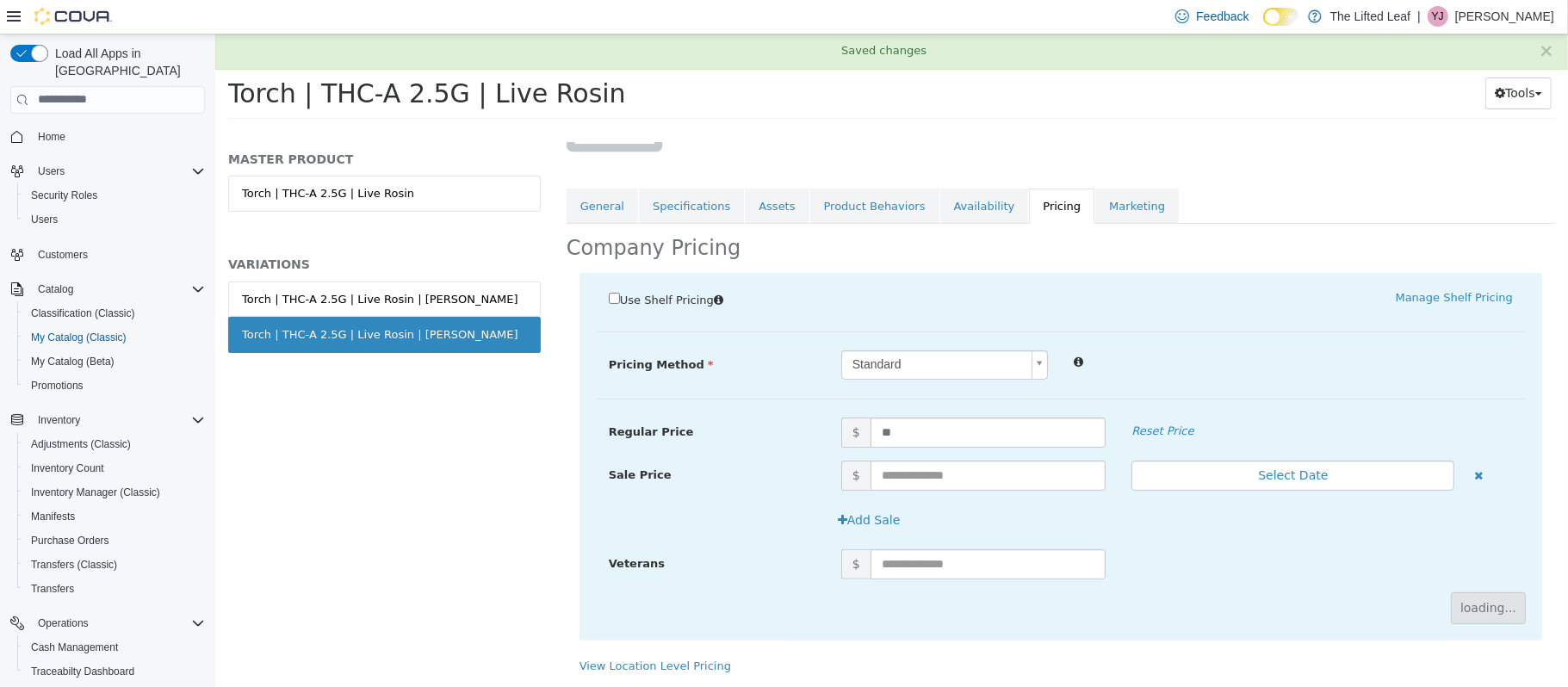
scroll to position [0, 0]
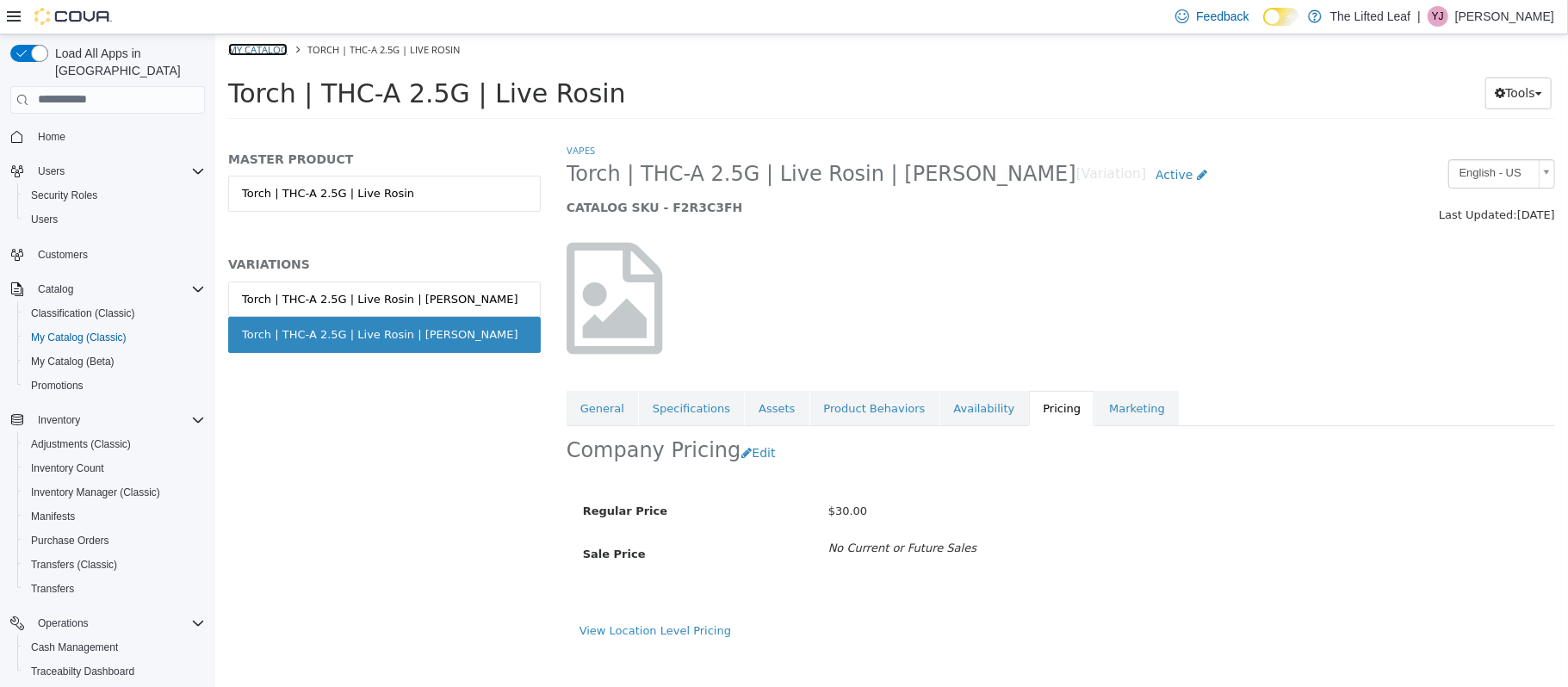
click at [272, 48] on link "My Catalog" at bounding box center [257, 48] width 60 height 13
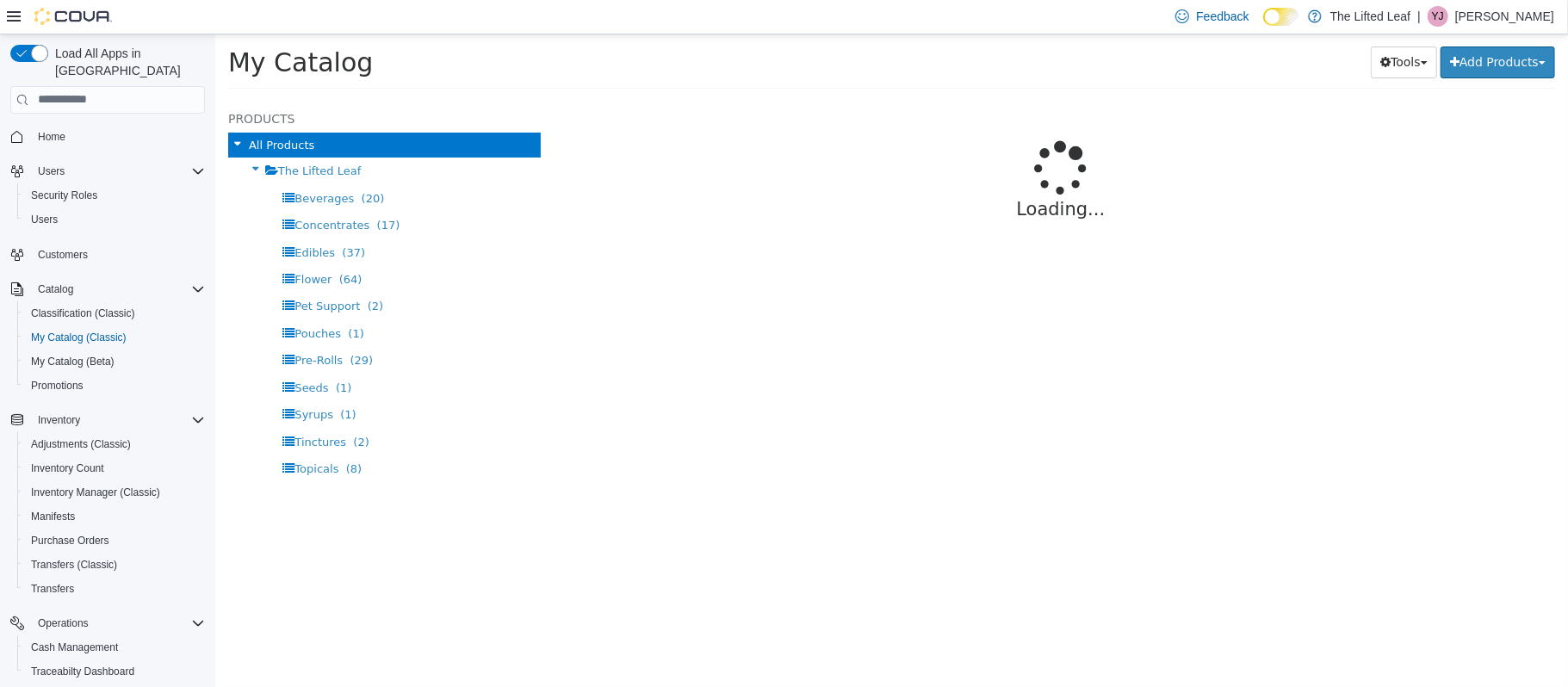
select select "**********"
